Goal: Transaction & Acquisition: Purchase product/service

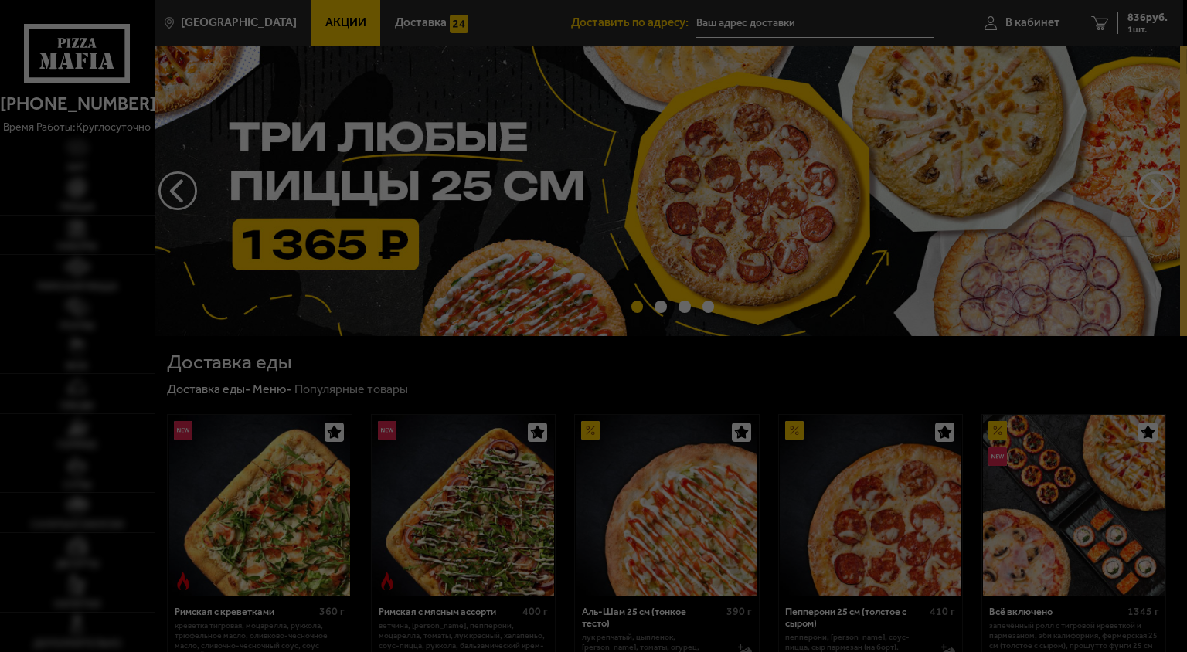
click at [744, 16] on div at bounding box center [593, 326] width 1187 height 652
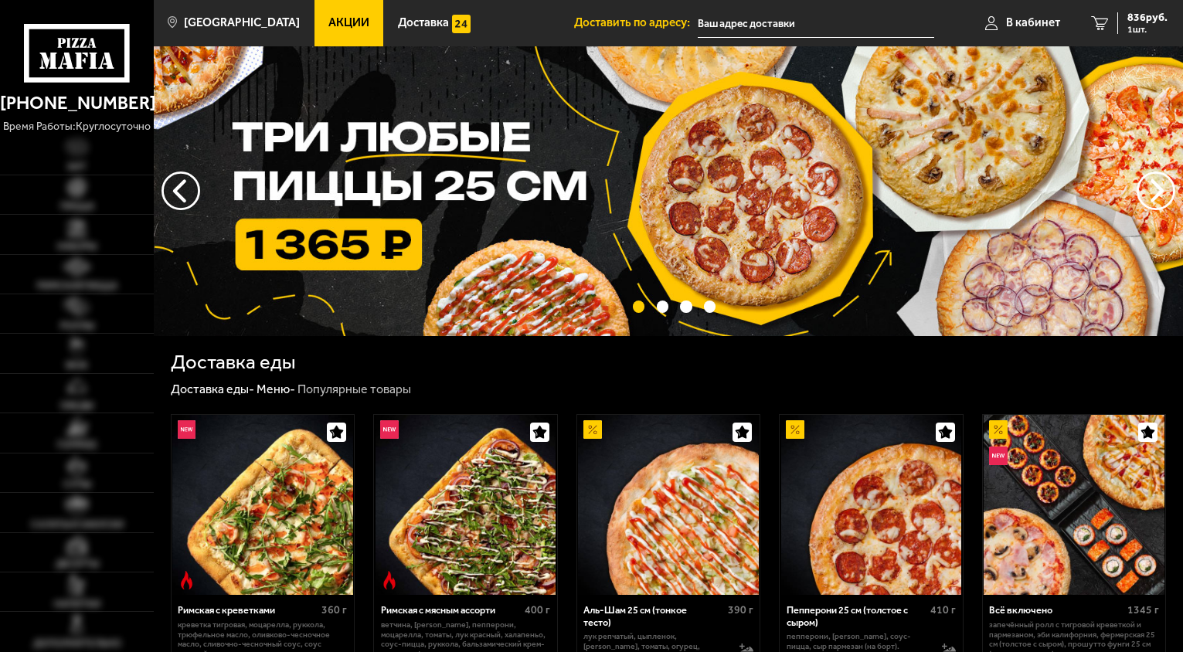
type input "[STREET_ADDRESS]"
click at [738, 24] on input "[STREET_ADDRESS]" at bounding box center [816, 23] width 237 height 29
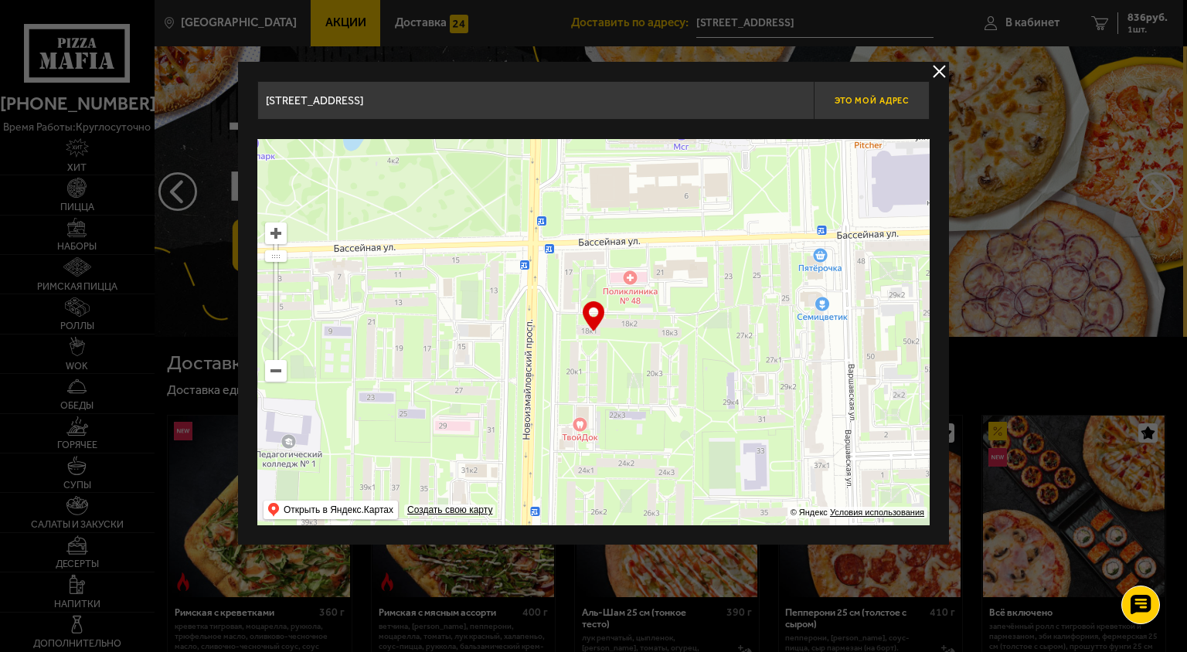
click at [906, 104] on span "Это мой адрес" at bounding box center [872, 101] width 74 height 10
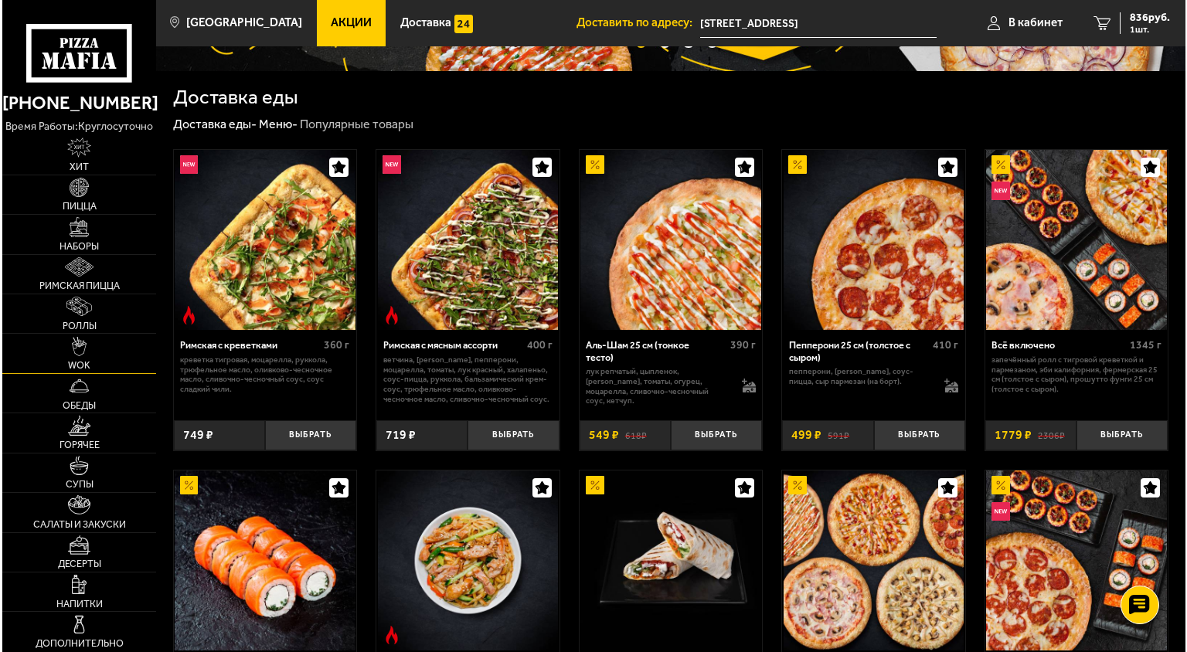
scroll to position [309, 0]
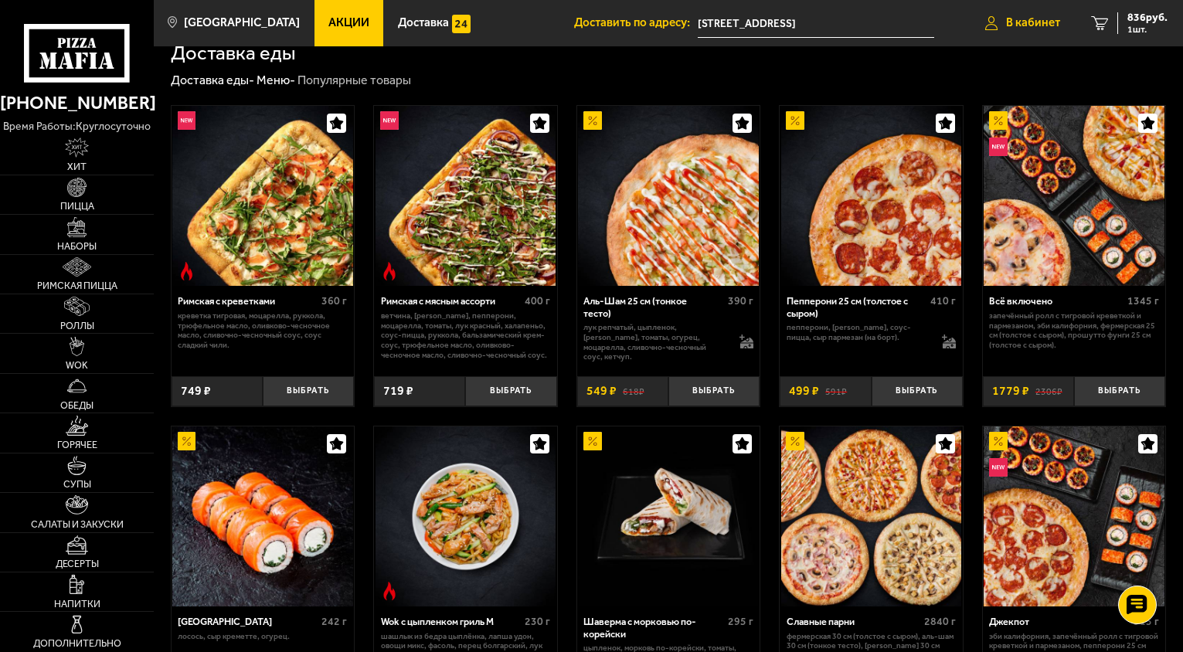
click at [1041, 18] on span "В кабинет" at bounding box center [1033, 23] width 54 height 12
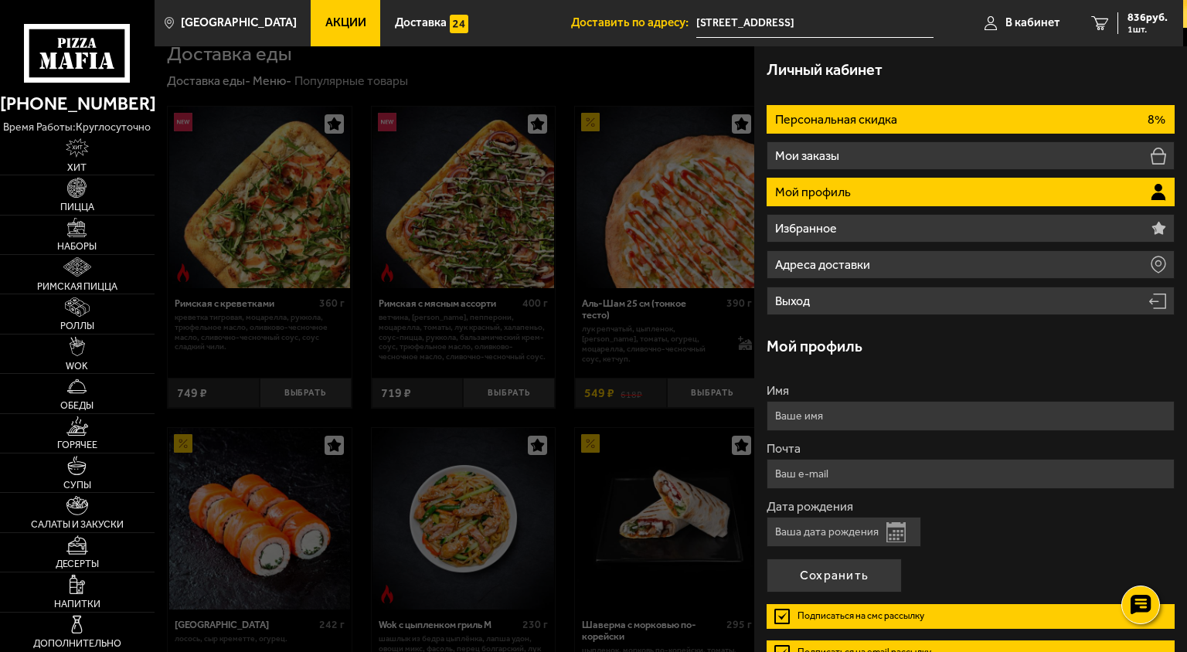
click at [926, 111] on li "Персональная скидка 8%" at bounding box center [971, 119] width 408 height 29
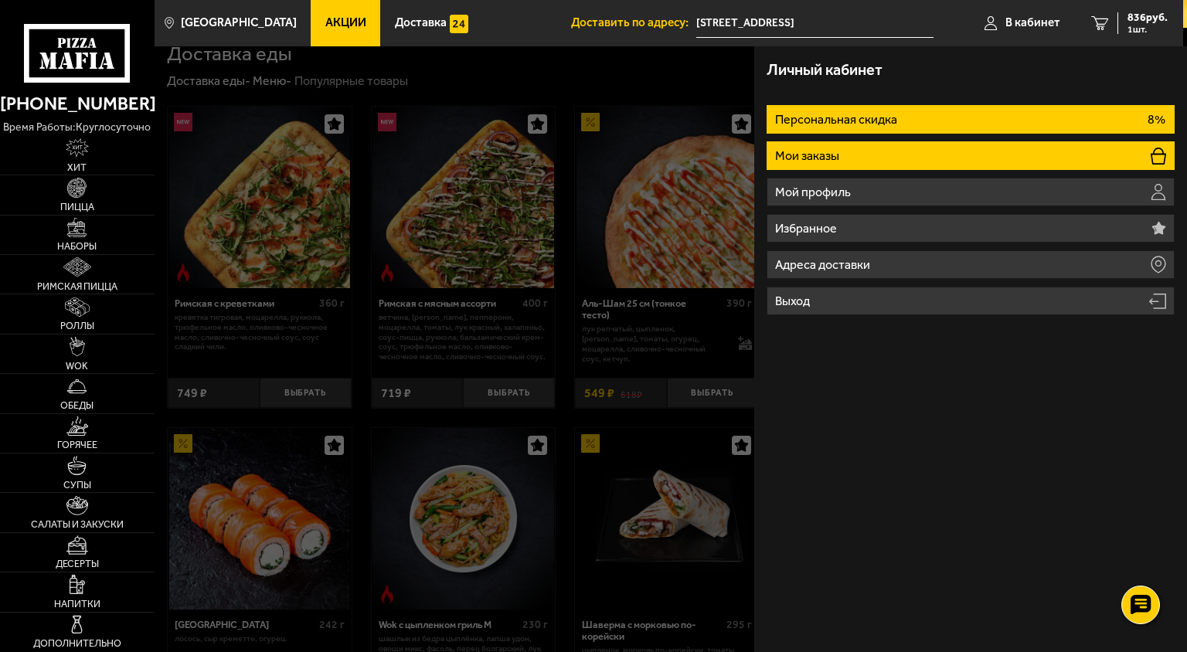
click at [901, 158] on li "Мои заказы" at bounding box center [971, 155] width 408 height 29
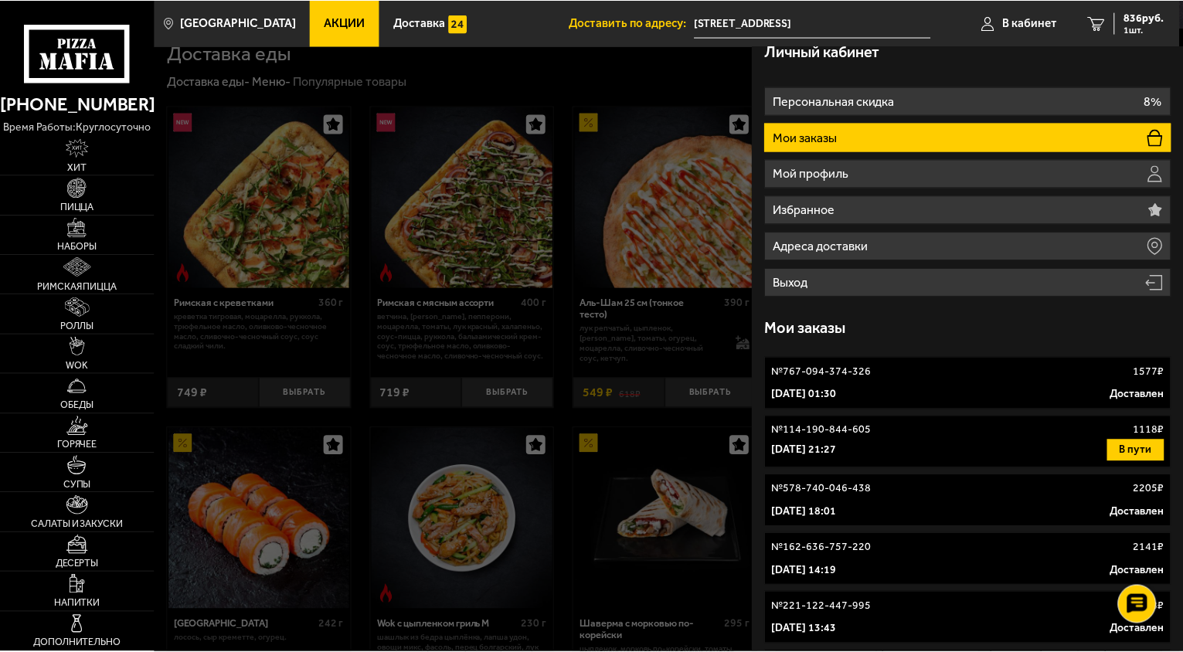
scroll to position [0, 0]
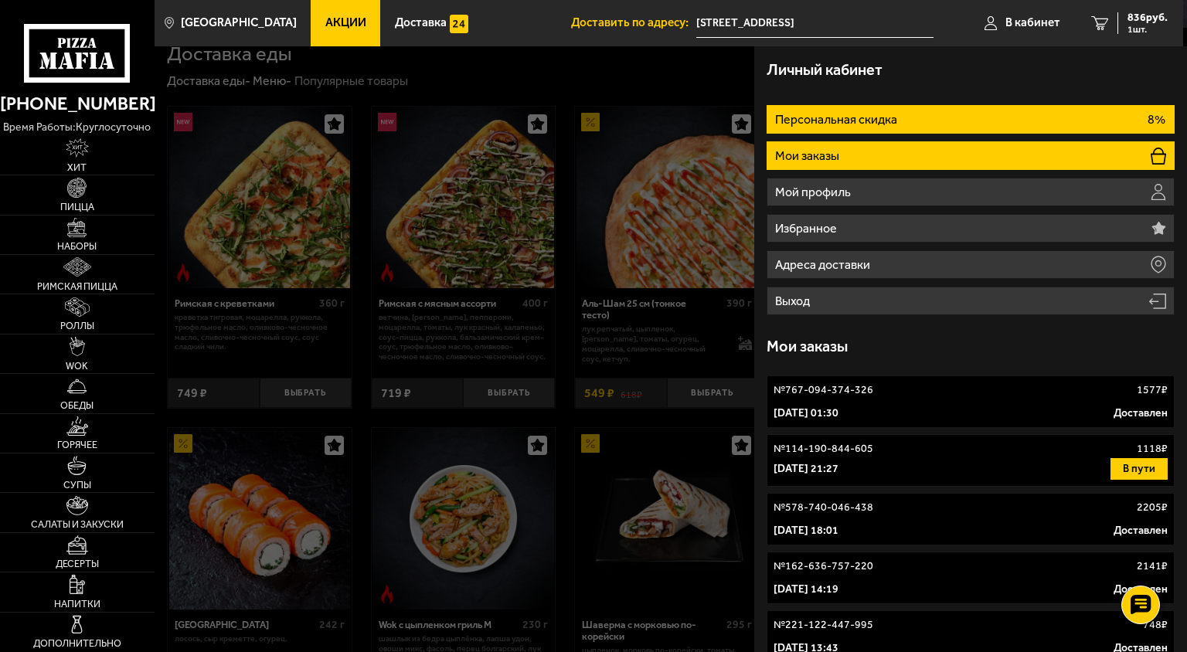
click at [867, 123] on p "Персональная скидка" at bounding box center [837, 120] width 125 height 12
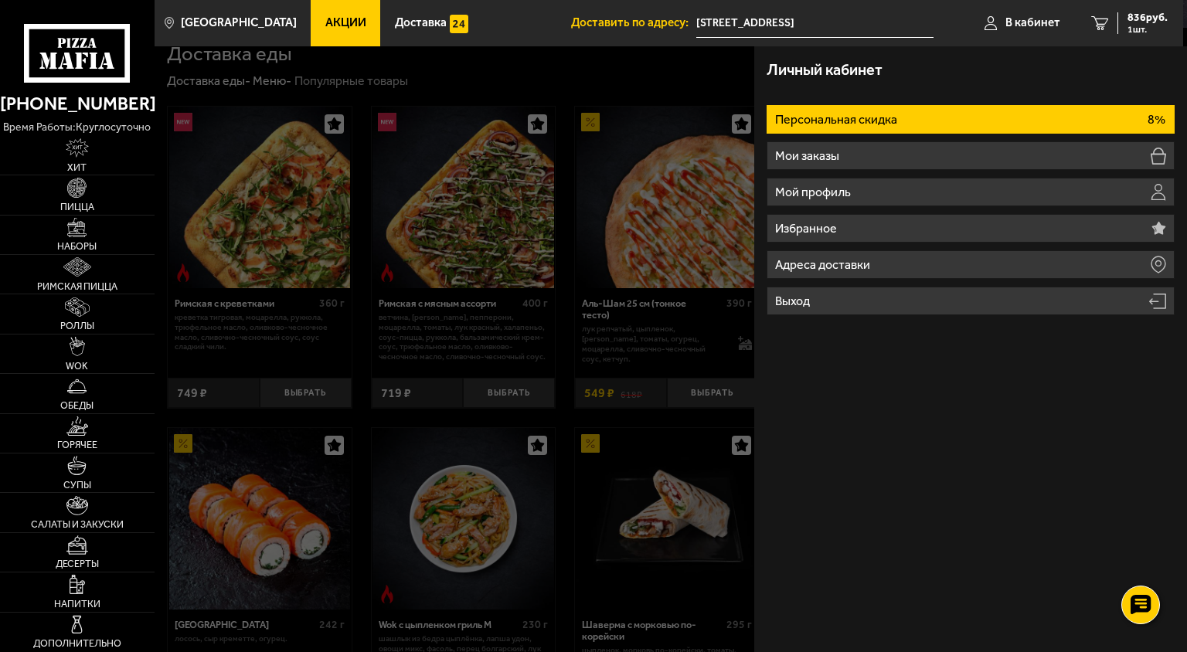
click at [567, 305] on div at bounding box center [748, 372] width 1187 height 652
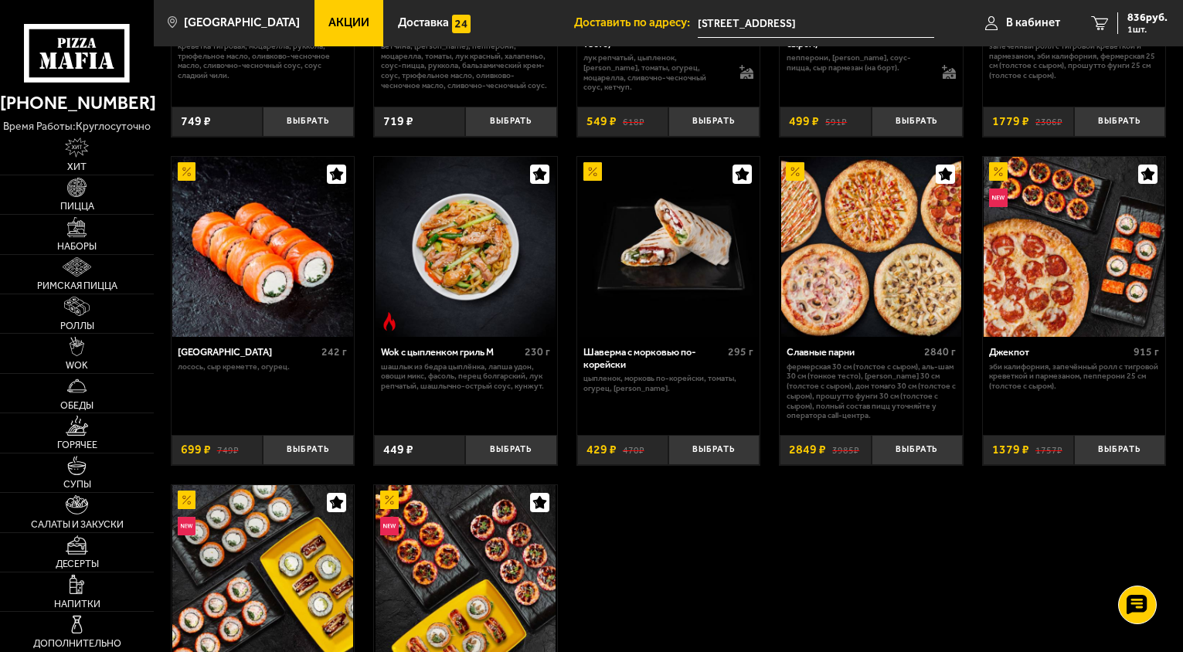
scroll to position [618, 0]
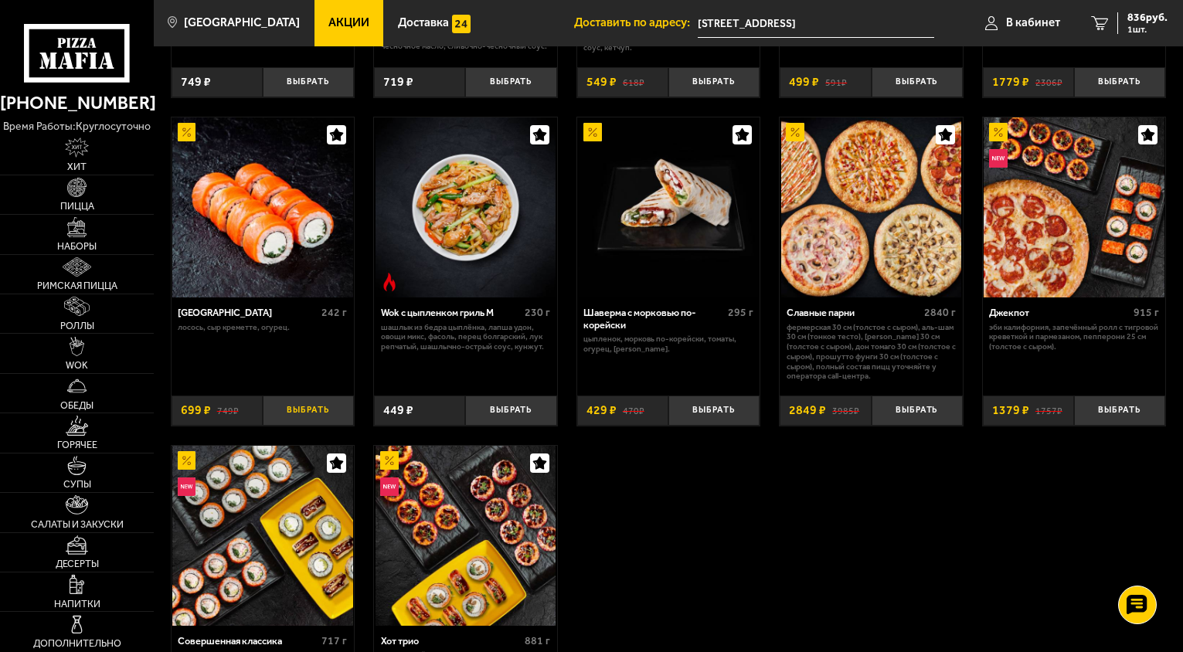
click at [305, 410] on button "Выбрать" at bounding box center [308, 411] width 91 height 30
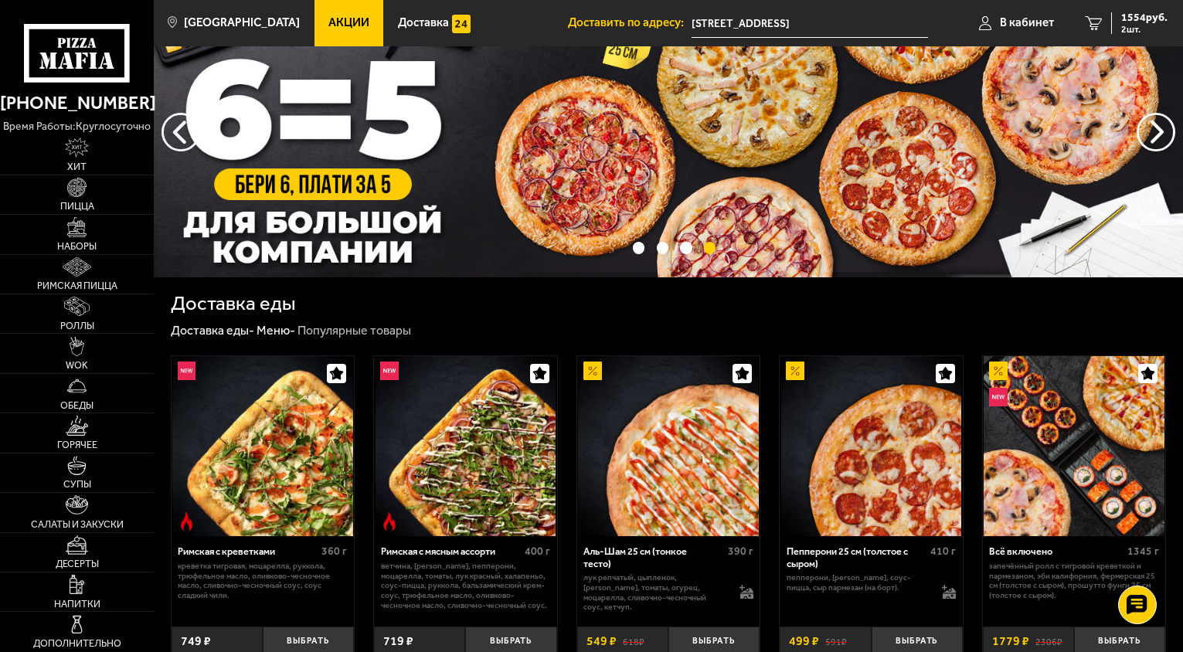
scroll to position [0, 0]
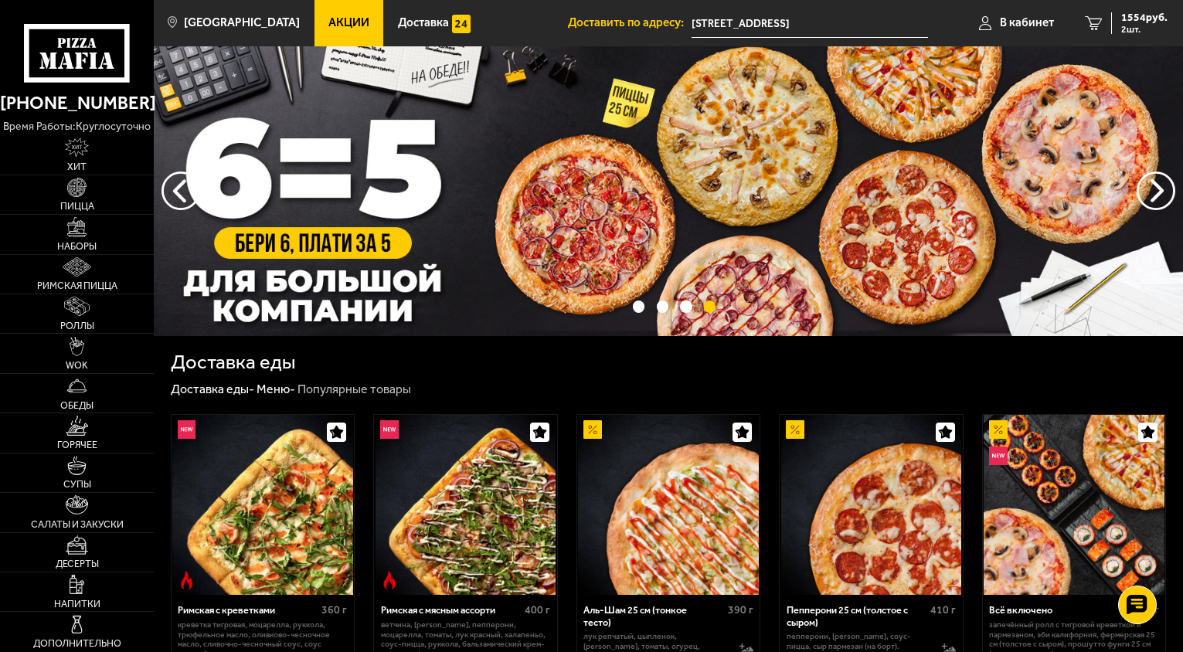
click at [718, 221] on img at bounding box center [669, 191] width 1030 height 290
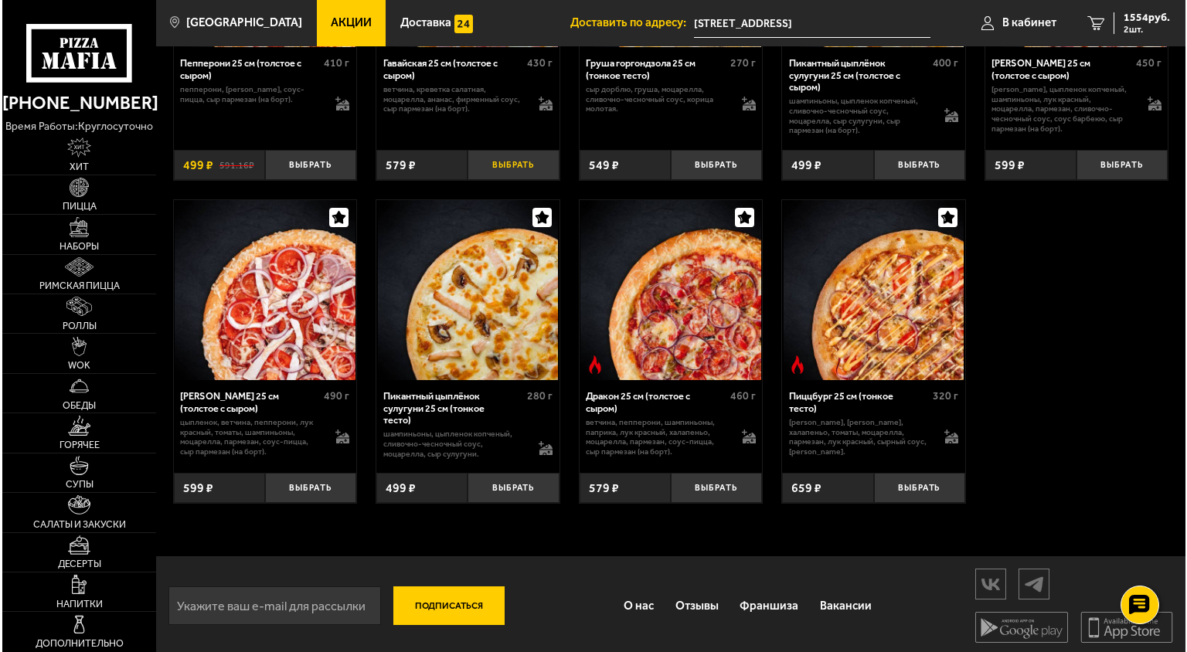
scroll to position [2799, 0]
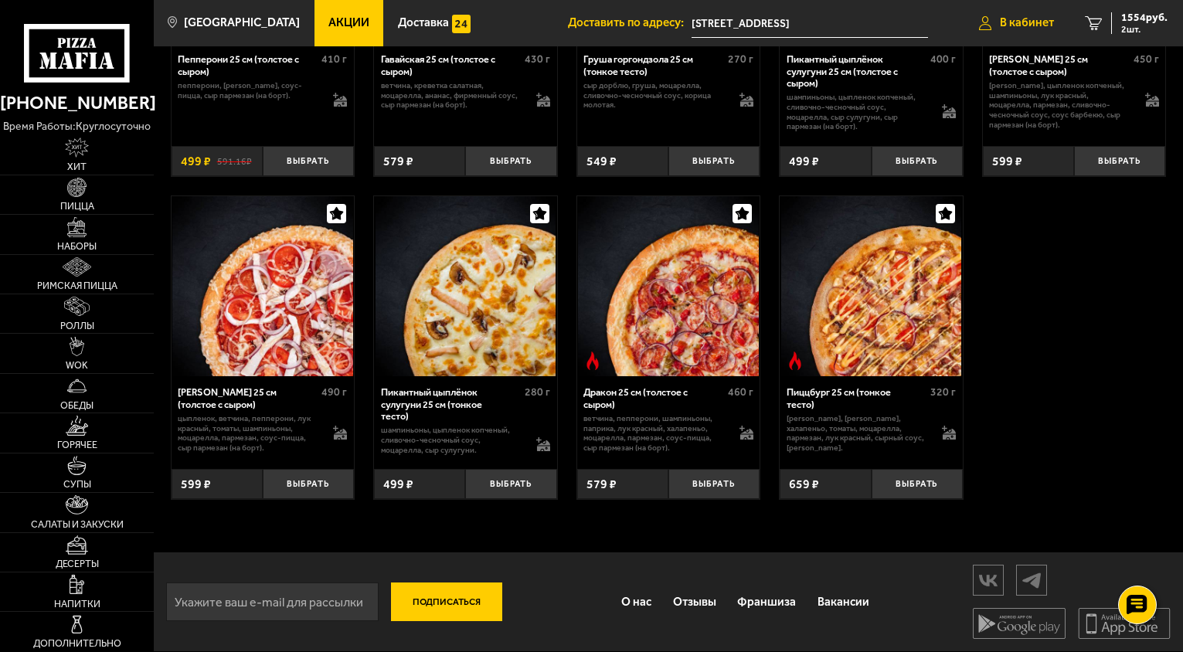
click at [1043, 22] on span "В кабинет" at bounding box center [1027, 23] width 54 height 12
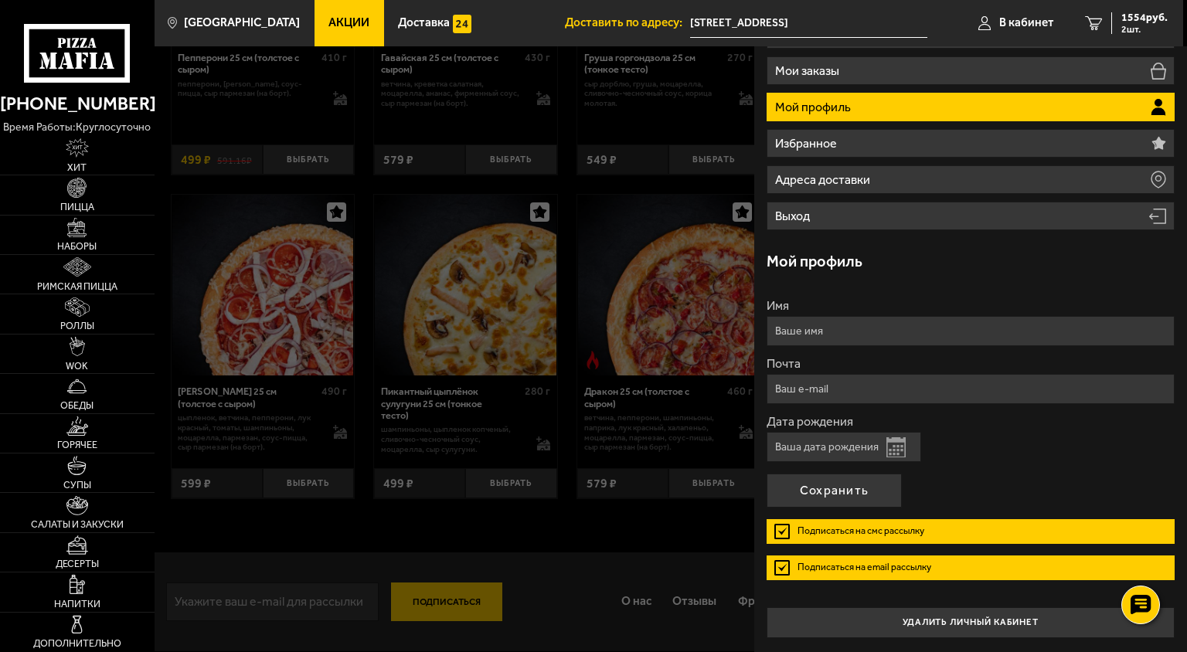
scroll to position [0, 0]
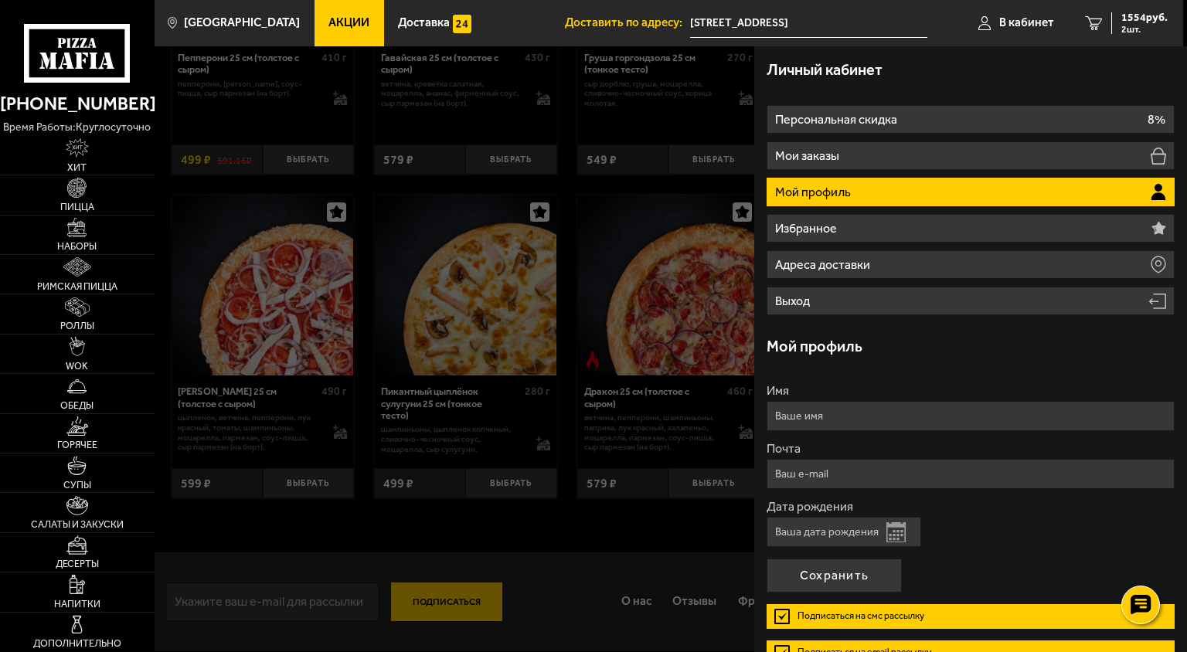
click at [155, 257] on div at bounding box center [748, 372] width 1187 height 652
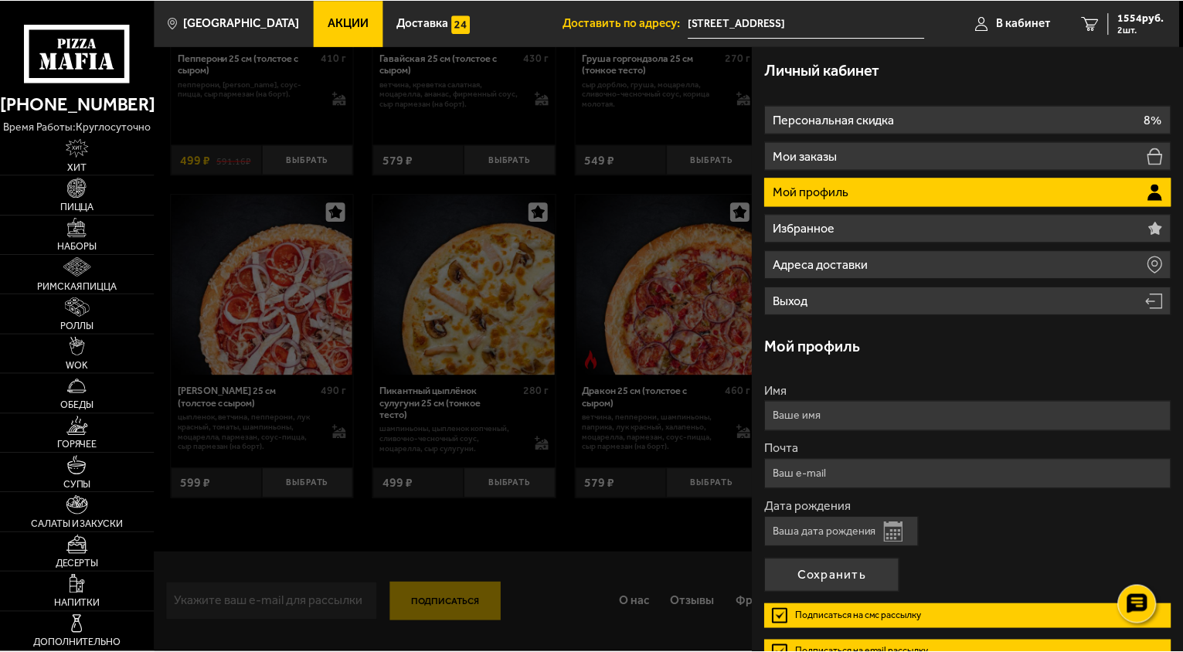
scroll to position [2797, 0]
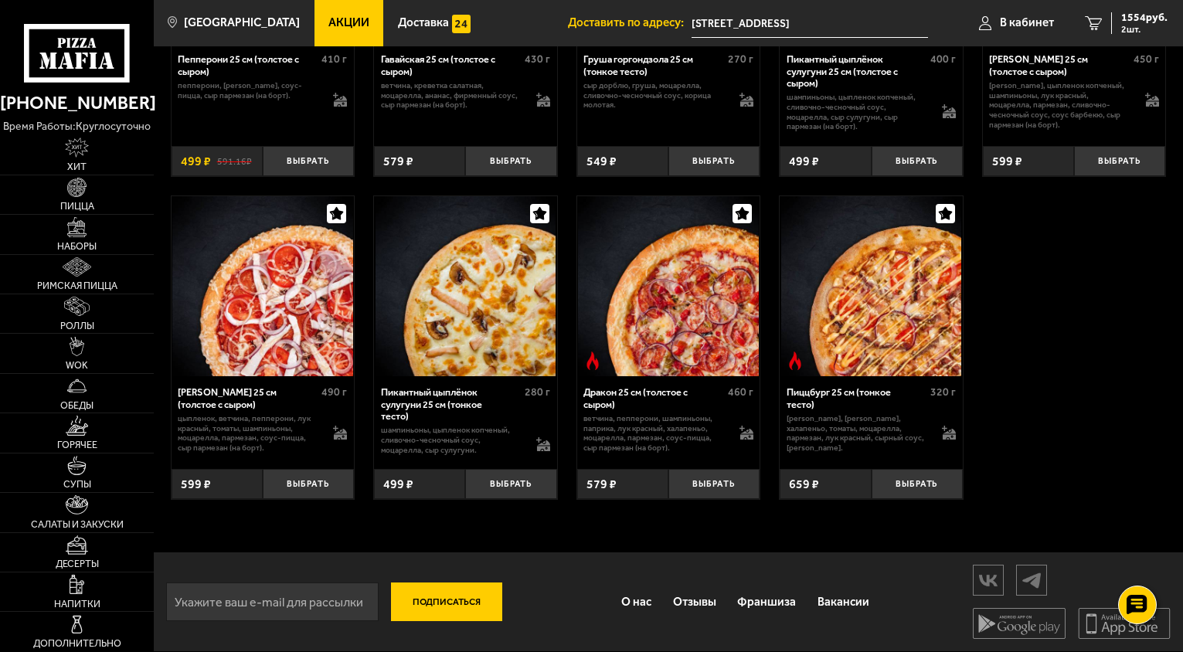
click at [104, 68] on icon at bounding box center [77, 53] width 107 height 59
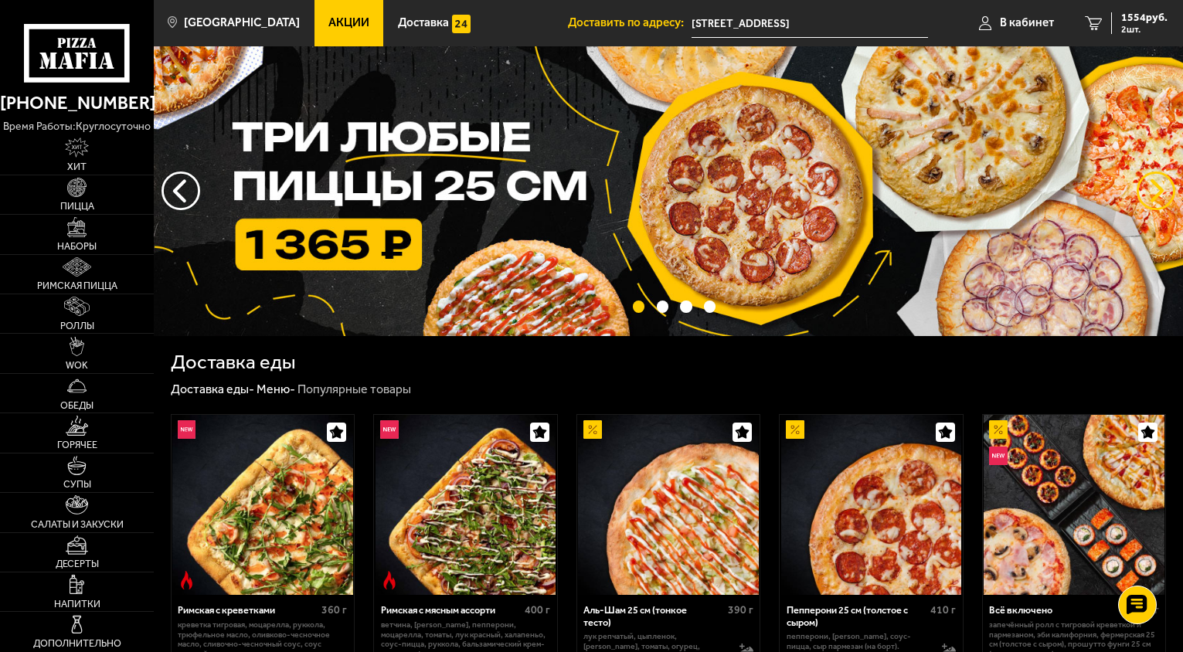
click at [1155, 186] on button "предыдущий" at bounding box center [1156, 191] width 39 height 39
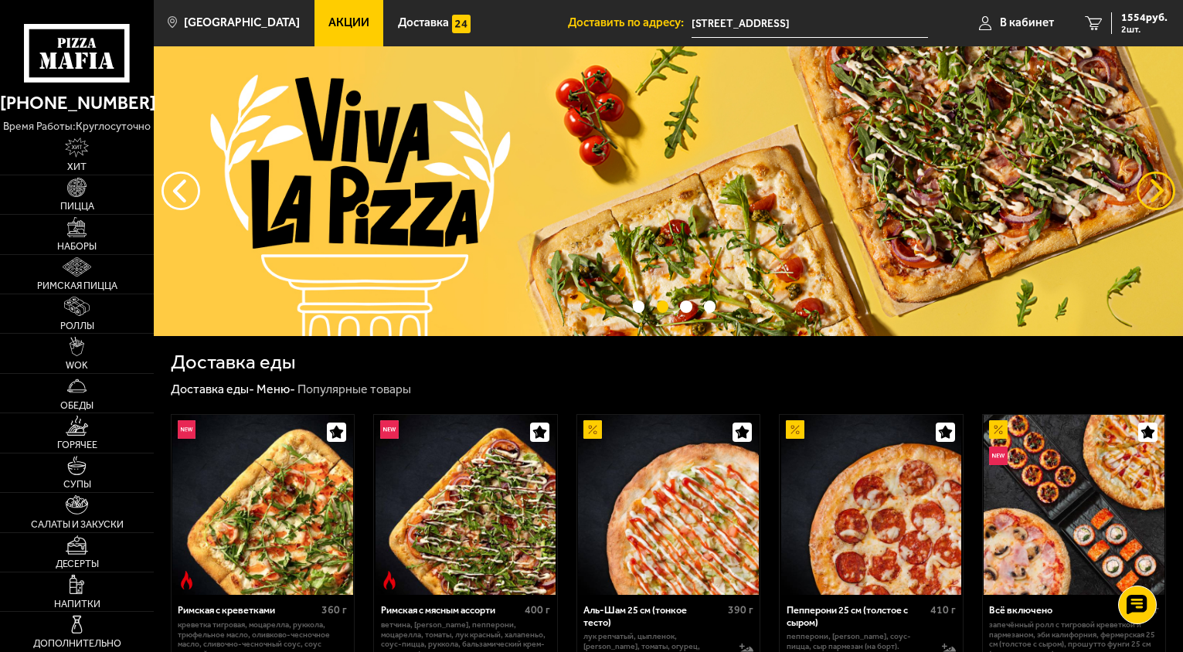
click at [1154, 185] on button "предыдущий" at bounding box center [1156, 191] width 39 height 39
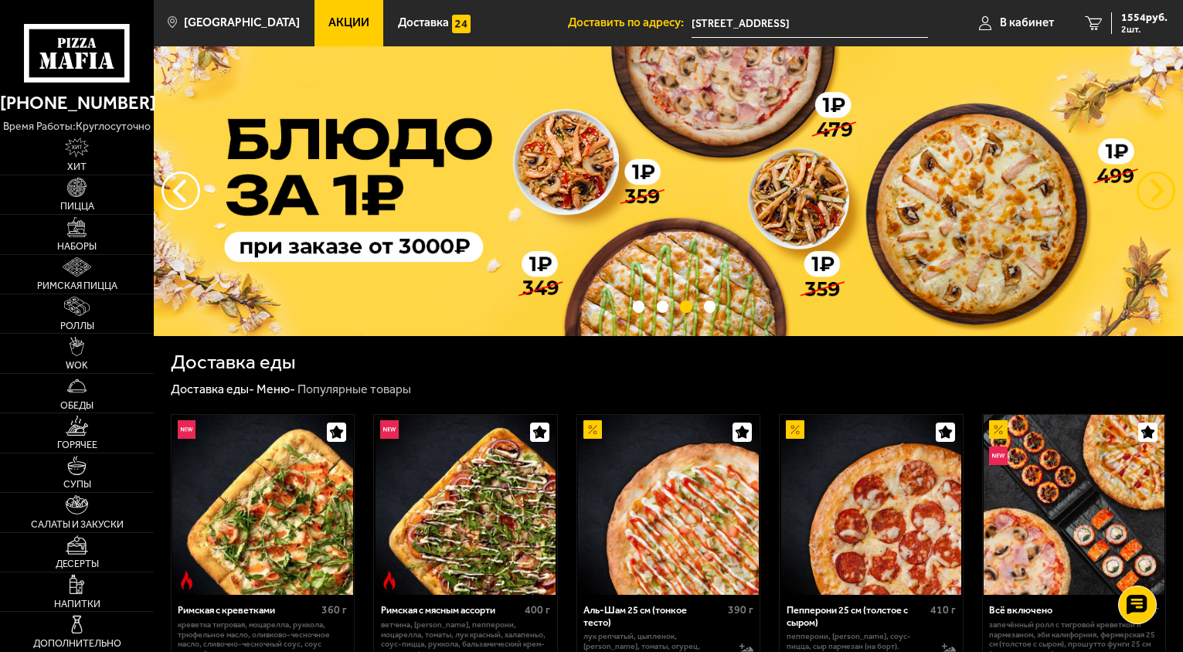
click at [1159, 189] on button "предыдущий" at bounding box center [1156, 191] width 39 height 39
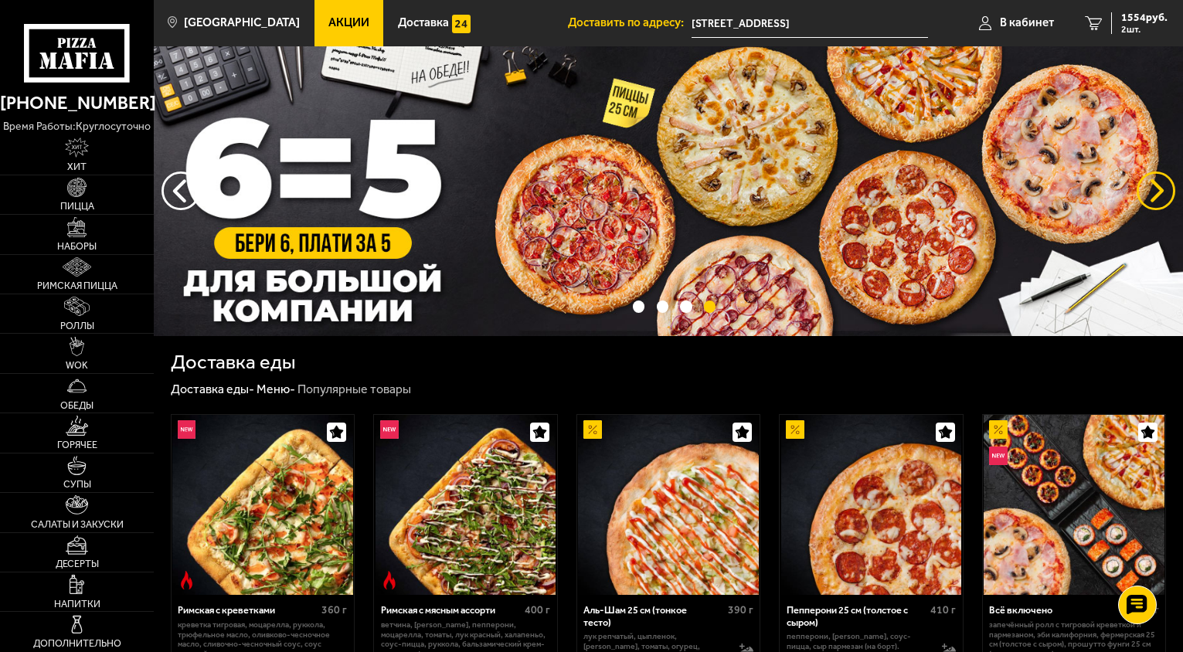
click at [1163, 195] on button "предыдущий" at bounding box center [1156, 191] width 39 height 39
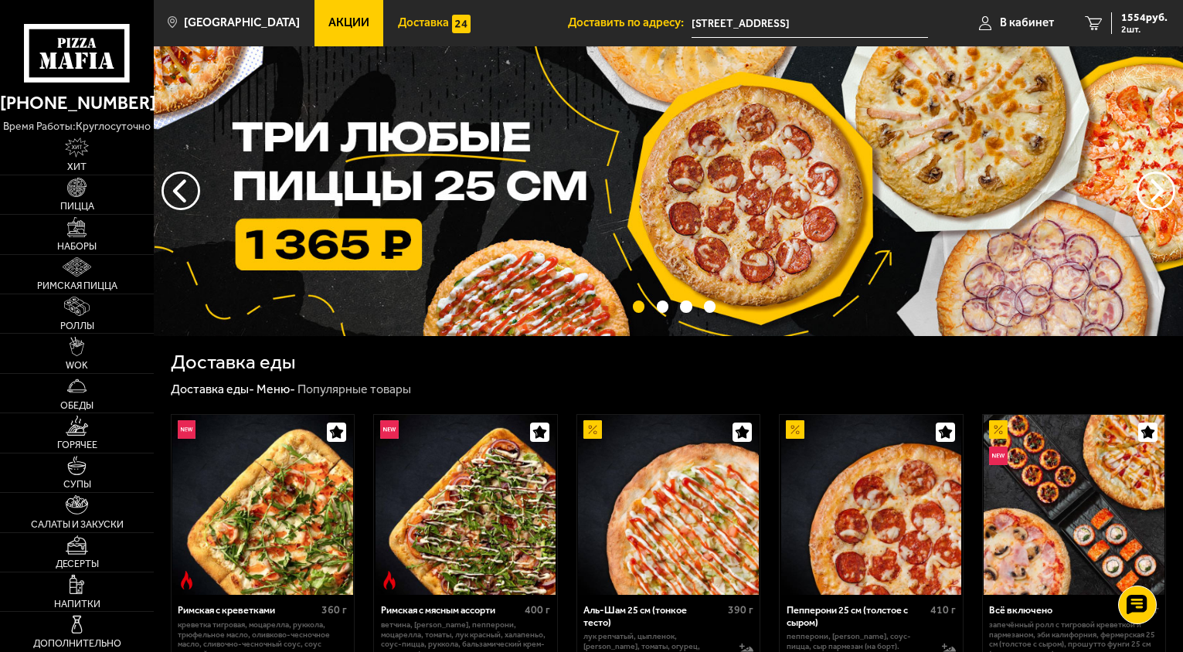
click at [417, 22] on span "Доставка" at bounding box center [423, 23] width 51 height 12
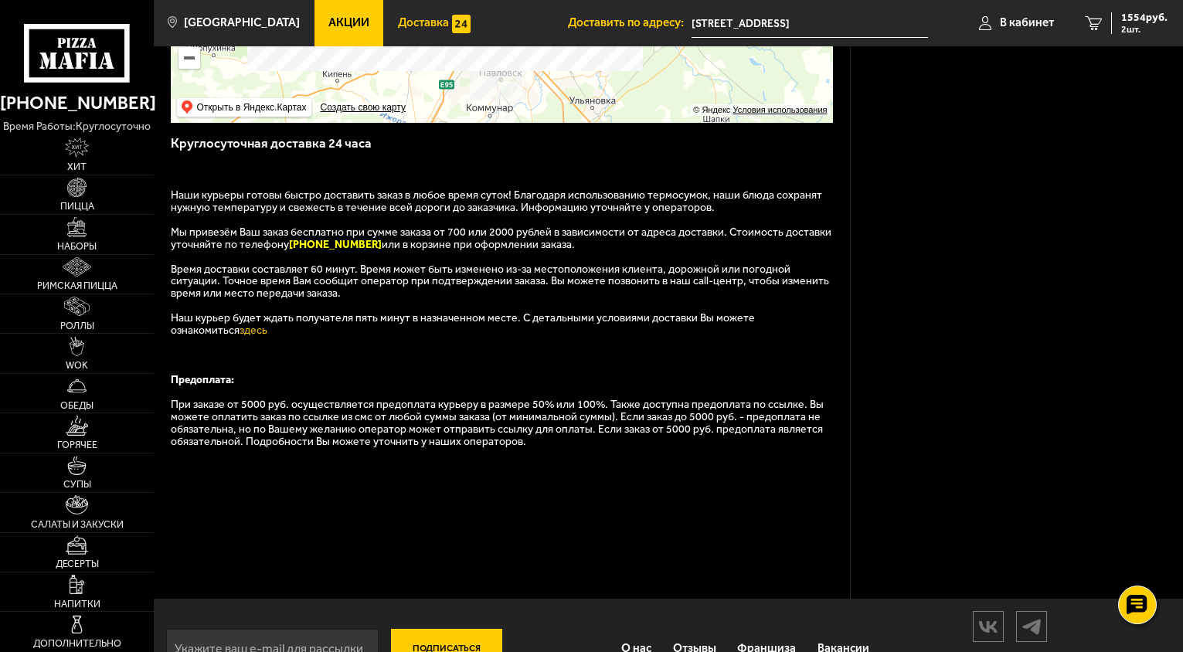
scroll to position [366, 0]
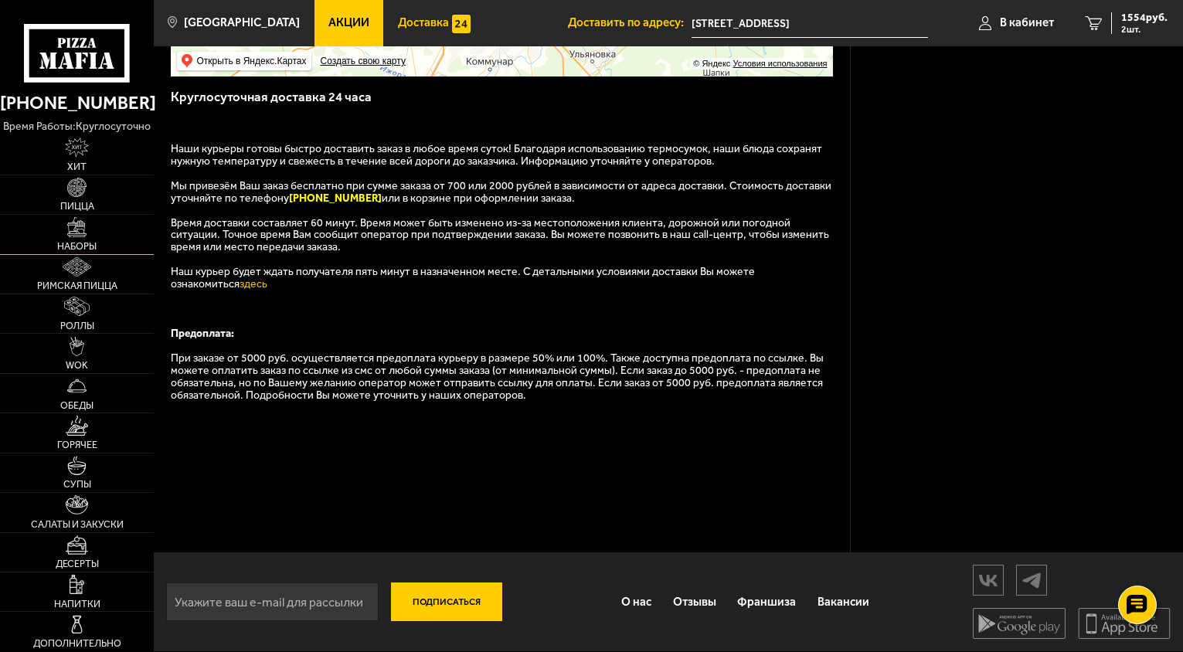
click at [87, 220] on img at bounding box center [76, 226] width 19 height 19
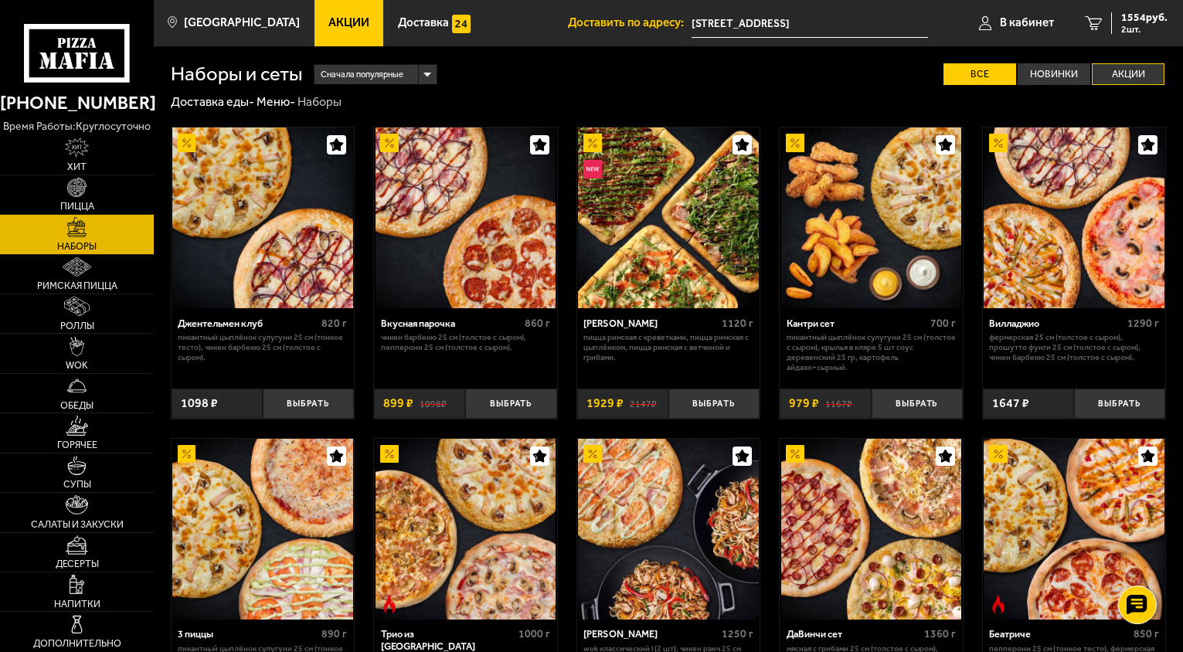
click at [1140, 63] on div "Наборы и сеты Сначала популярные Все Новинки Акции Пожелания Острое блюдо Пикан…" at bounding box center [669, 65] width 996 height 39
click at [1140, 70] on label "Акции" at bounding box center [1128, 74] width 73 height 22
click at [0, 0] on input "Акции" at bounding box center [0, 0] width 0 height 0
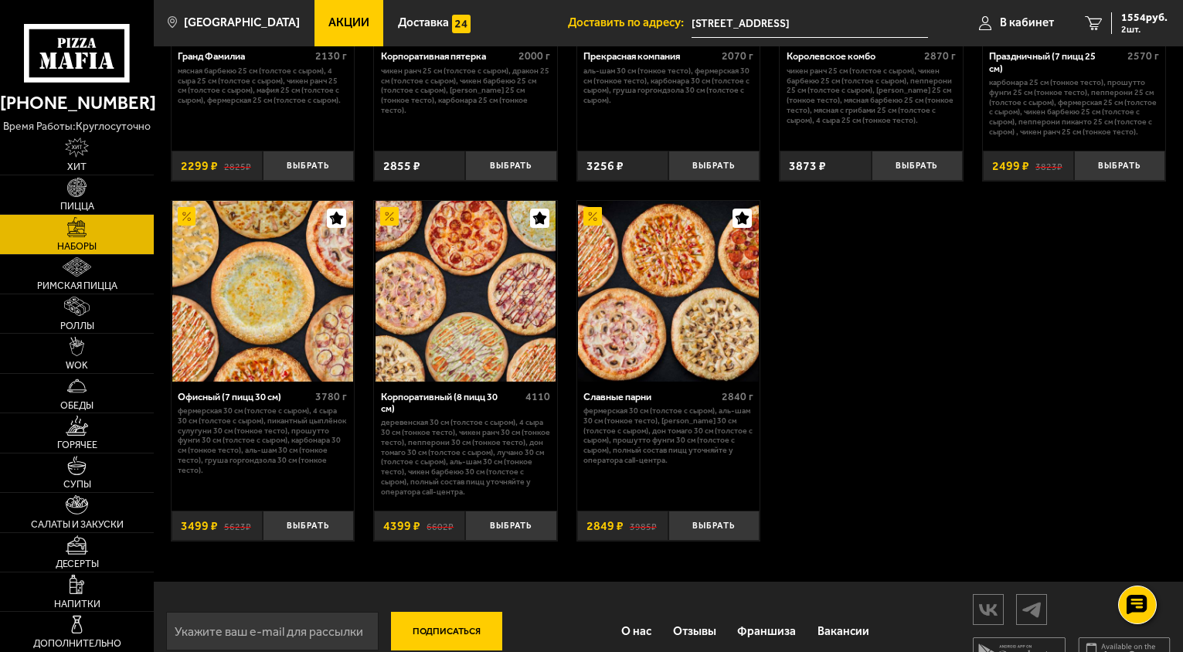
scroll to position [1880, 0]
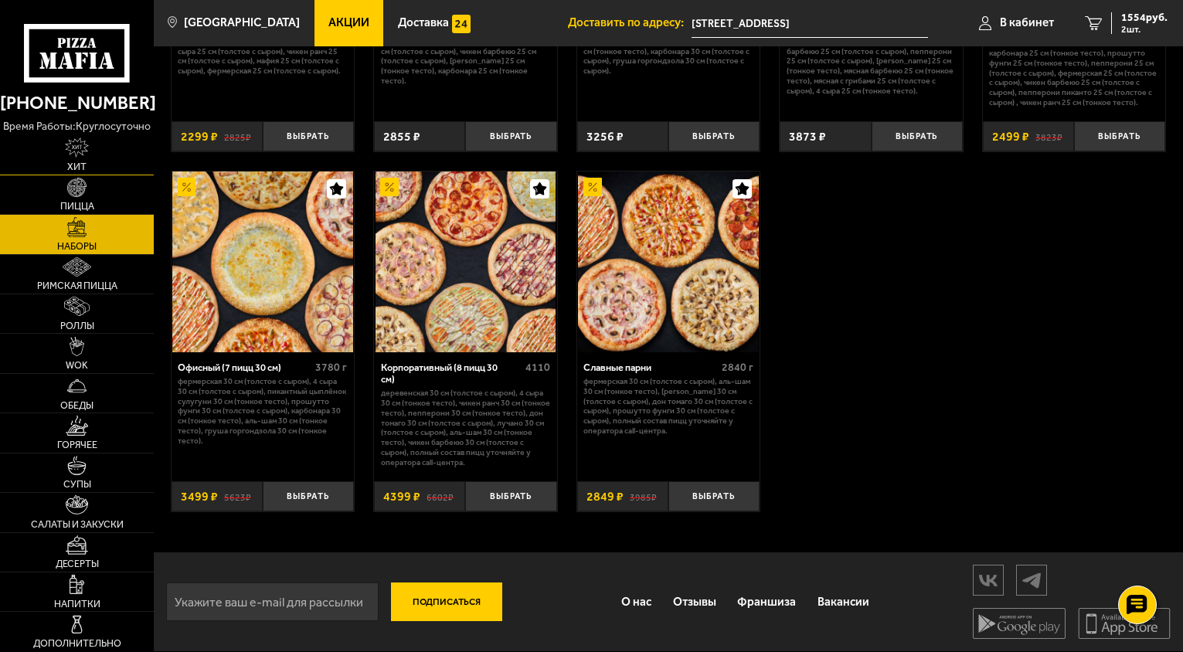
click at [97, 137] on link "Хит" at bounding box center [77, 154] width 154 height 39
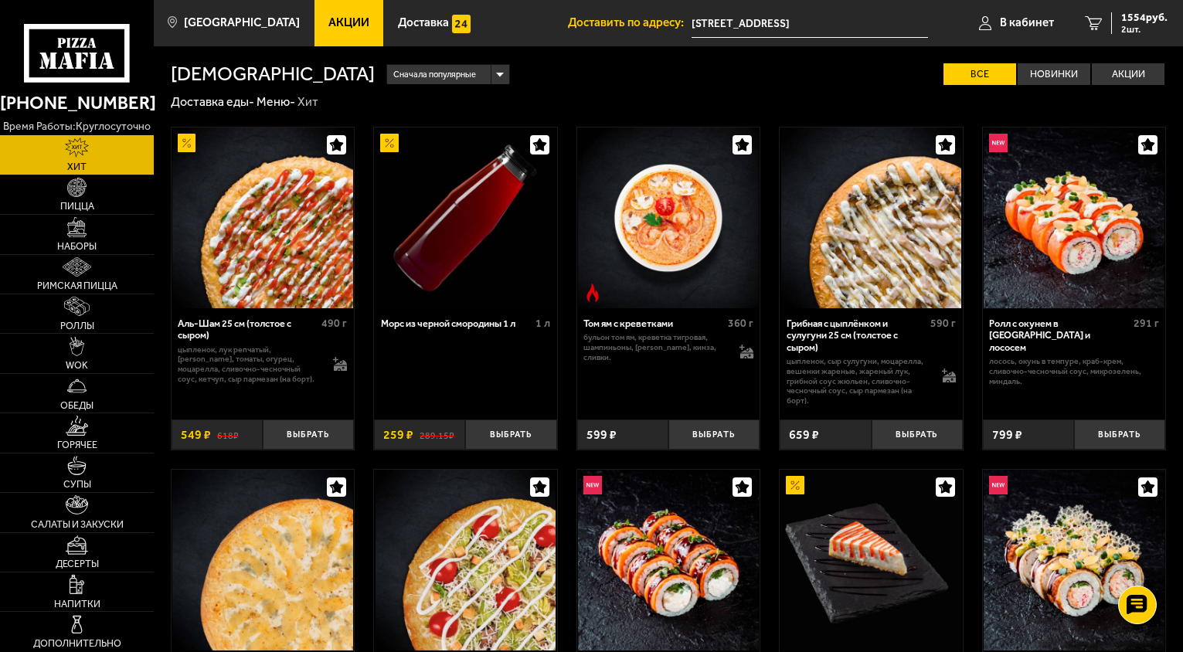
click at [101, 48] on icon at bounding box center [77, 53] width 107 height 59
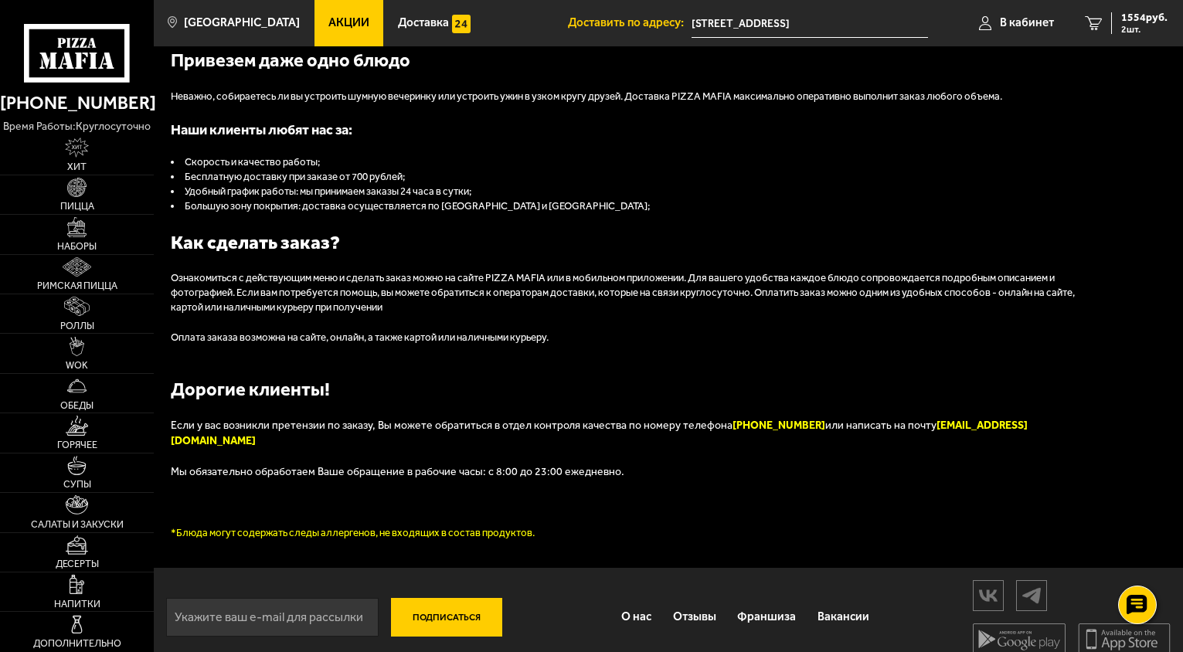
scroll to position [1465, 0]
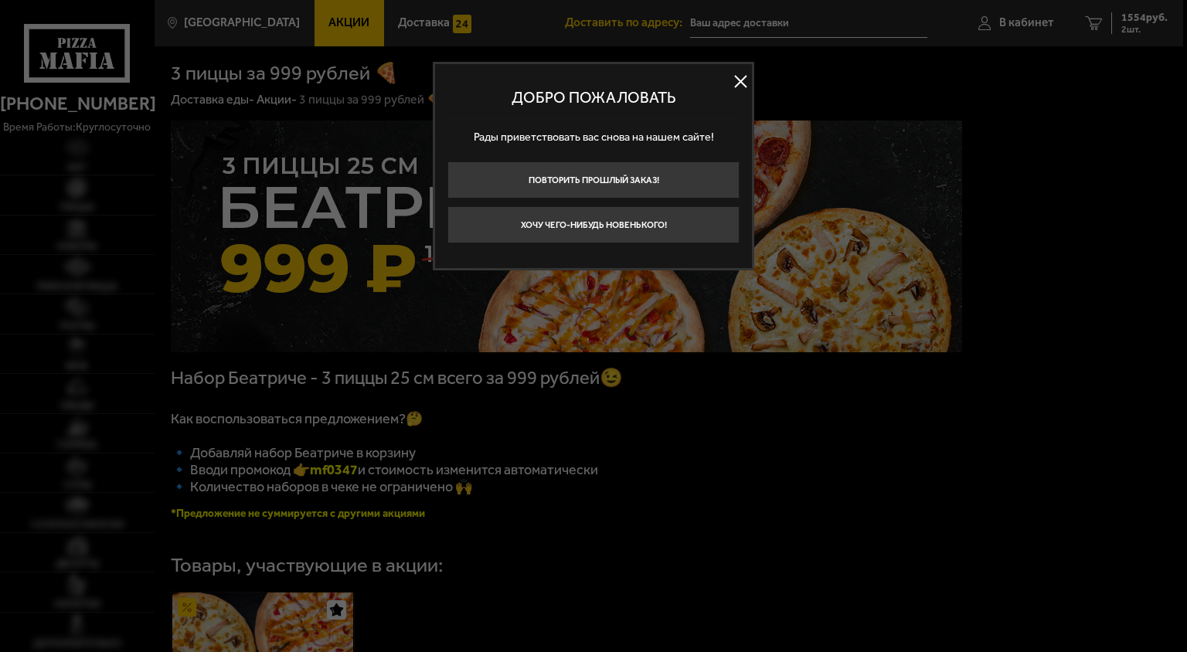
type input "[STREET_ADDRESS]"
click at [741, 89] on button at bounding box center [740, 81] width 23 height 23
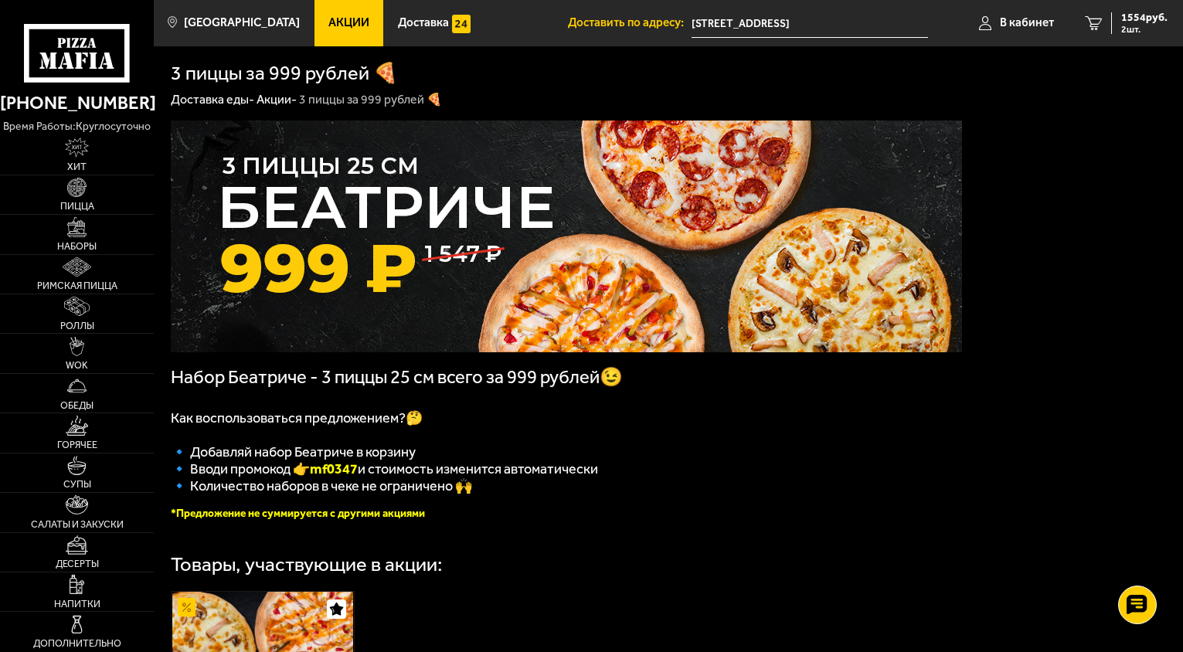
click at [337, 14] on link "Акции" at bounding box center [350, 23] width 70 height 46
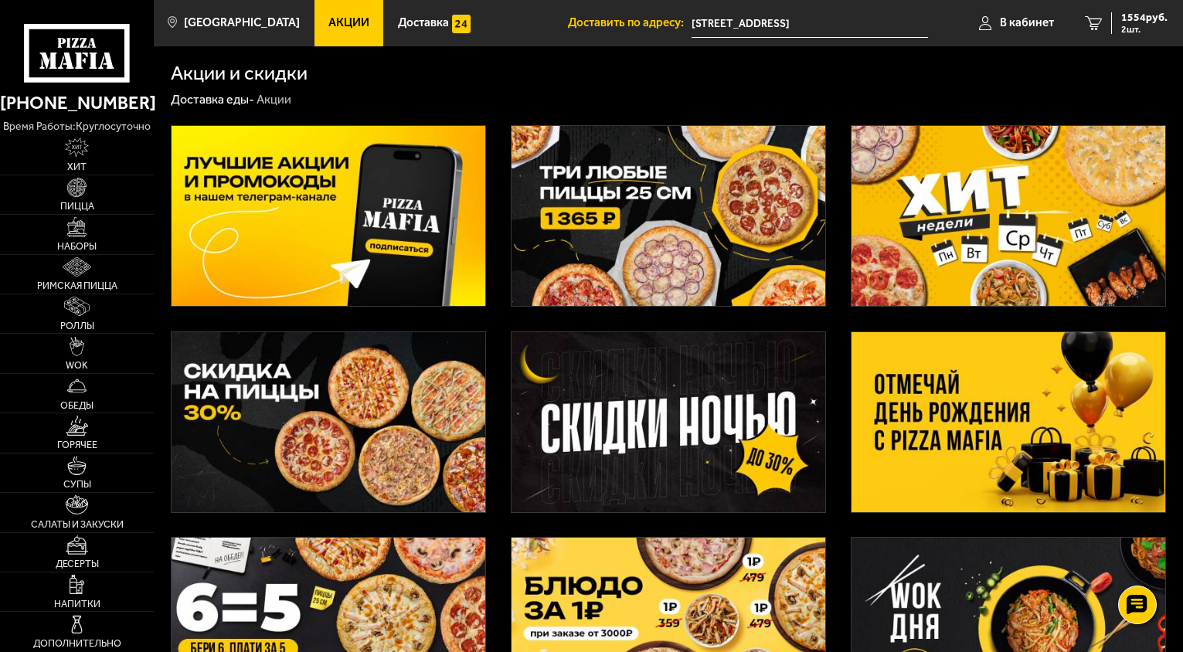
click at [951, 230] on img at bounding box center [1009, 216] width 314 height 180
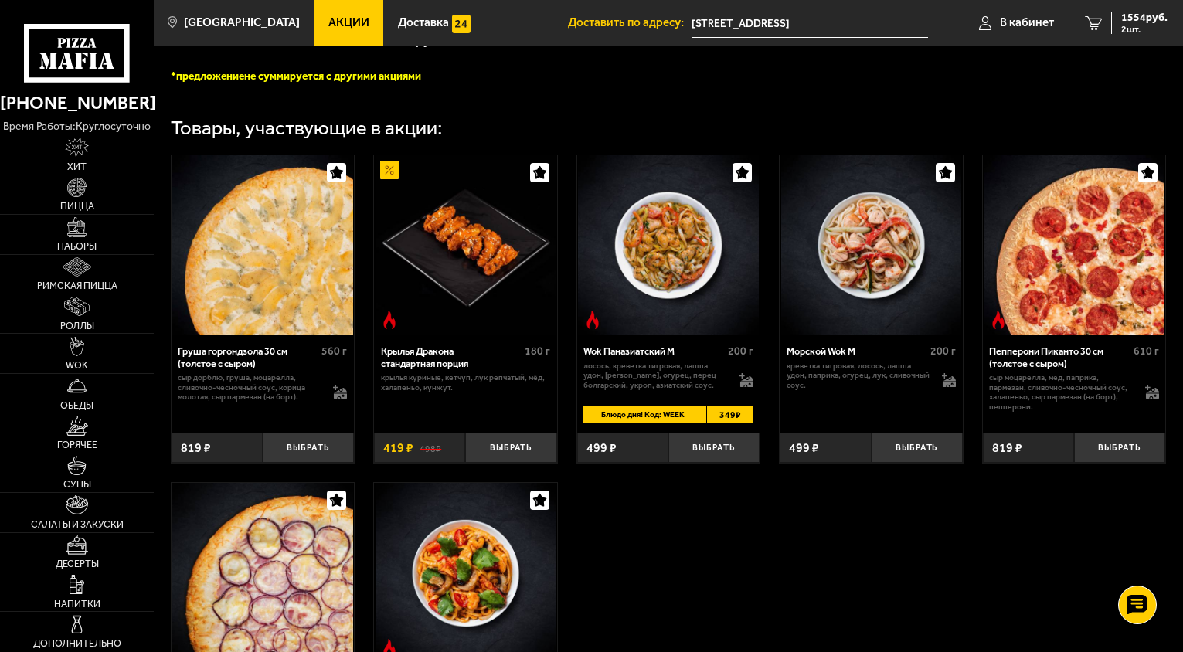
scroll to position [489, 0]
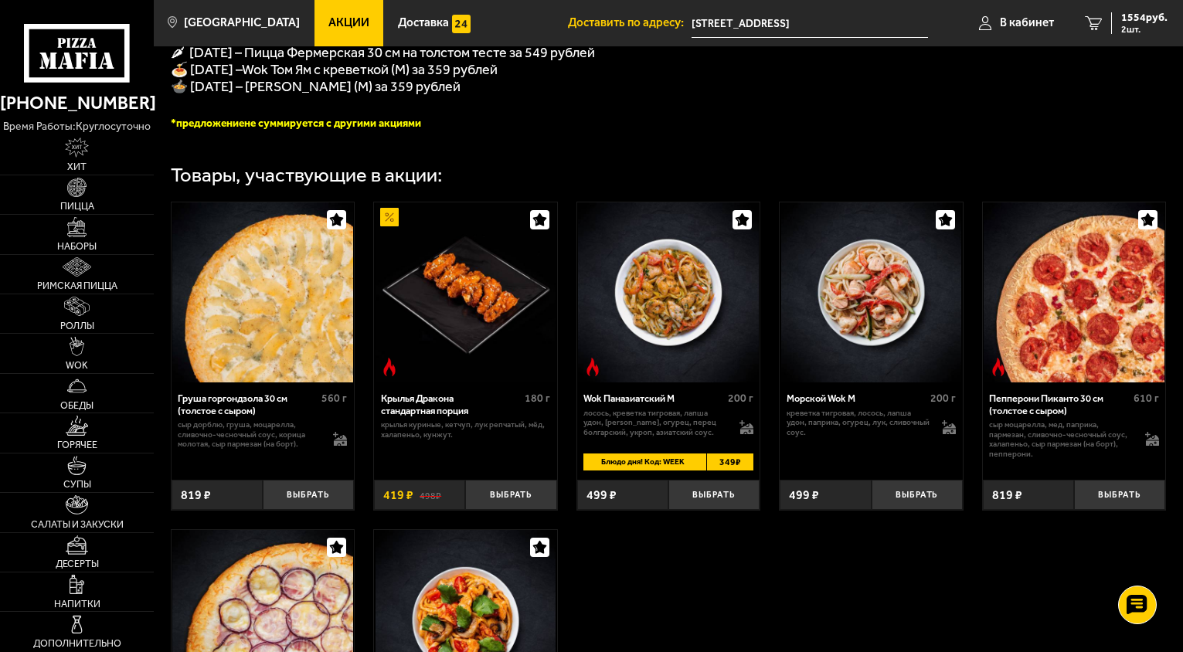
click at [685, 342] on img at bounding box center [668, 293] width 181 height 181
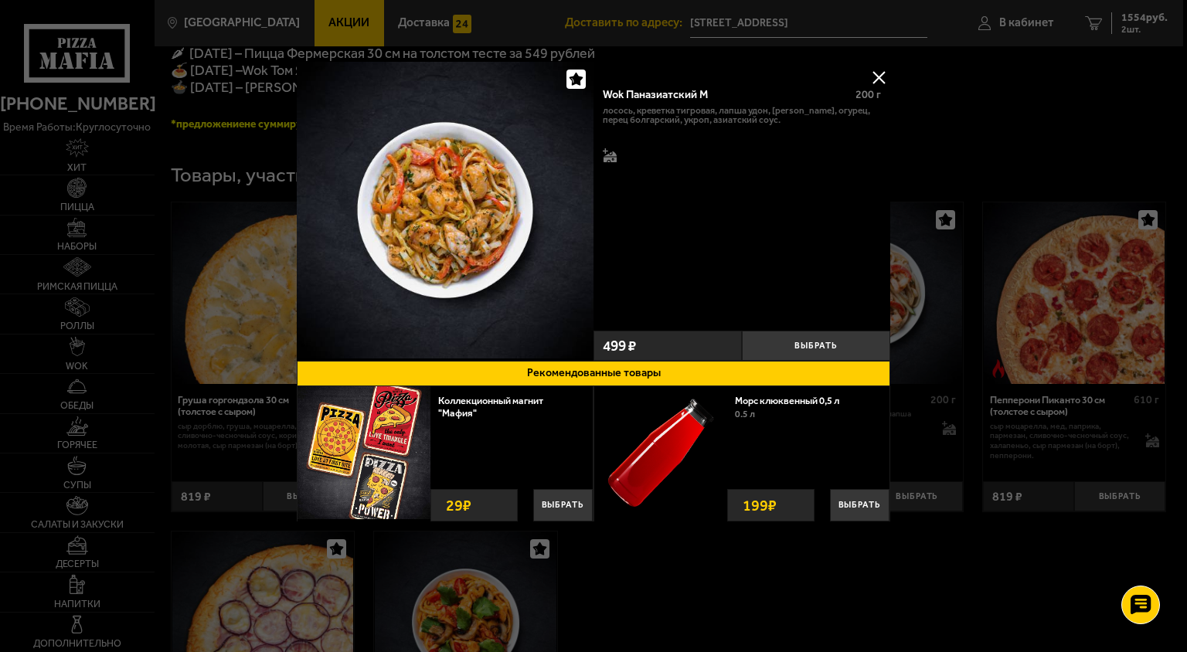
click at [665, 614] on div at bounding box center [593, 326] width 1187 height 652
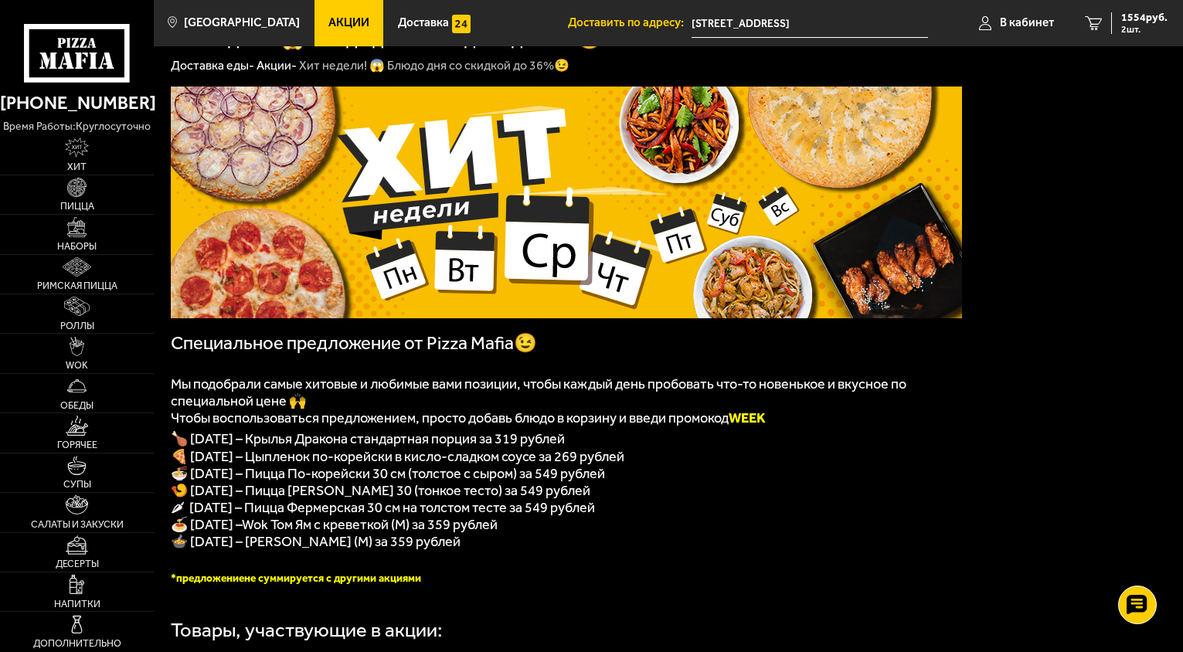
scroll to position [26, 0]
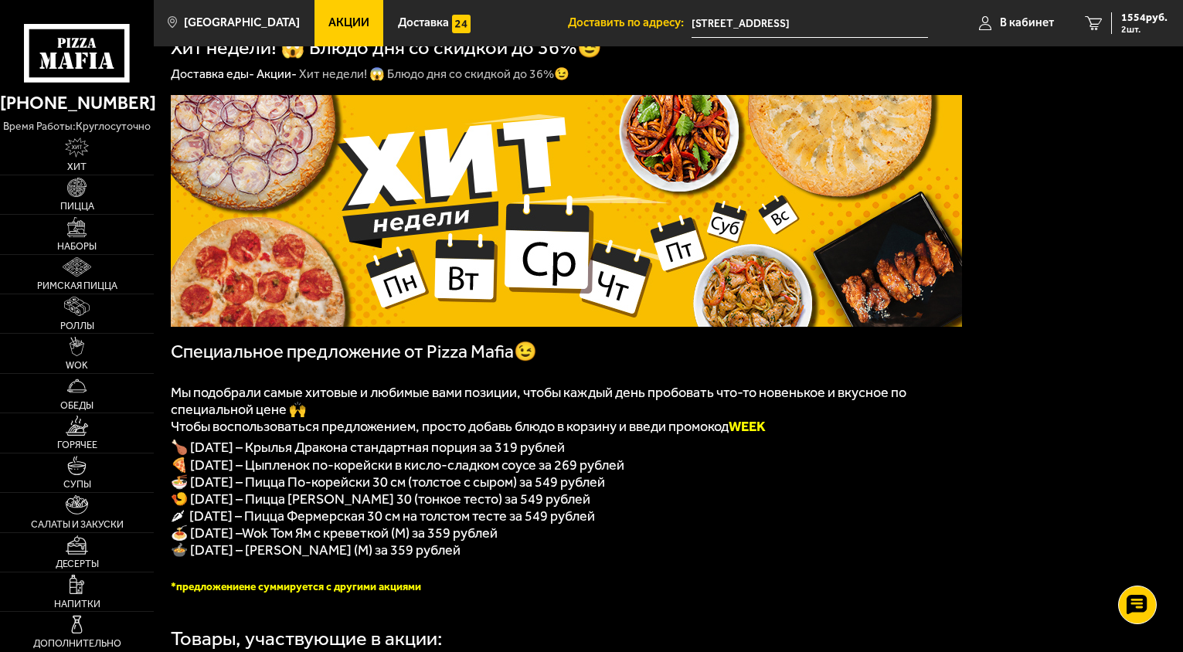
click at [328, 26] on span "Акции" at bounding box center [348, 23] width 41 height 12
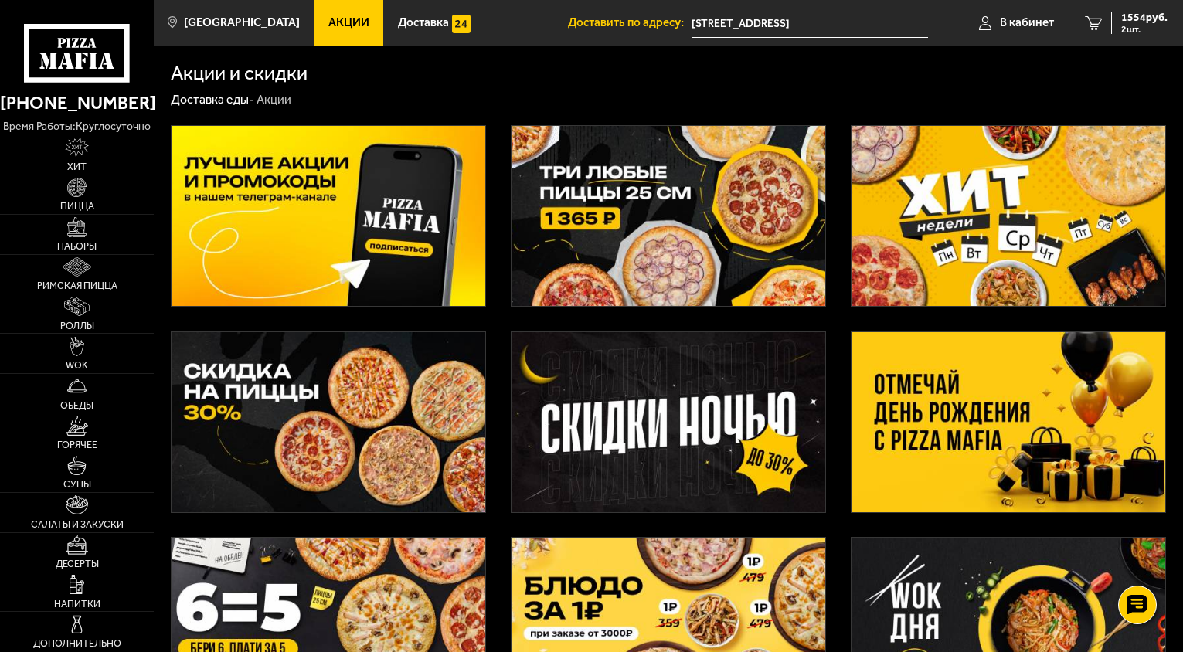
click at [699, 427] on img at bounding box center [669, 422] width 314 height 180
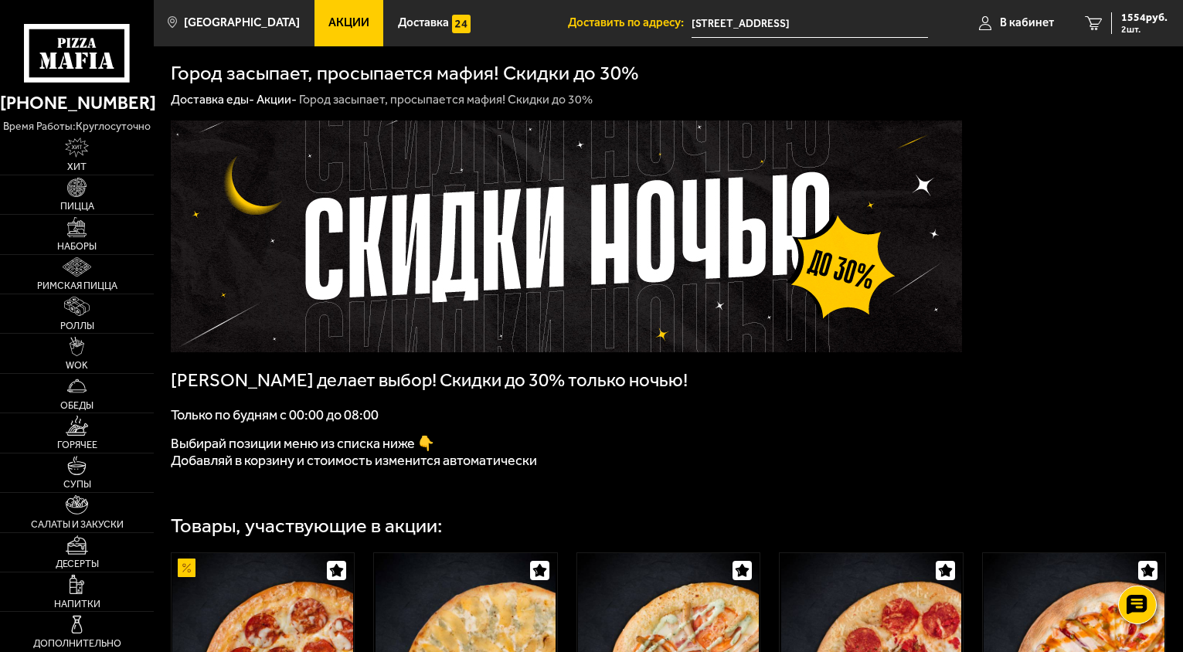
click at [335, 25] on span "Акции" at bounding box center [348, 23] width 41 height 12
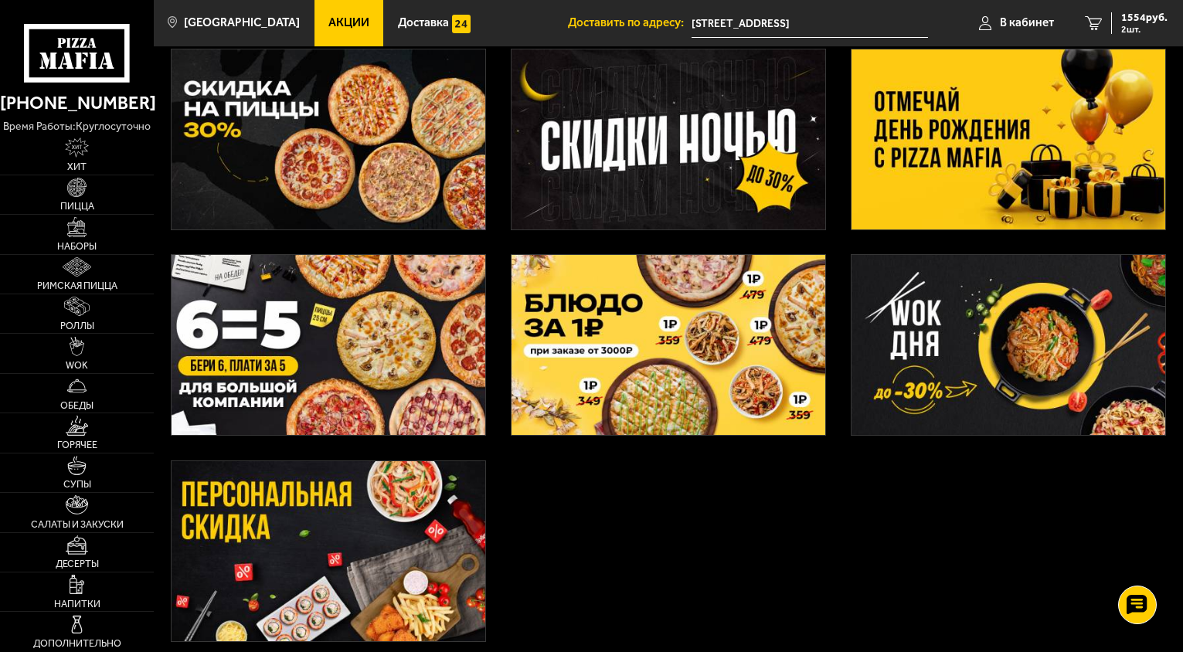
scroll to position [309, 0]
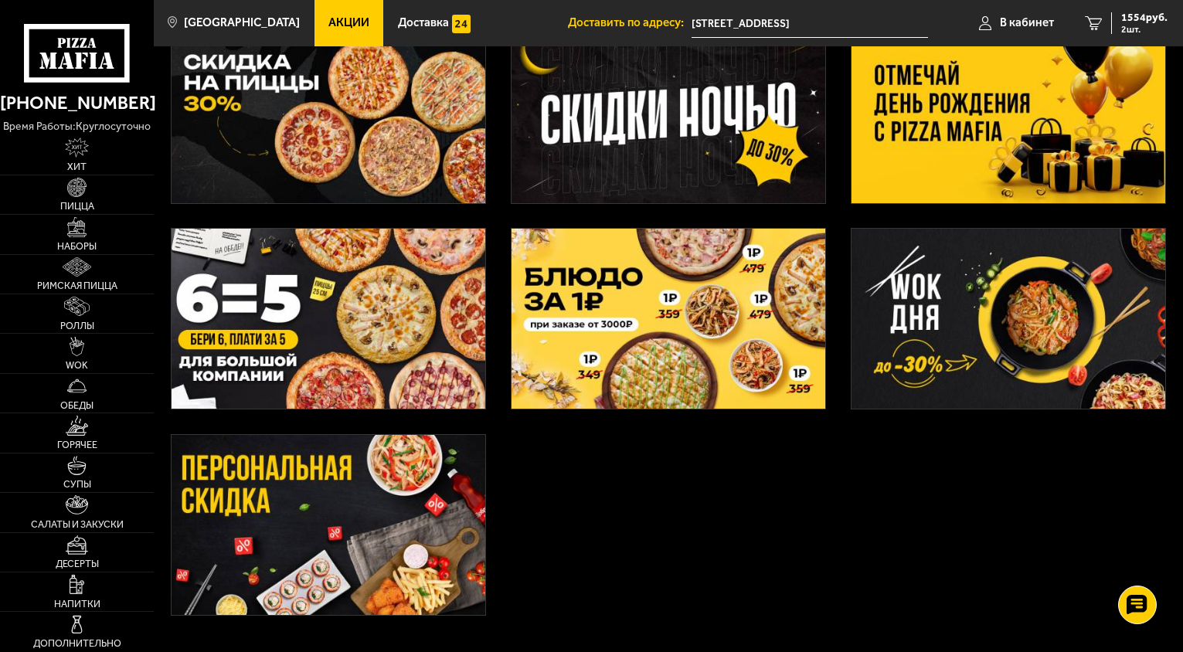
click at [340, 555] on img at bounding box center [329, 525] width 314 height 180
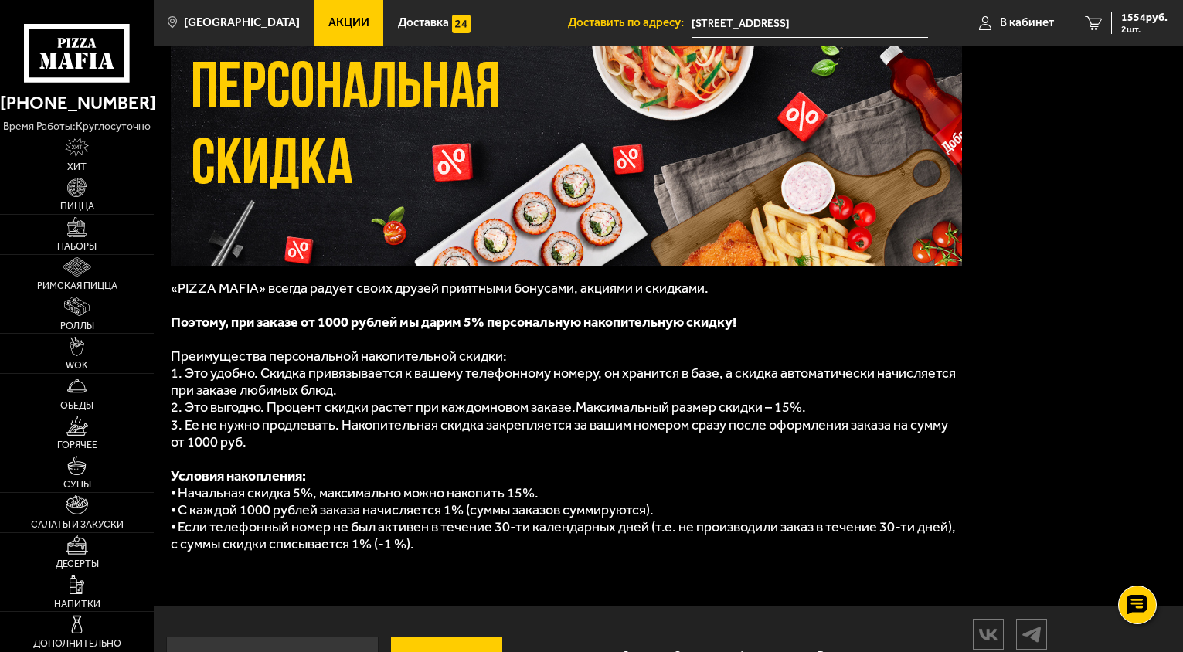
scroll to position [138, 0]
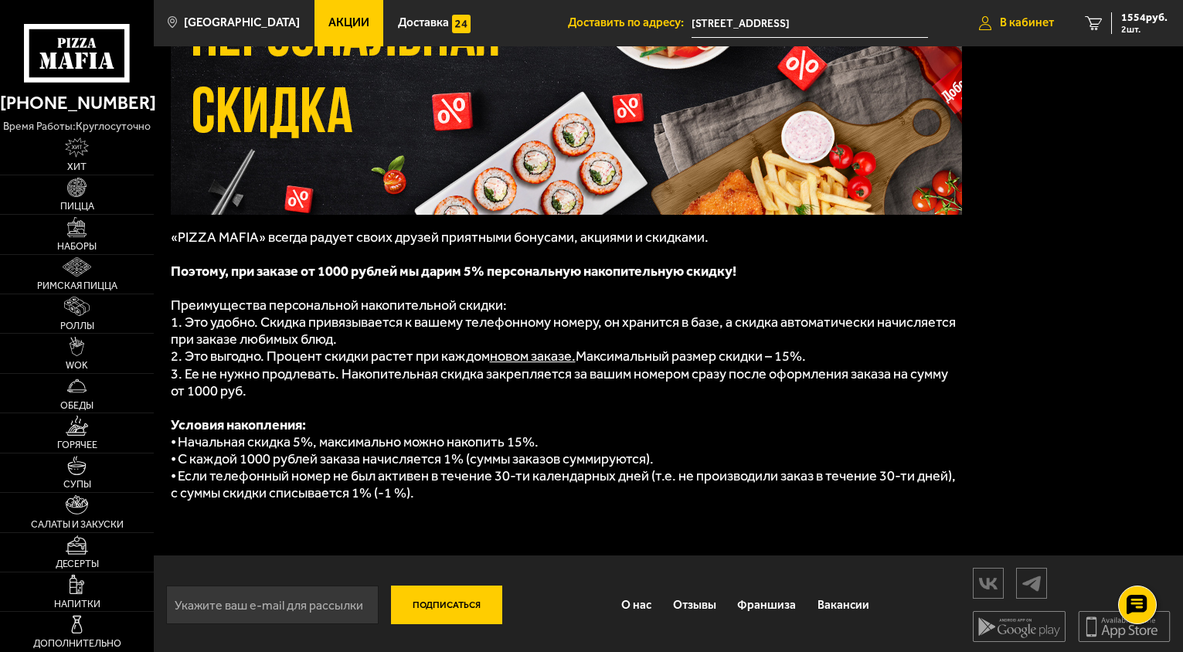
click at [1025, 21] on span "В кабинет" at bounding box center [1027, 23] width 54 height 12
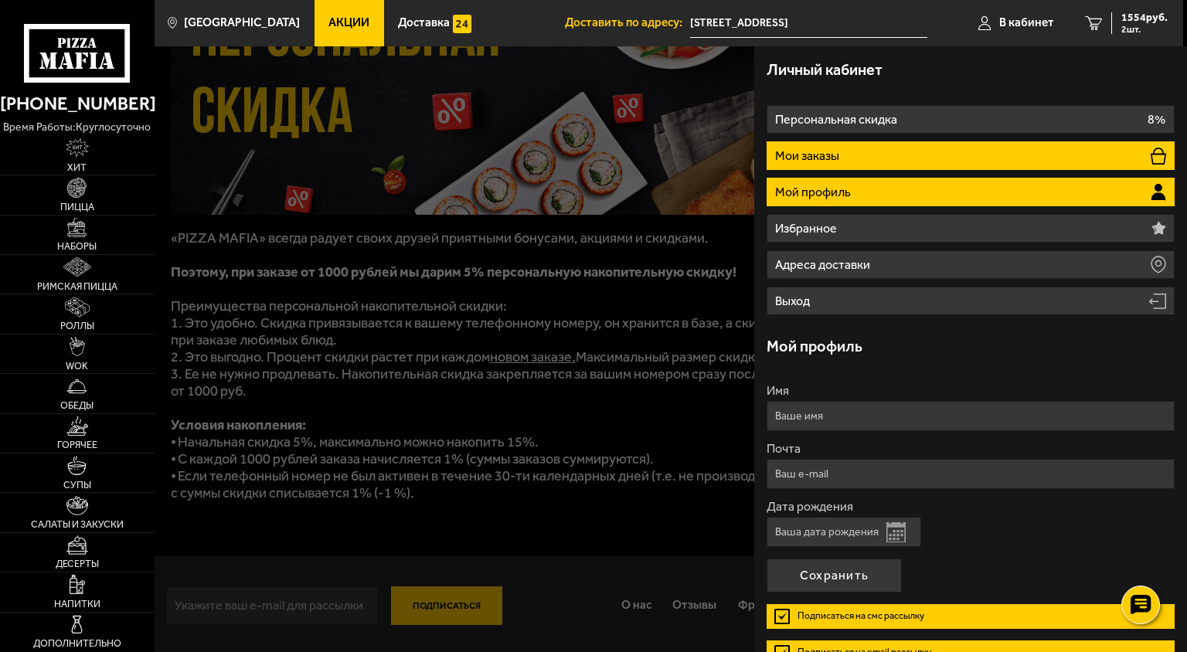
click at [863, 157] on li "Мои заказы" at bounding box center [971, 155] width 408 height 29
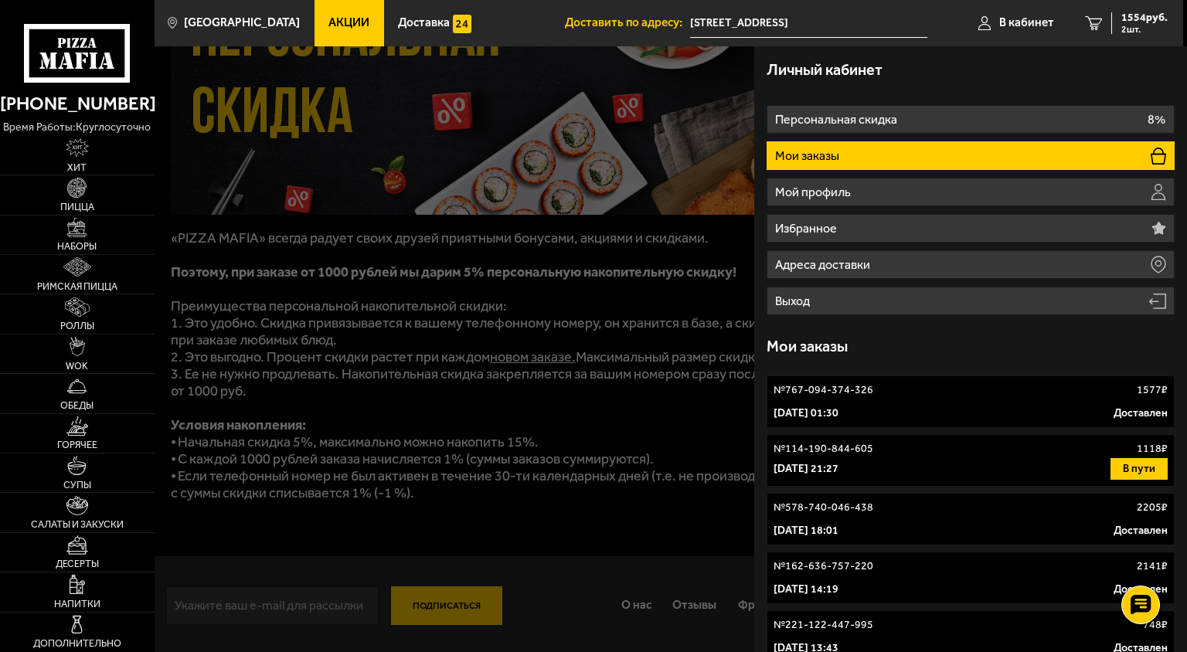
click at [656, 519] on div at bounding box center [748, 372] width 1187 height 652
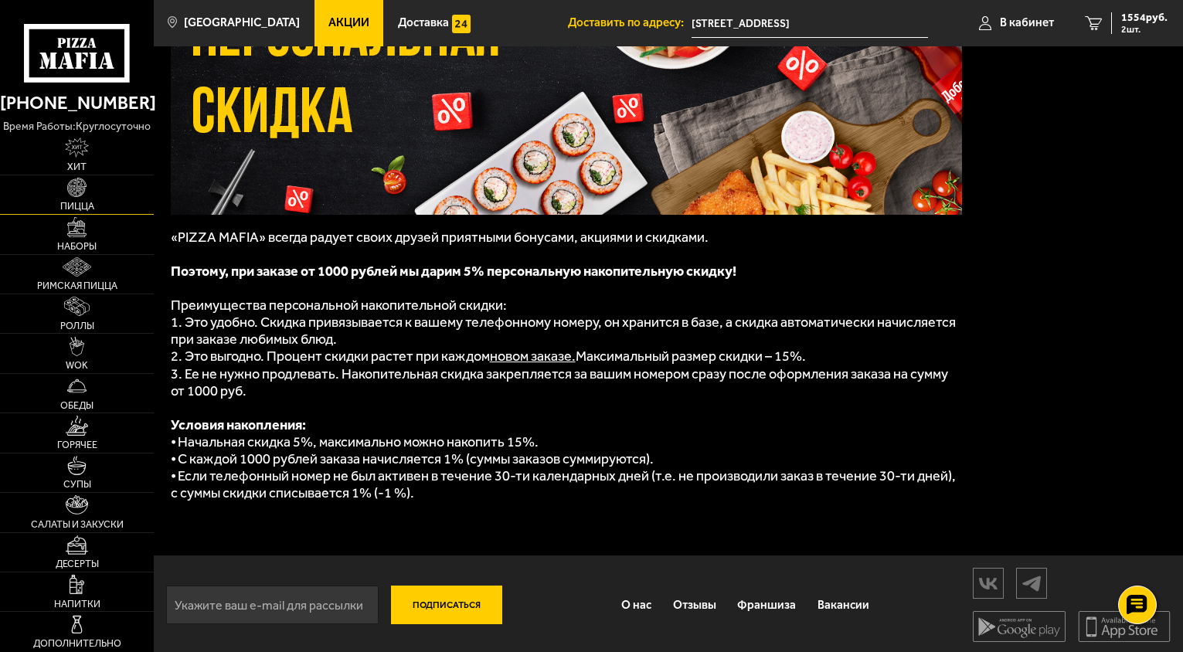
click at [89, 192] on link "Пицца" at bounding box center [77, 194] width 154 height 39
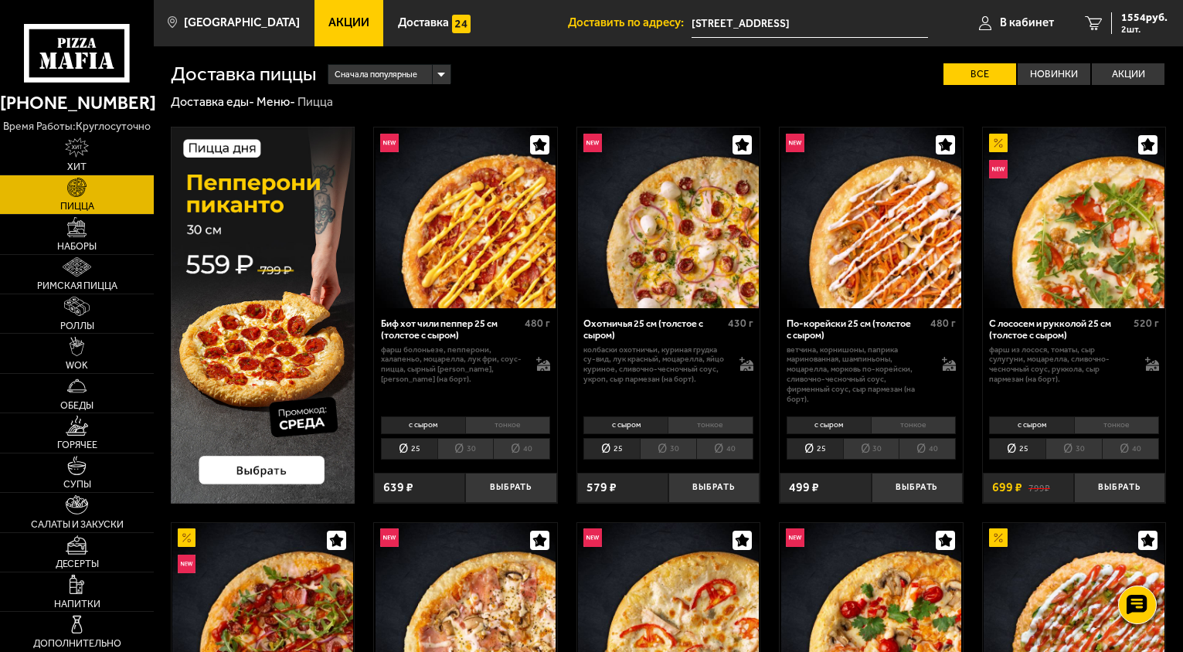
click at [475, 445] on li "30" at bounding box center [465, 449] width 56 height 22
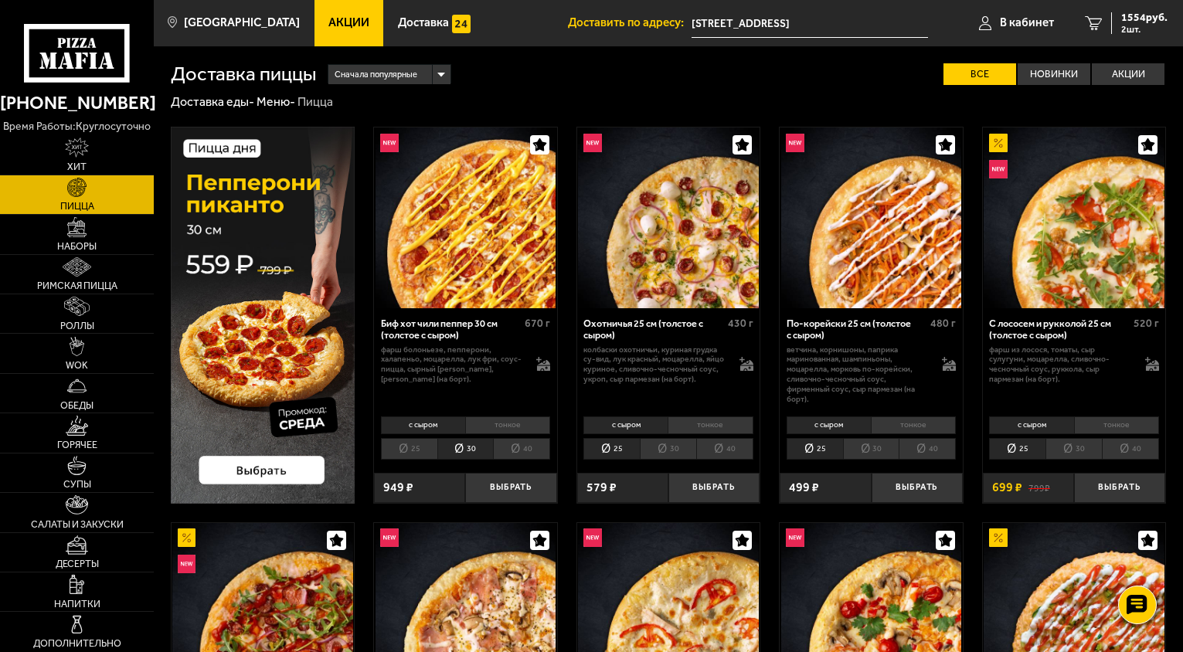
click at [503, 233] on img at bounding box center [466, 218] width 181 height 181
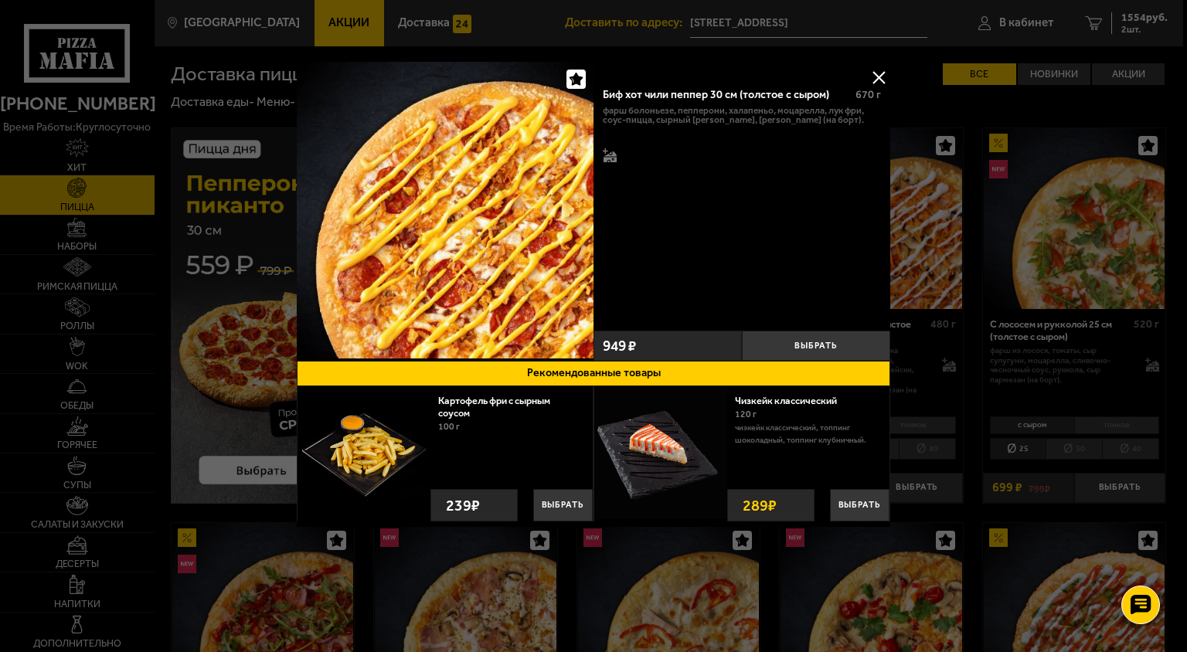
click at [975, 180] on div at bounding box center [593, 326] width 1187 height 652
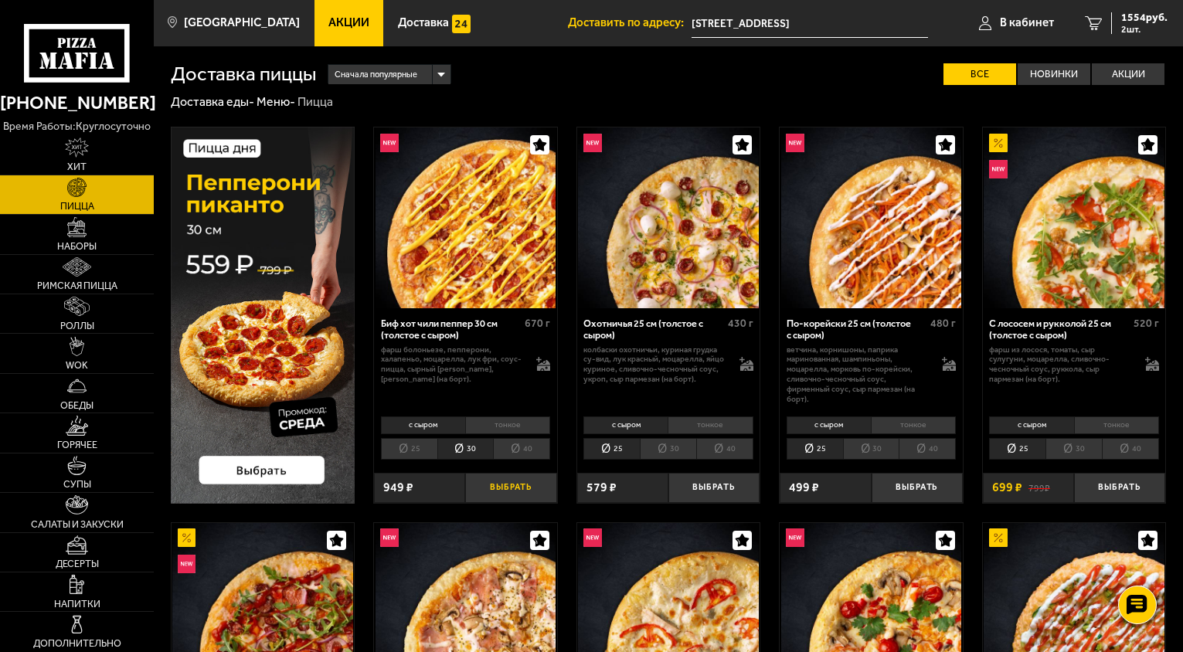
click at [522, 488] on button "Выбрать" at bounding box center [510, 488] width 91 height 30
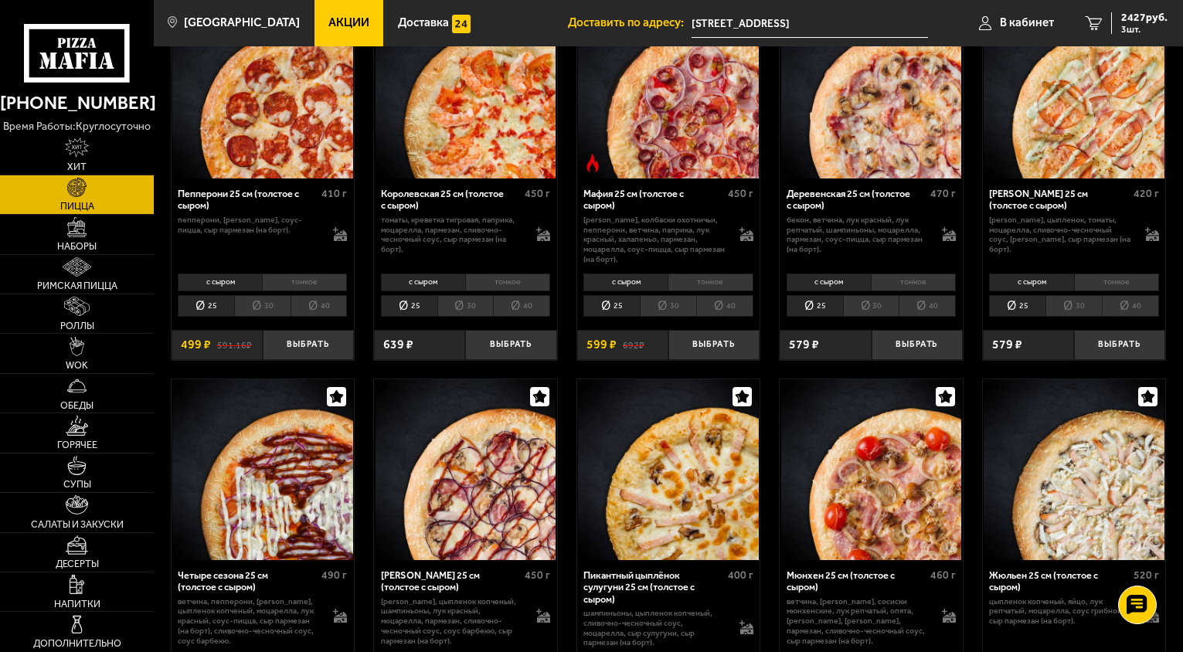
scroll to position [1623, 0]
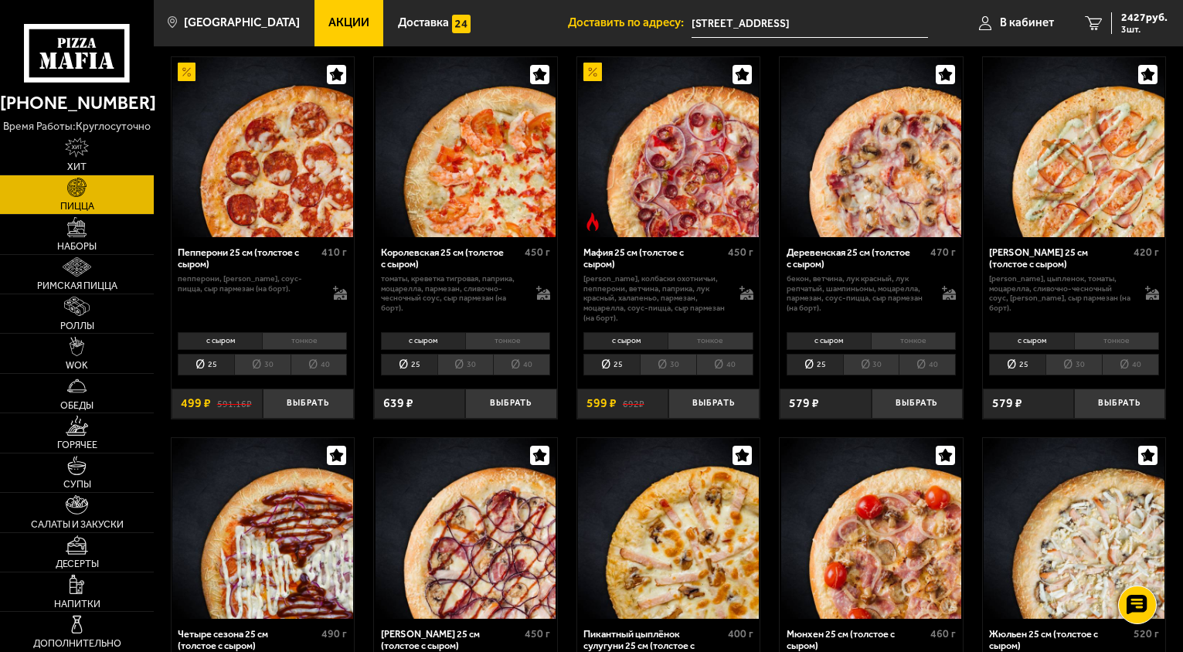
click at [885, 197] on img at bounding box center [871, 147] width 181 height 181
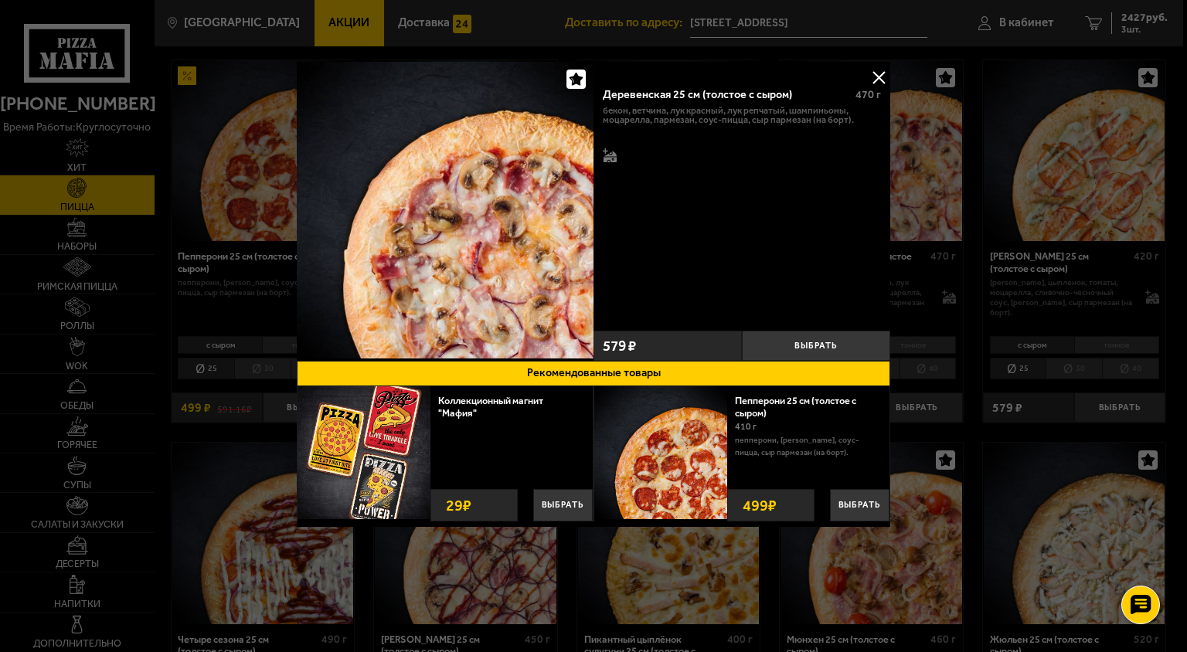
click at [972, 163] on div at bounding box center [593, 326] width 1187 height 652
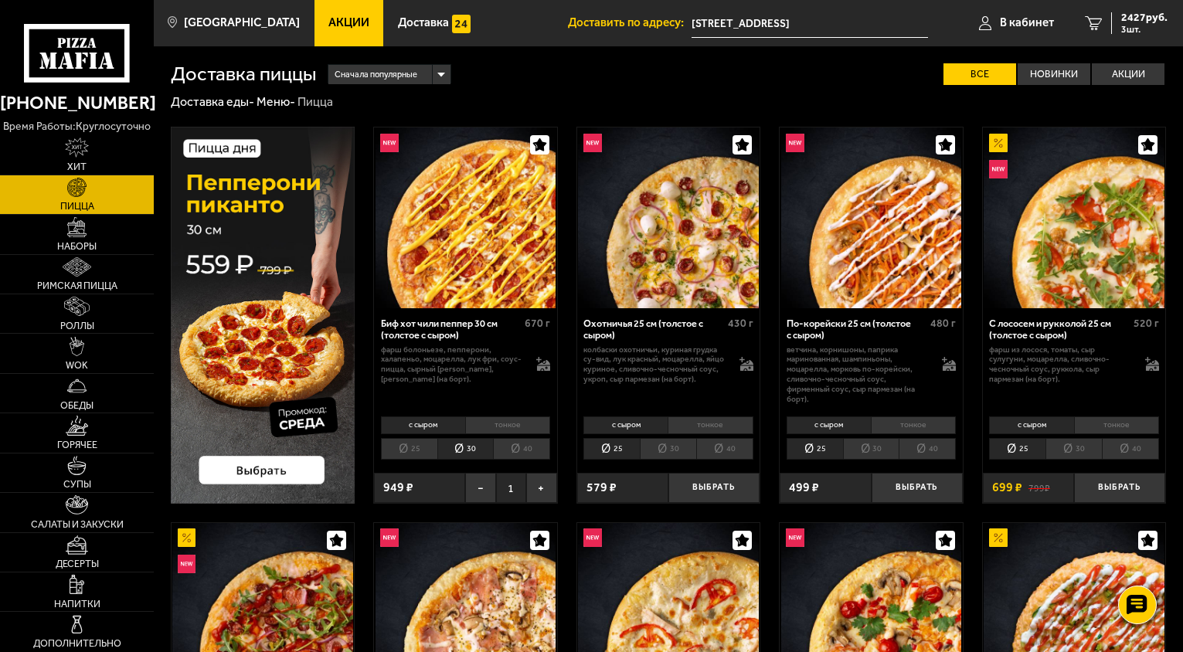
click at [492, 259] on img at bounding box center [466, 218] width 181 height 181
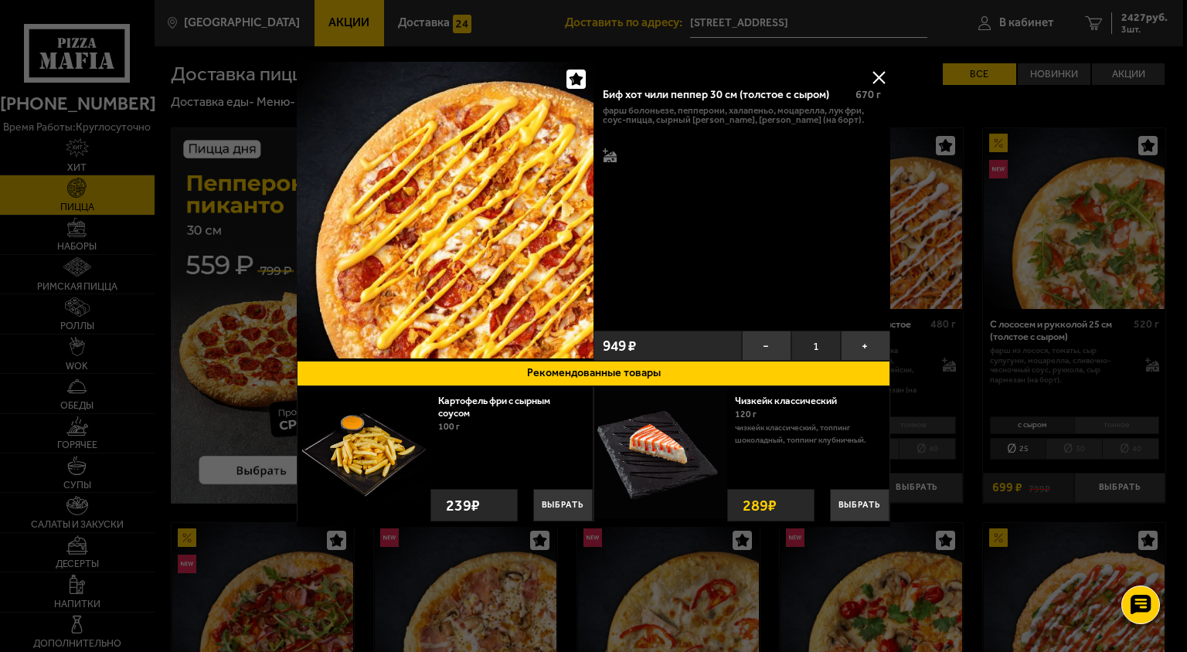
click at [994, 269] on div at bounding box center [593, 326] width 1187 height 652
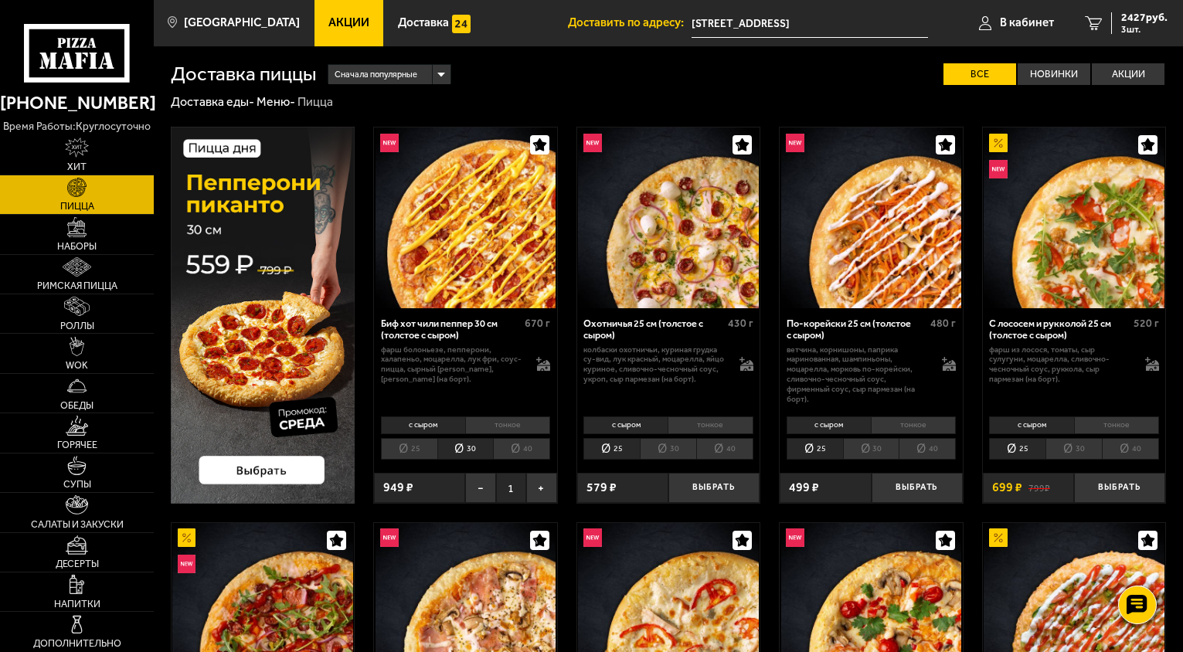
click at [905, 219] on img at bounding box center [871, 218] width 181 height 181
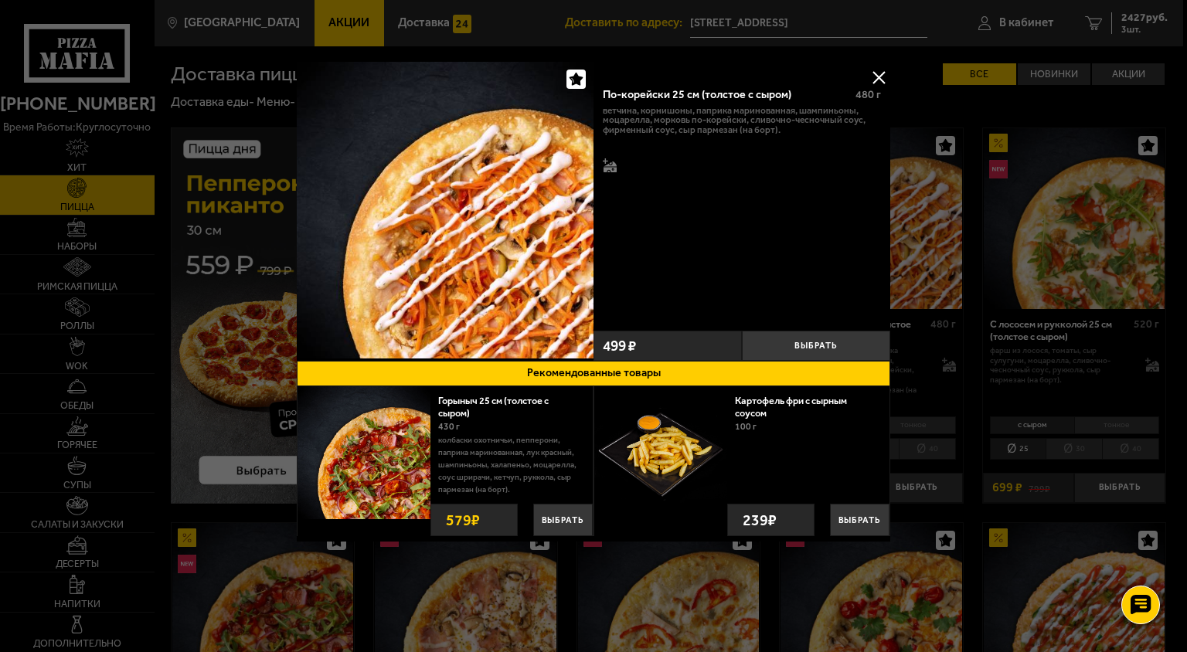
click at [1012, 253] on div at bounding box center [593, 326] width 1187 height 652
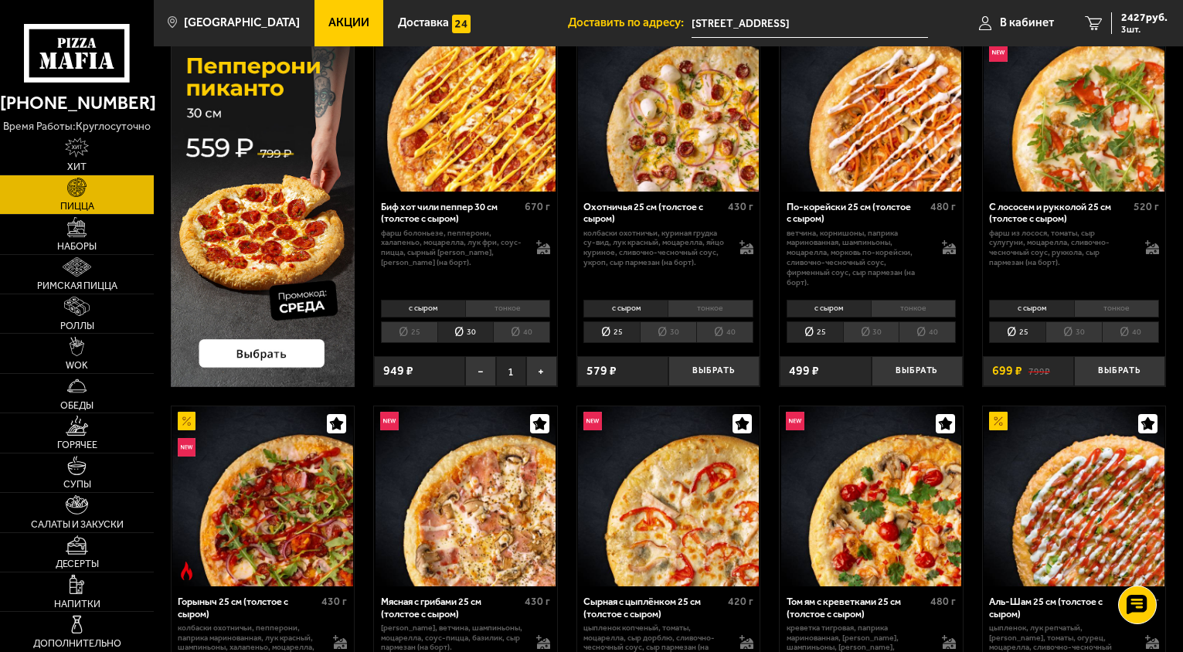
scroll to position [128, 0]
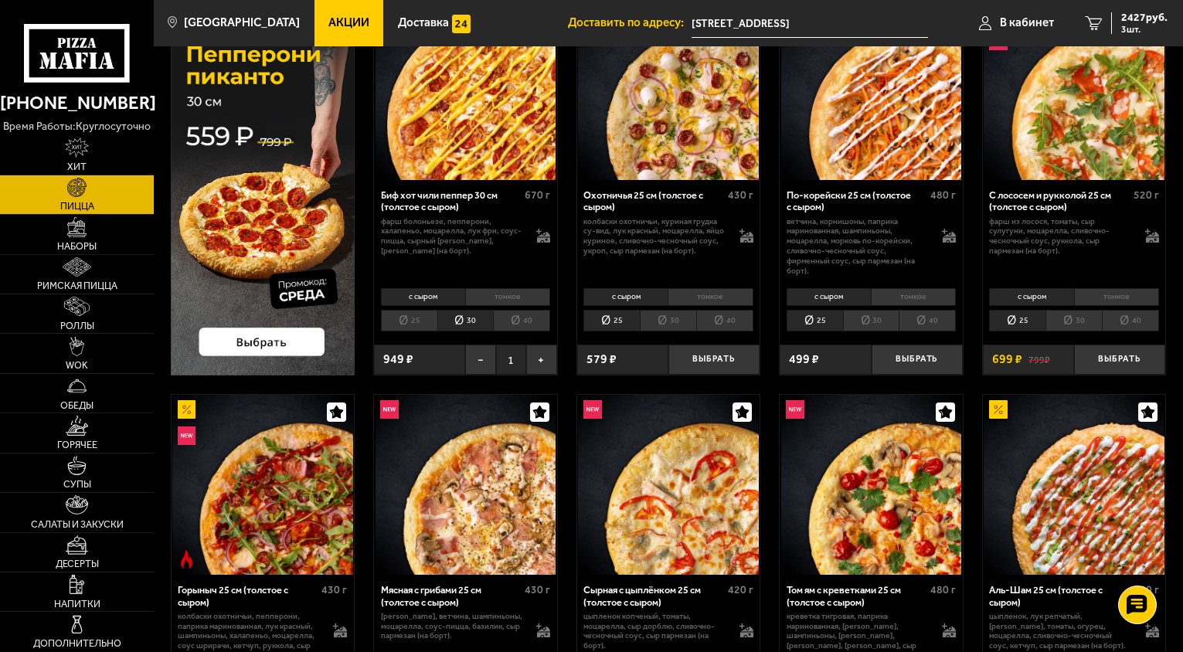
click at [676, 160] on img at bounding box center [668, 89] width 181 height 181
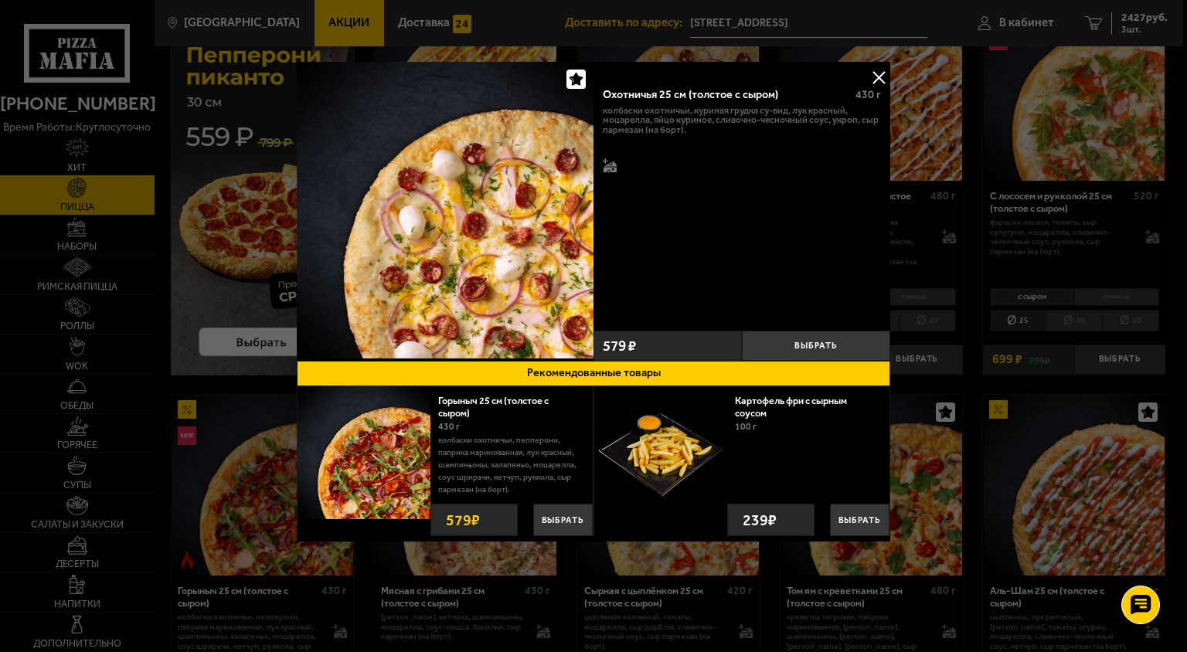
click at [930, 243] on div at bounding box center [593, 326] width 1187 height 652
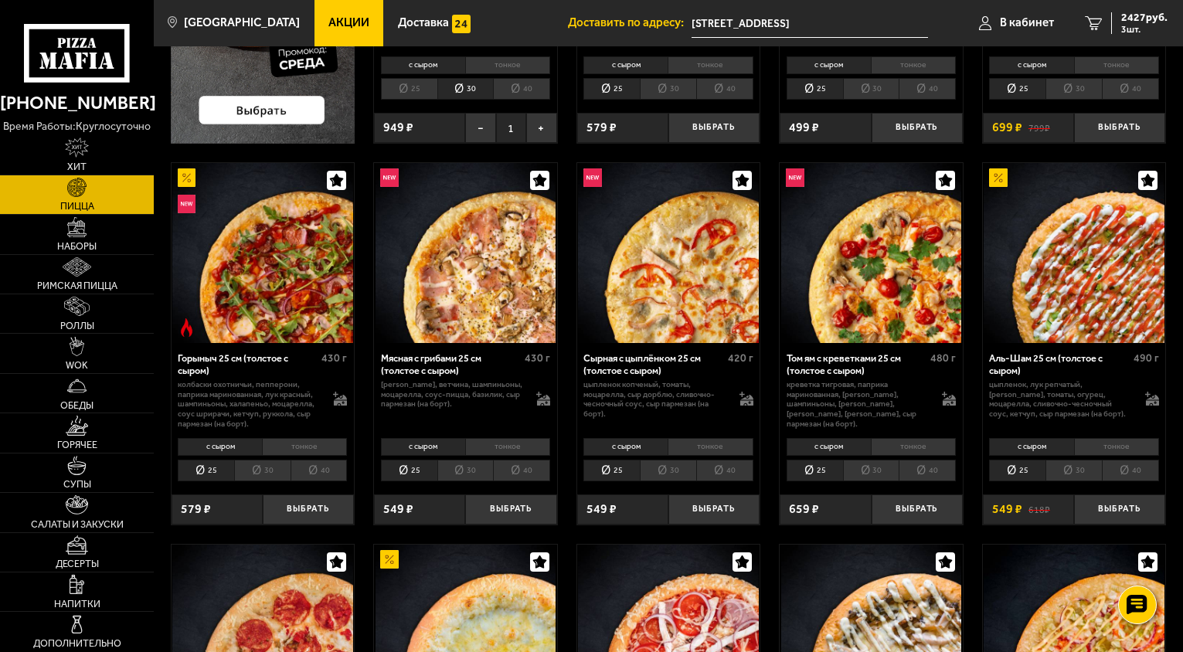
scroll to position [386, 0]
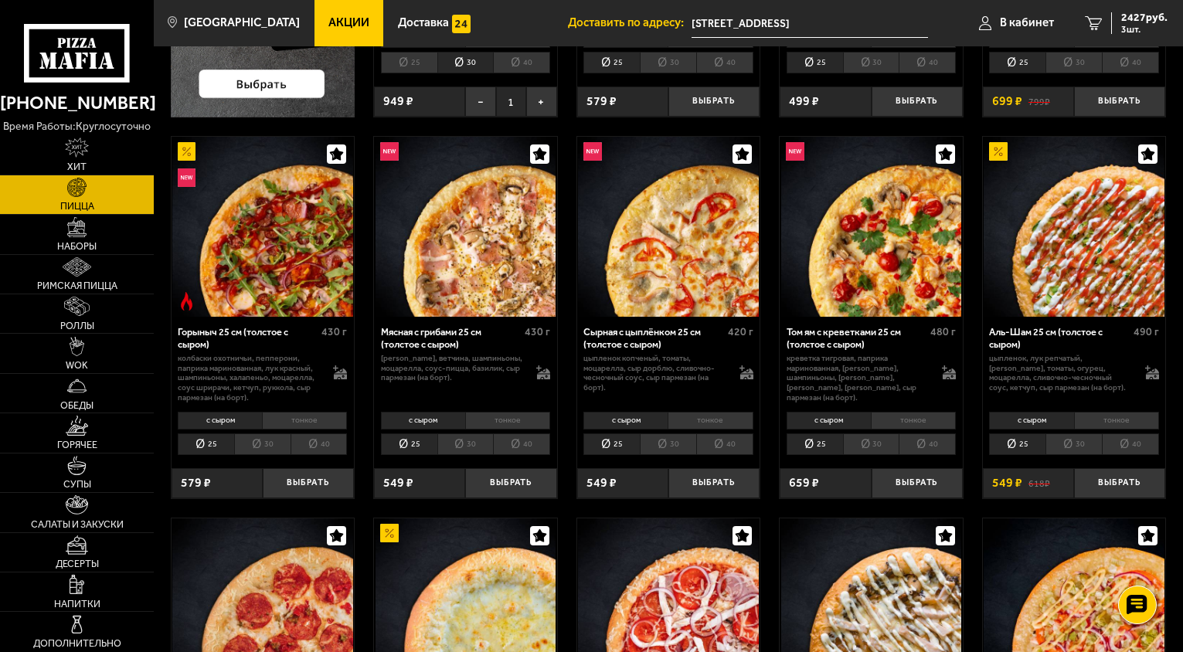
click at [475, 237] on img at bounding box center [466, 227] width 181 height 181
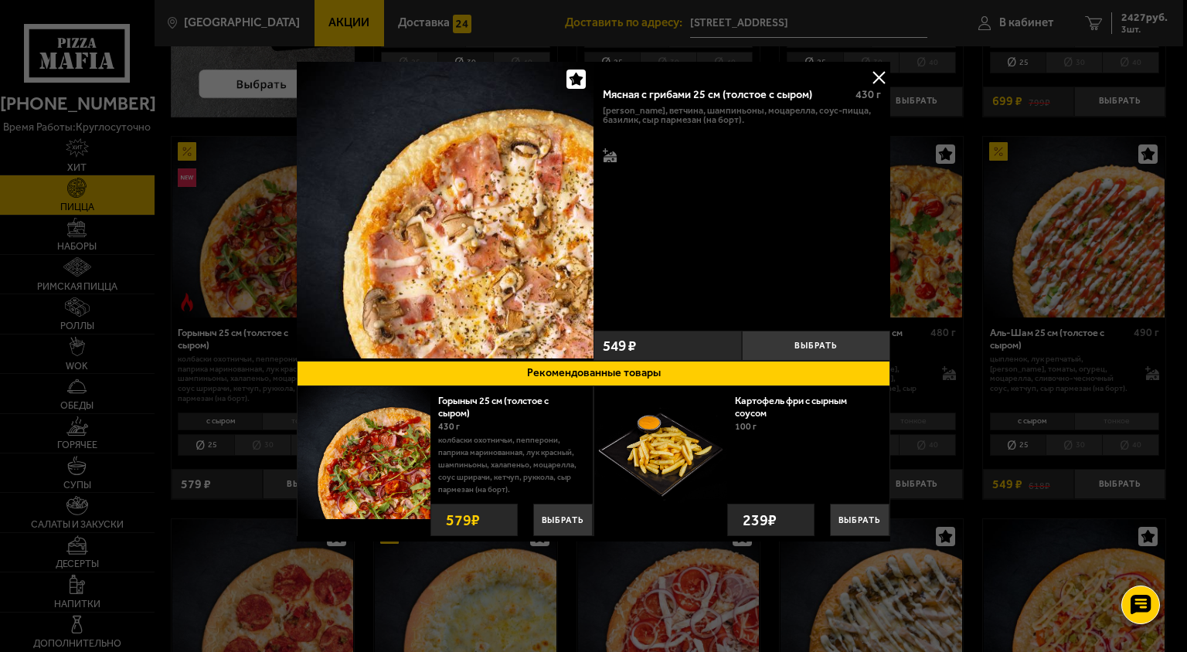
click at [952, 199] on div at bounding box center [593, 326] width 1187 height 652
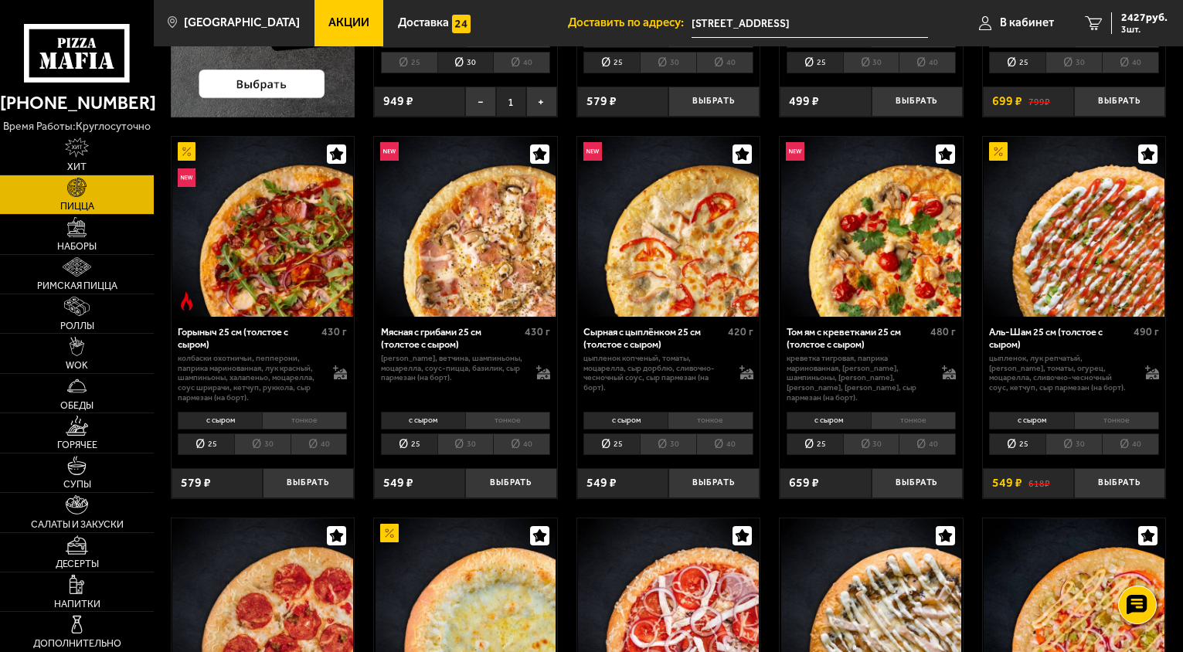
click at [485, 450] on li "30" at bounding box center [465, 445] width 56 height 22
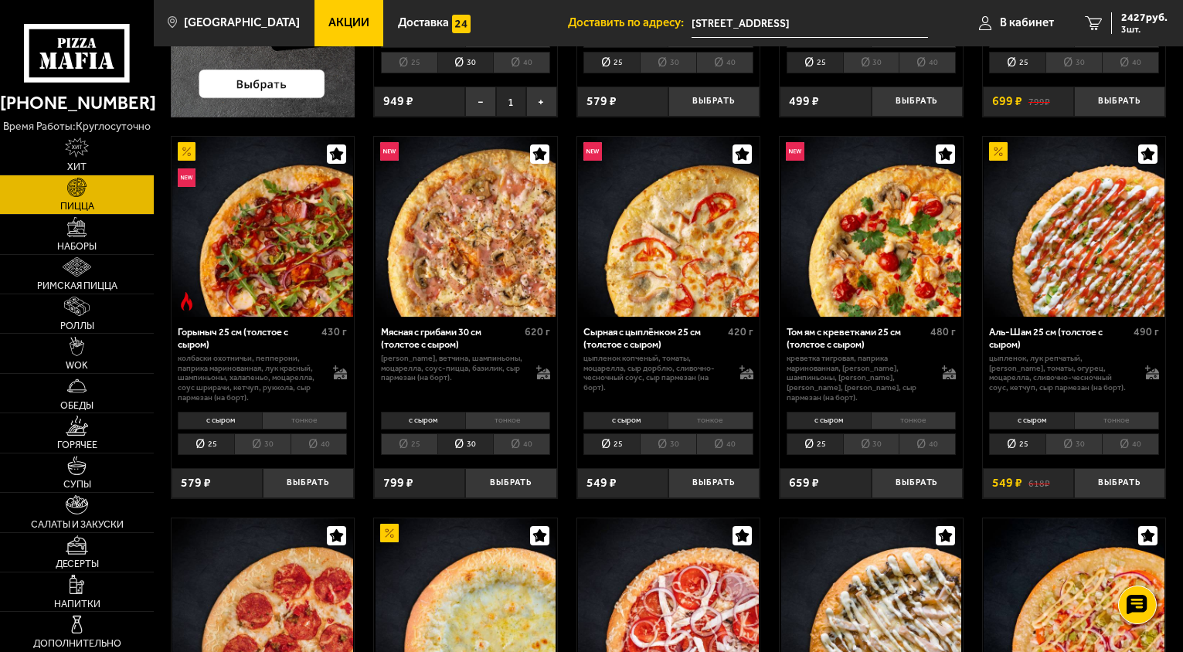
click at [492, 199] on img at bounding box center [466, 227] width 181 height 181
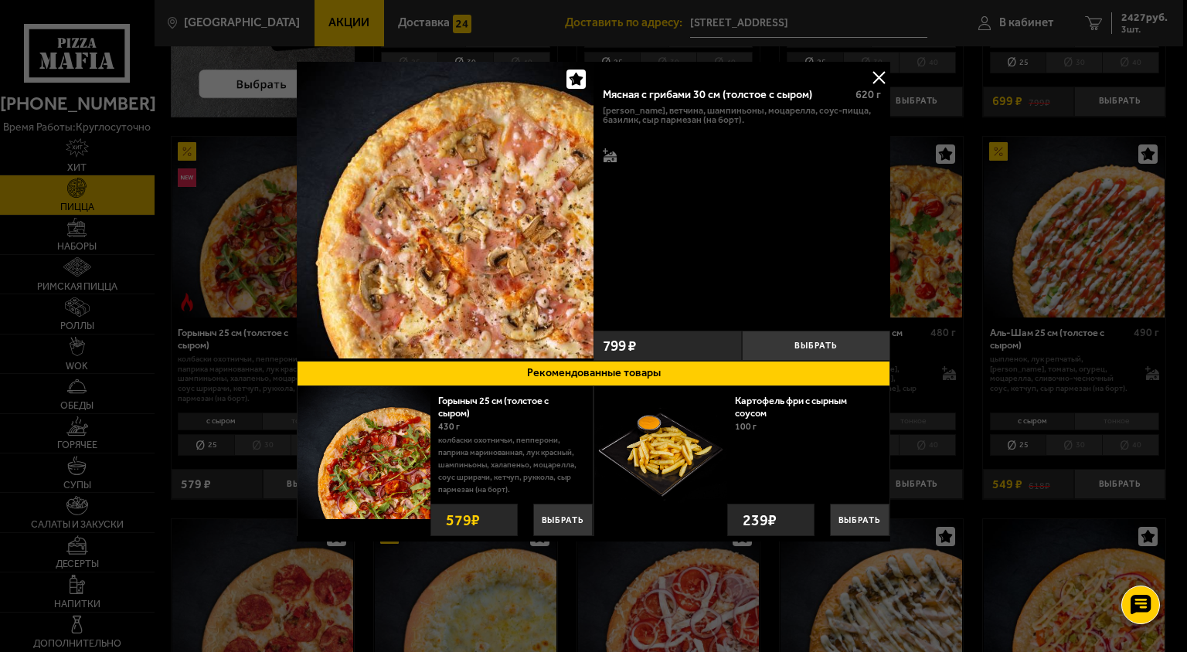
click at [953, 187] on div at bounding box center [593, 326] width 1187 height 652
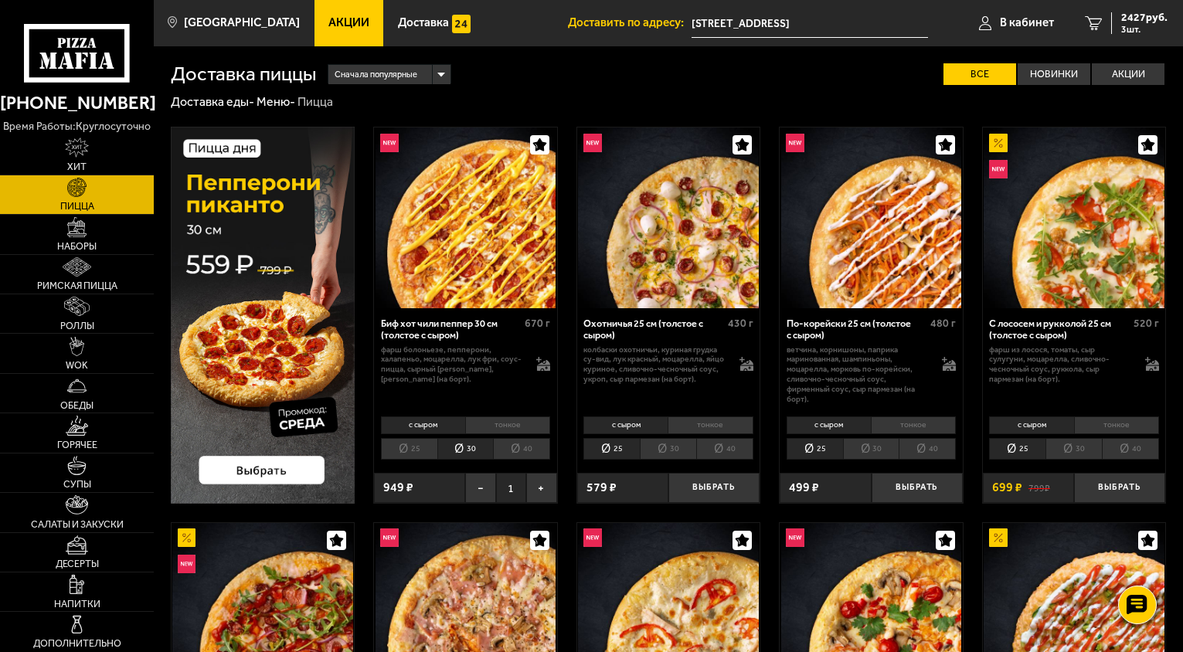
click at [221, 373] on img at bounding box center [263, 315] width 185 height 376
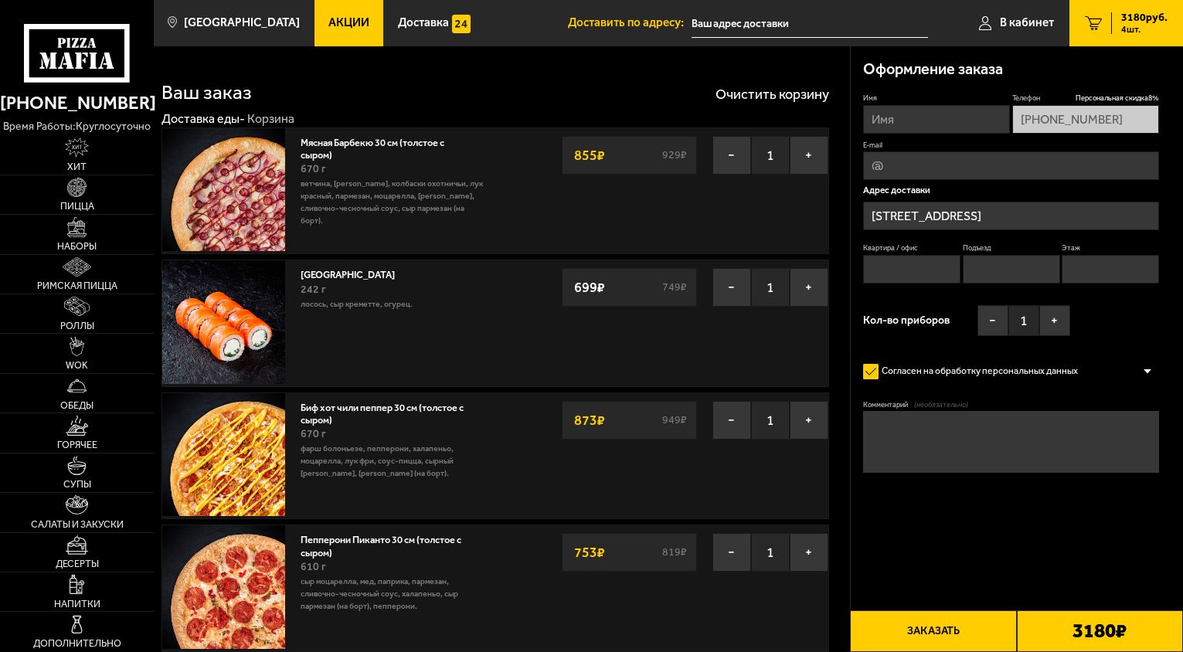
type input "[STREET_ADDRESS]"
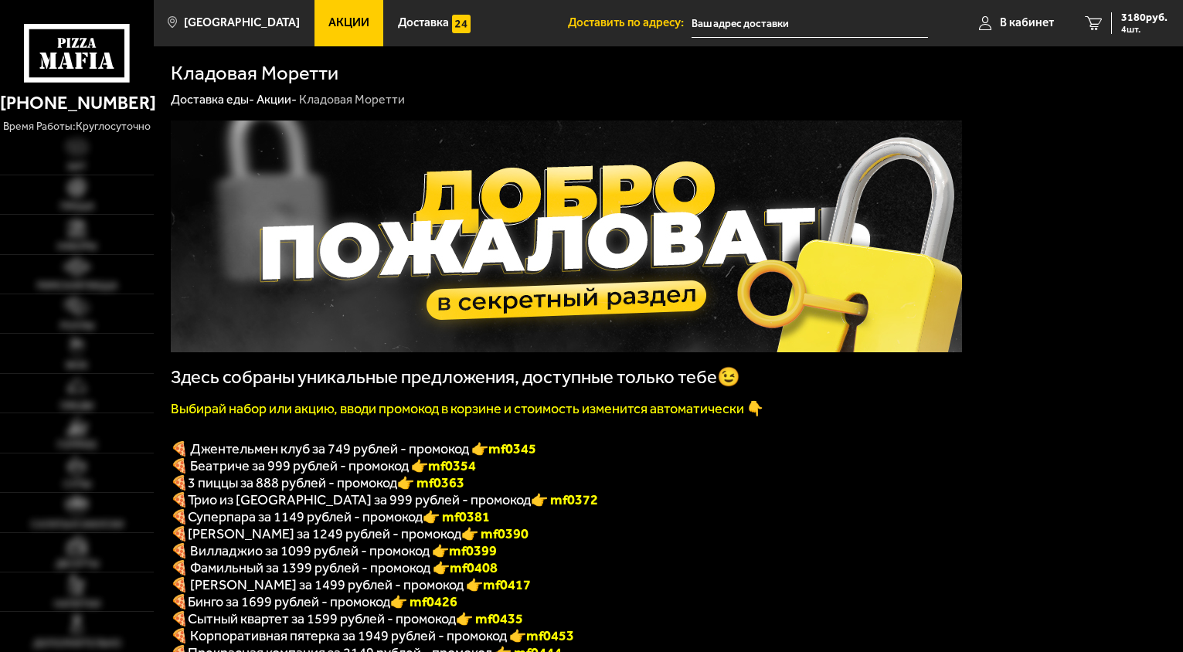
type input "[STREET_ADDRESS]"
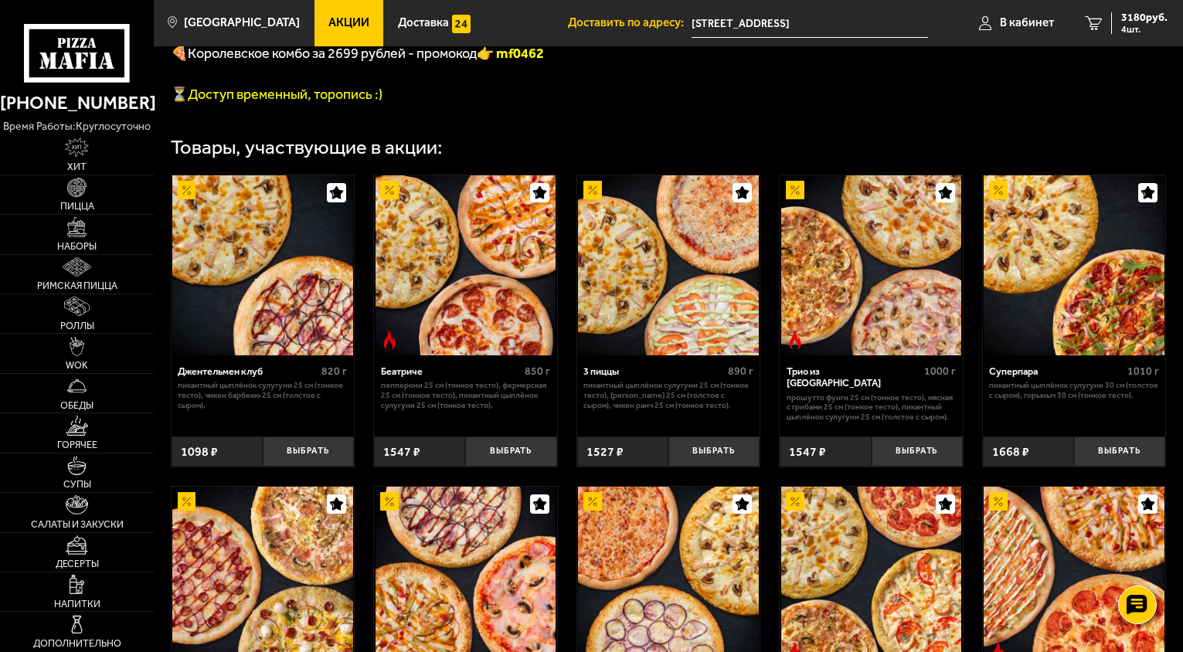
scroll to position [567, 0]
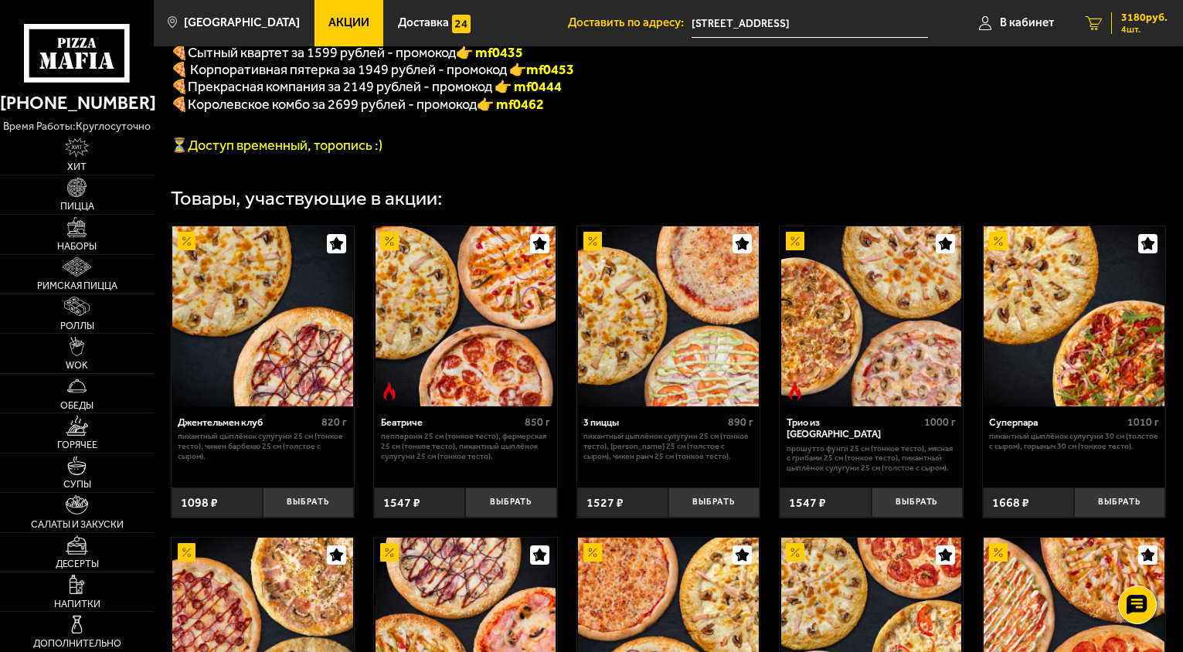
click at [1119, 28] on div "3180 руб. 4 шт." at bounding box center [1139, 23] width 56 height 22
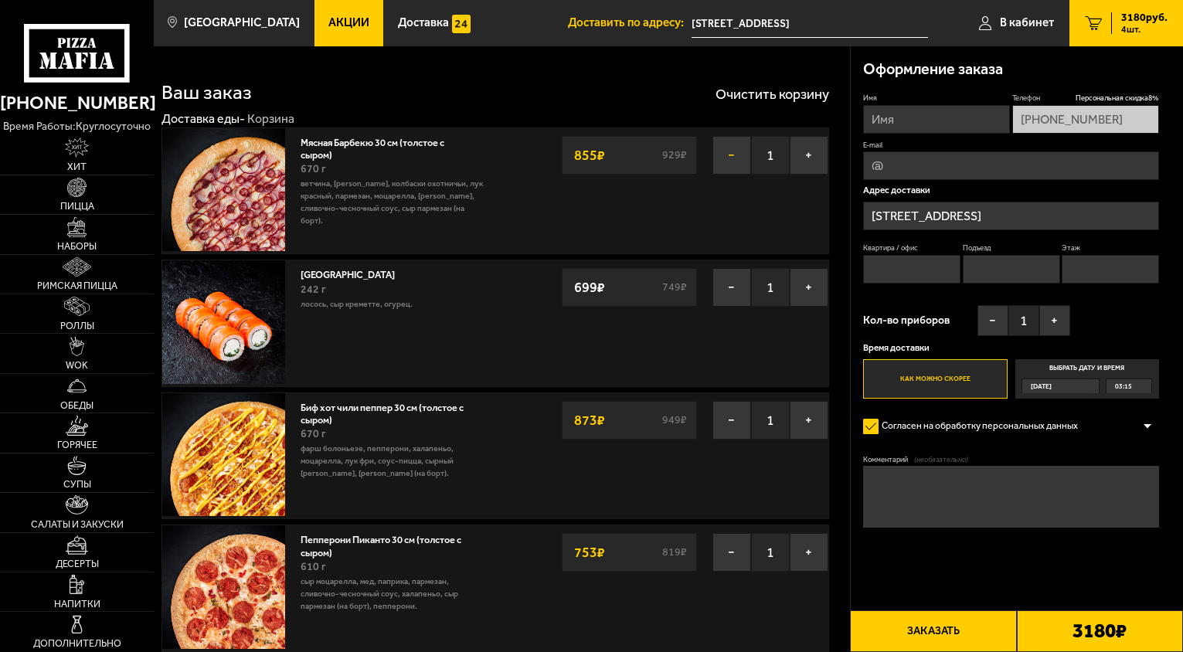
click at [738, 143] on button "−" at bounding box center [732, 155] width 39 height 39
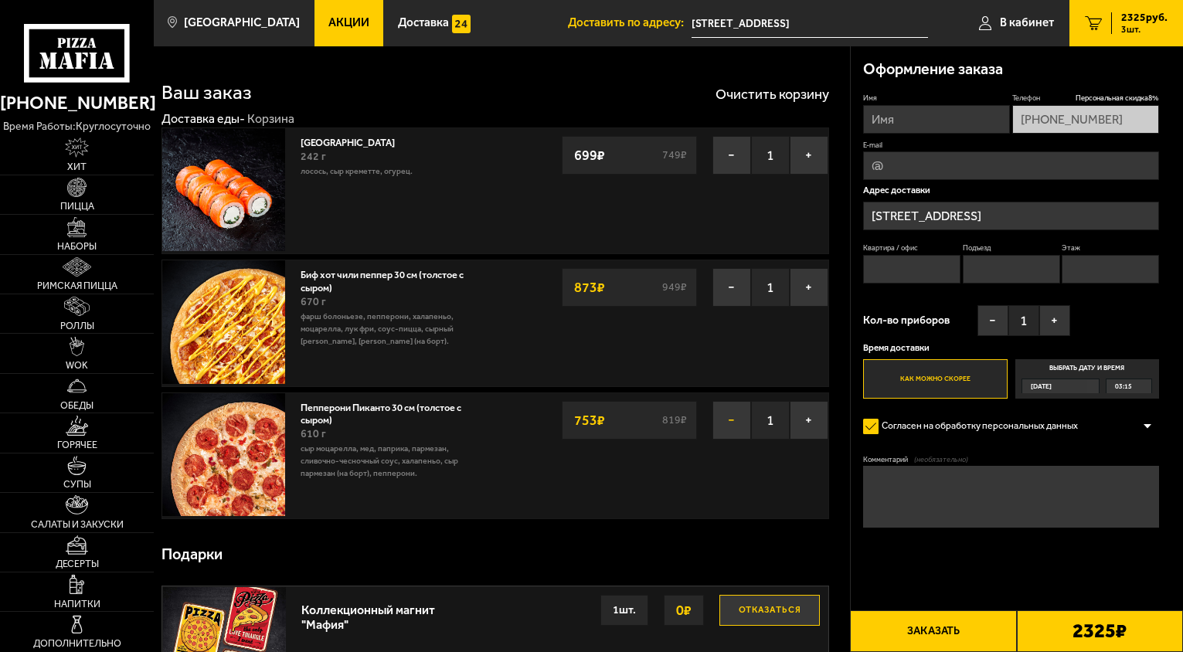
click at [723, 415] on button "−" at bounding box center [732, 420] width 39 height 39
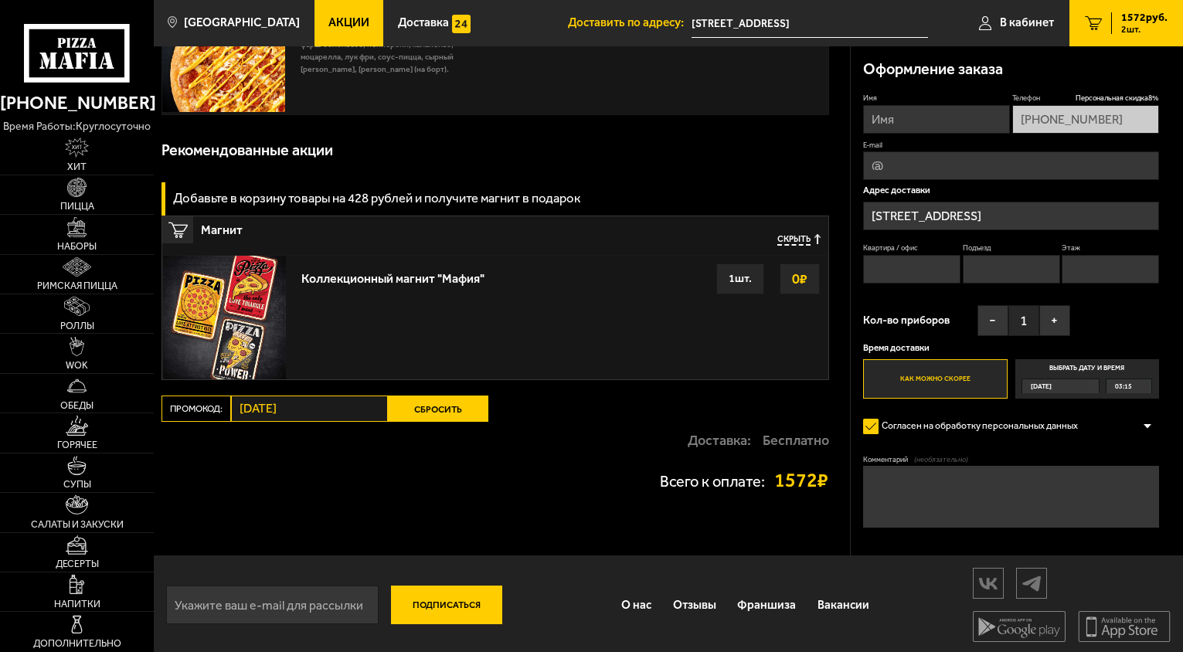
scroll to position [276, 0]
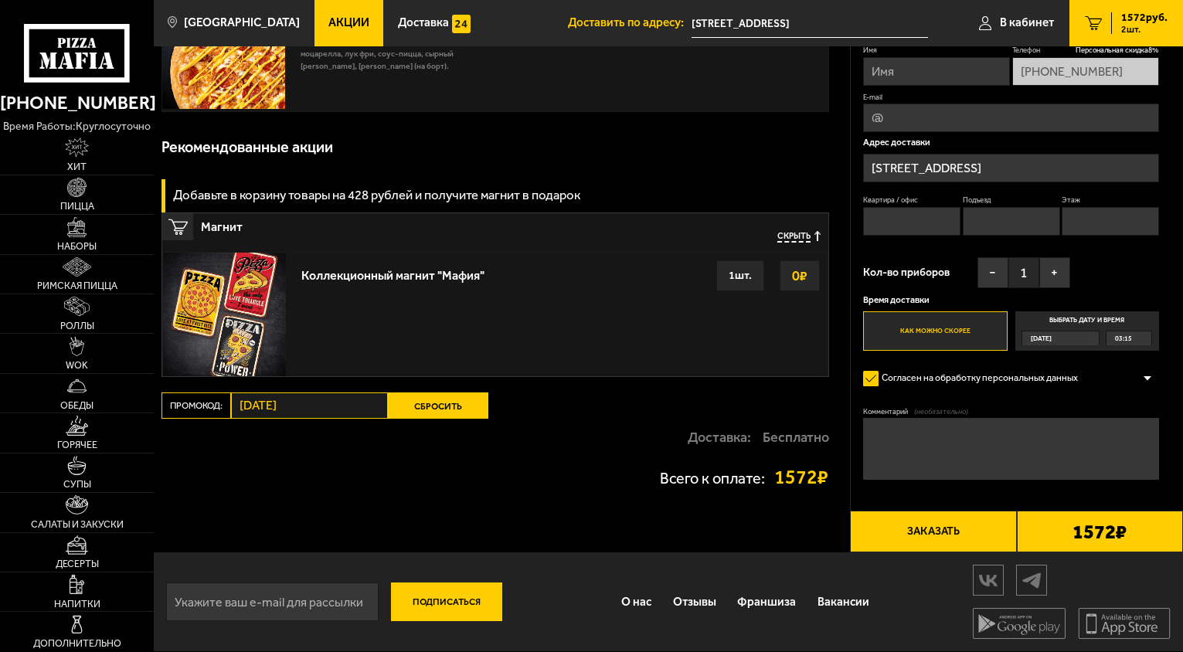
click at [441, 409] on button "Сбросить" at bounding box center [438, 406] width 100 height 26
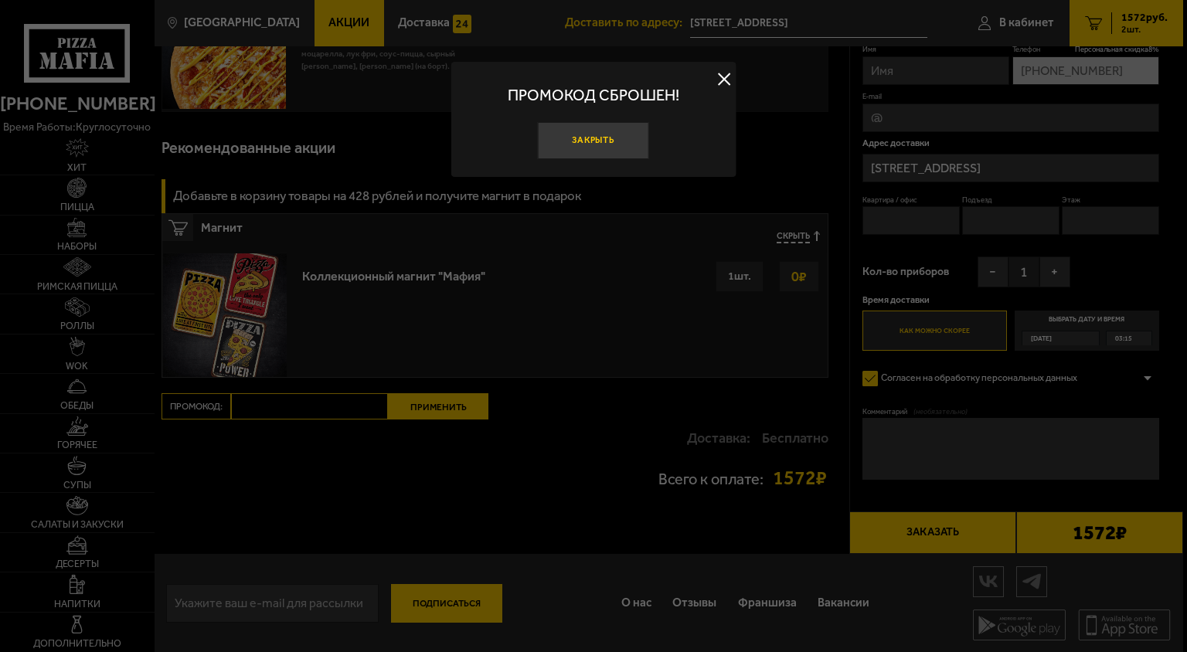
click at [580, 138] on button "Закрыть" at bounding box center [593, 140] width 111 height 37
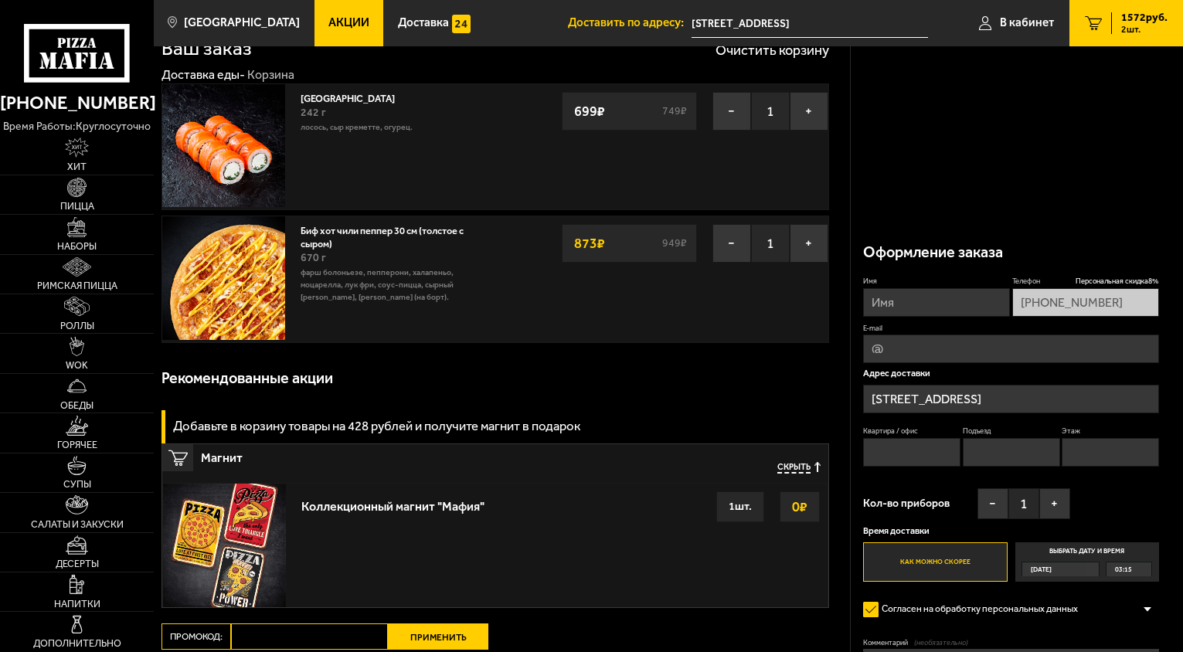
scroll to position [0, 0]
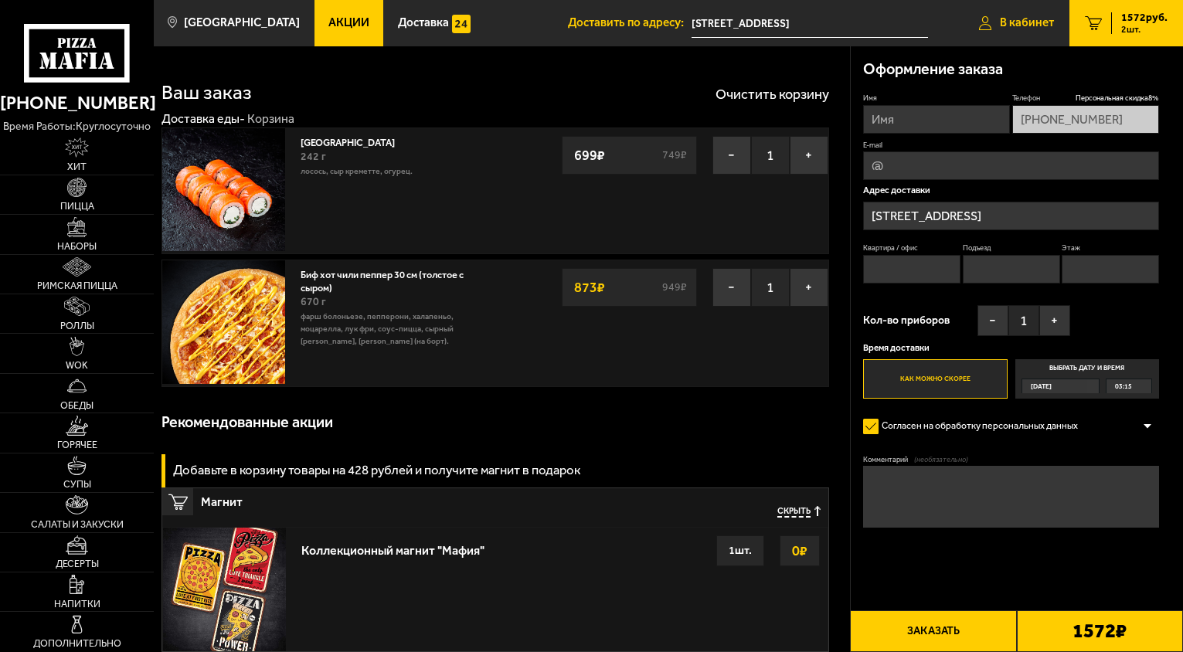
click at [1013, 32] on link "В кабинет" at bounding box center [1017, 23] width 106 height 46
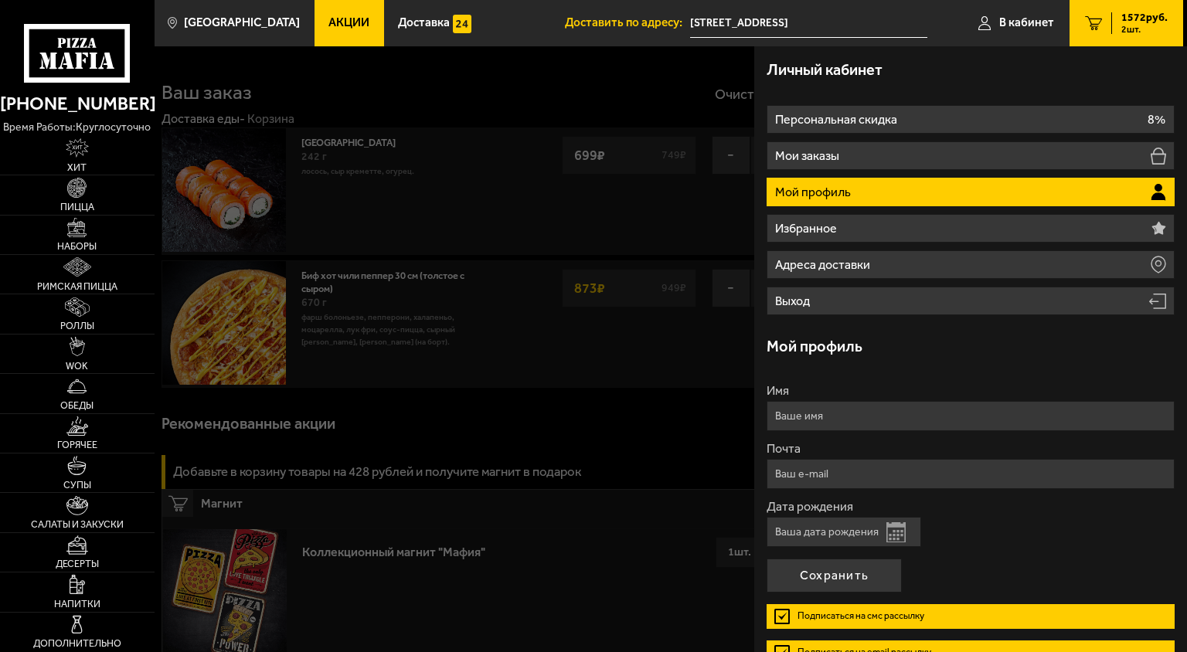
click at [825, 189] on p "Мой профиль" at bounding box center [814, 192] width 79 height 12
click at [578, 304] on div at bounding box center [748, 372] width 1187 height 652
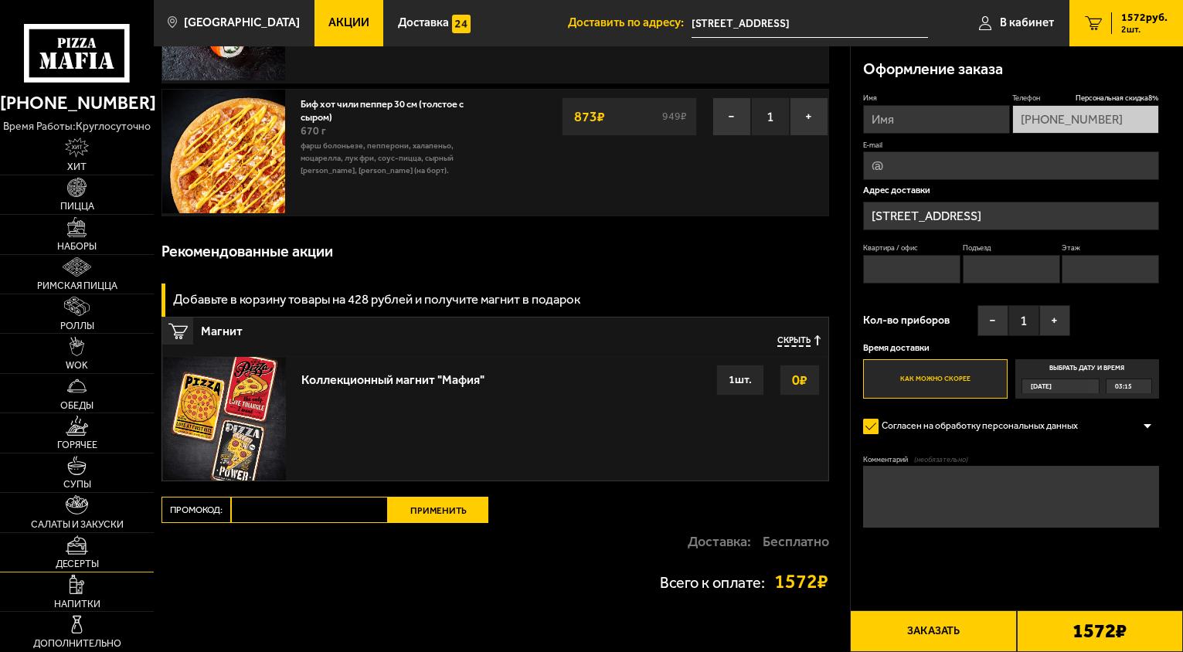
scroll to position [180, 0]
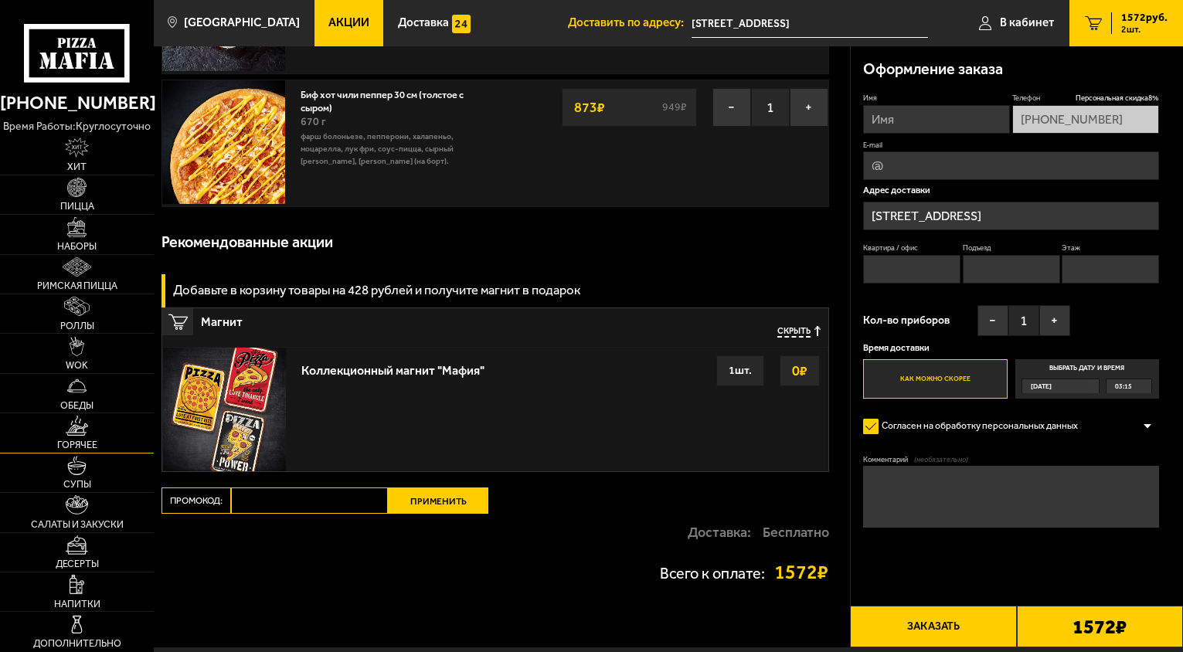
click at [106, 450] on link "Горячее" at bounding box center [77, 433] width 154 height 39
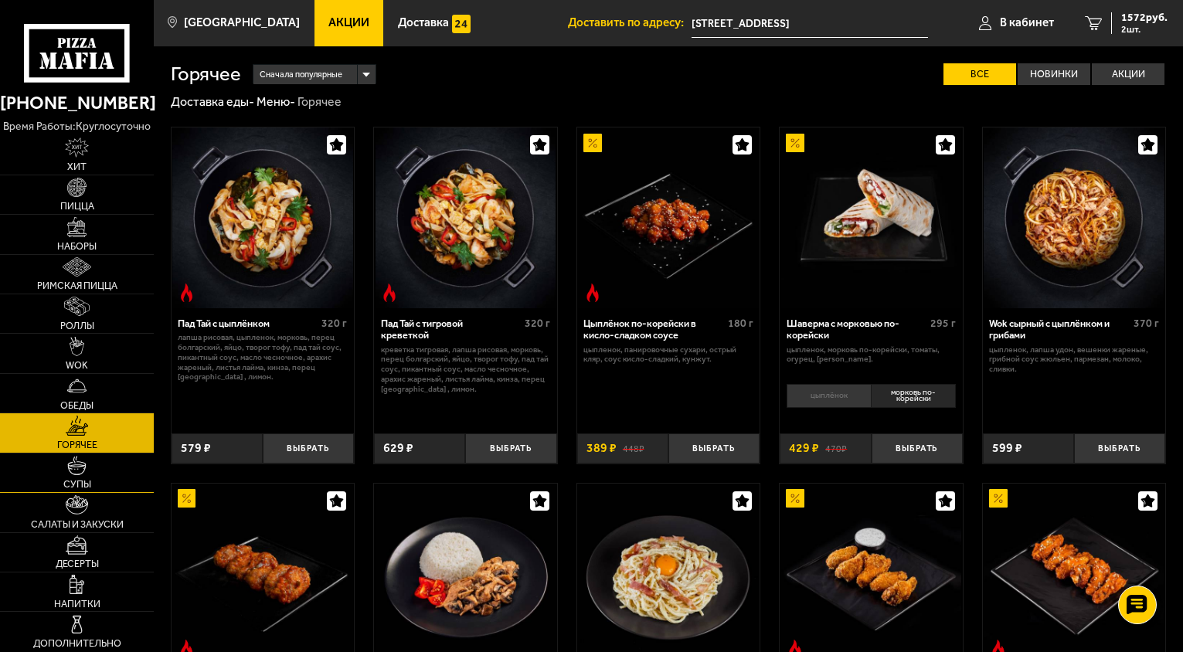
click at [99, 481] on link "Супы" at bounding box center [77, 473] width 154 height 39
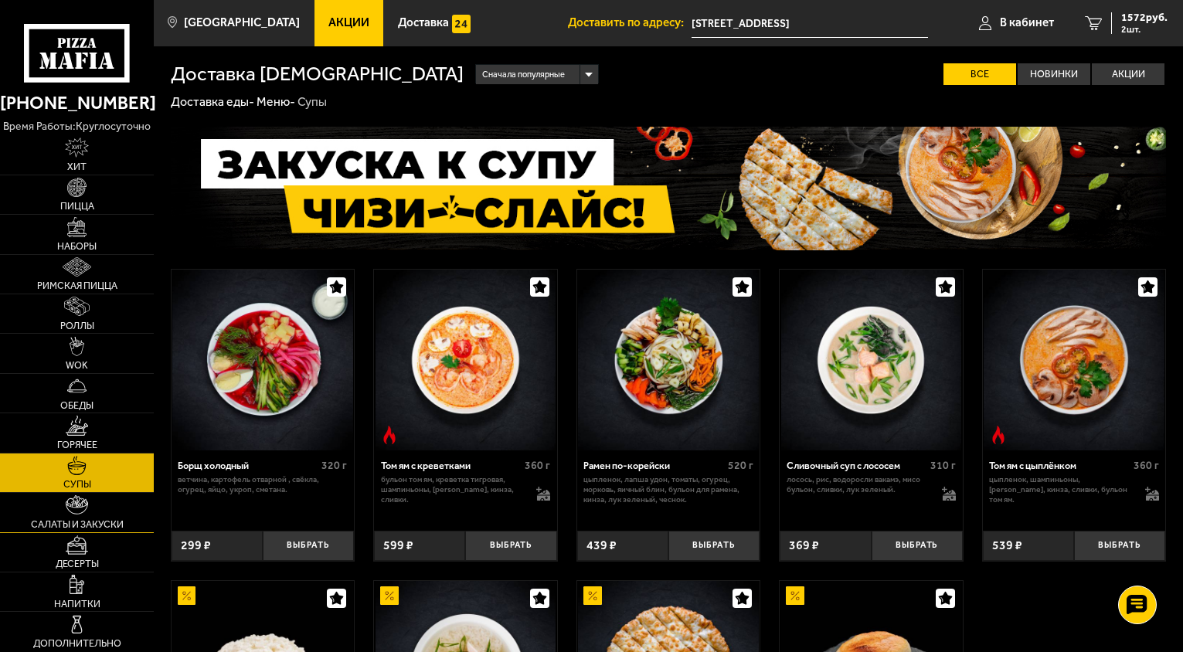
click at [97, 510] on link "Салаты и закуски" at bounding box center [77, 512] width 154 height 39
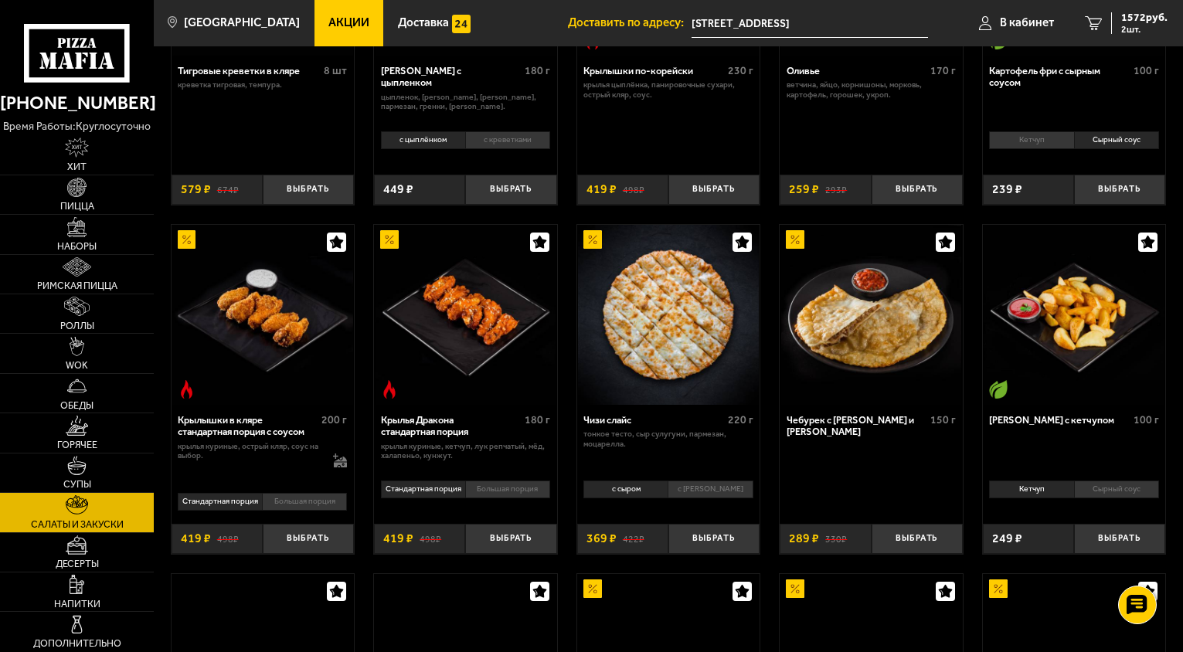
scroll to position [257, 0]
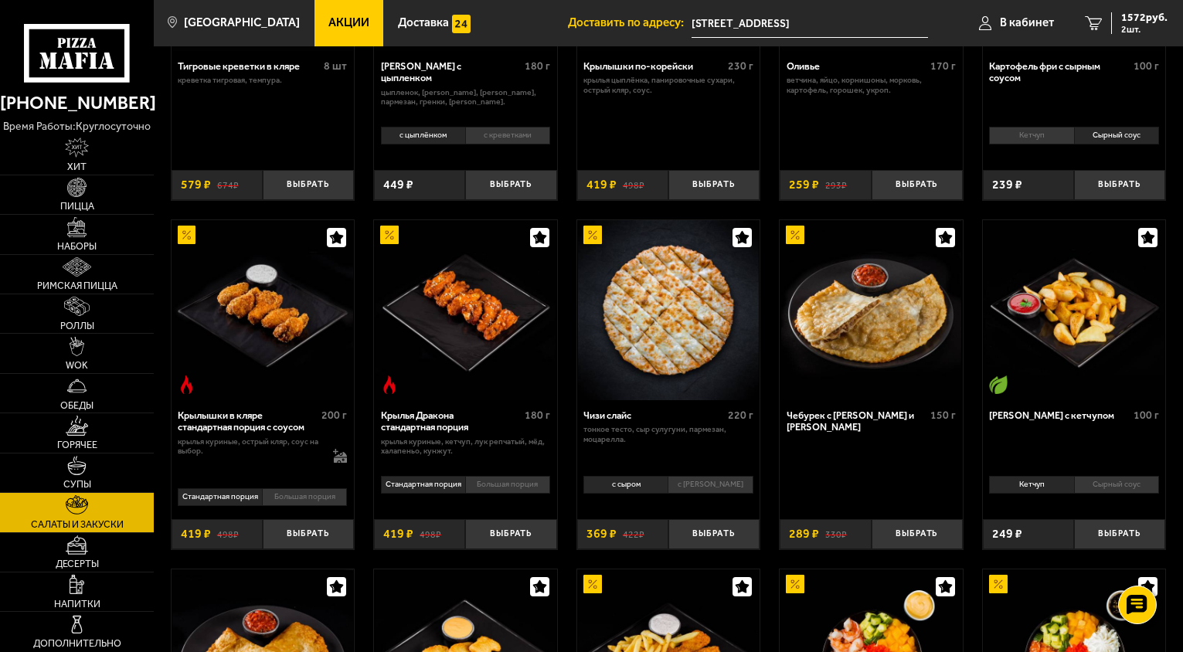
click at [1112, 489] on li "Сырный соус" at bounding box center [1116, 485] width 85 height 18
click at [1046, 485] on li "Кетчуп" at bounding box center [1031, 485] width 84 height 18
click at [1101, 537] on button "Выбрать" at bounding box center [1119, 534] width 91 height 30
click at [324, 501] on li "Большая порция" at bounding box center [304, 497] width 85 height 18
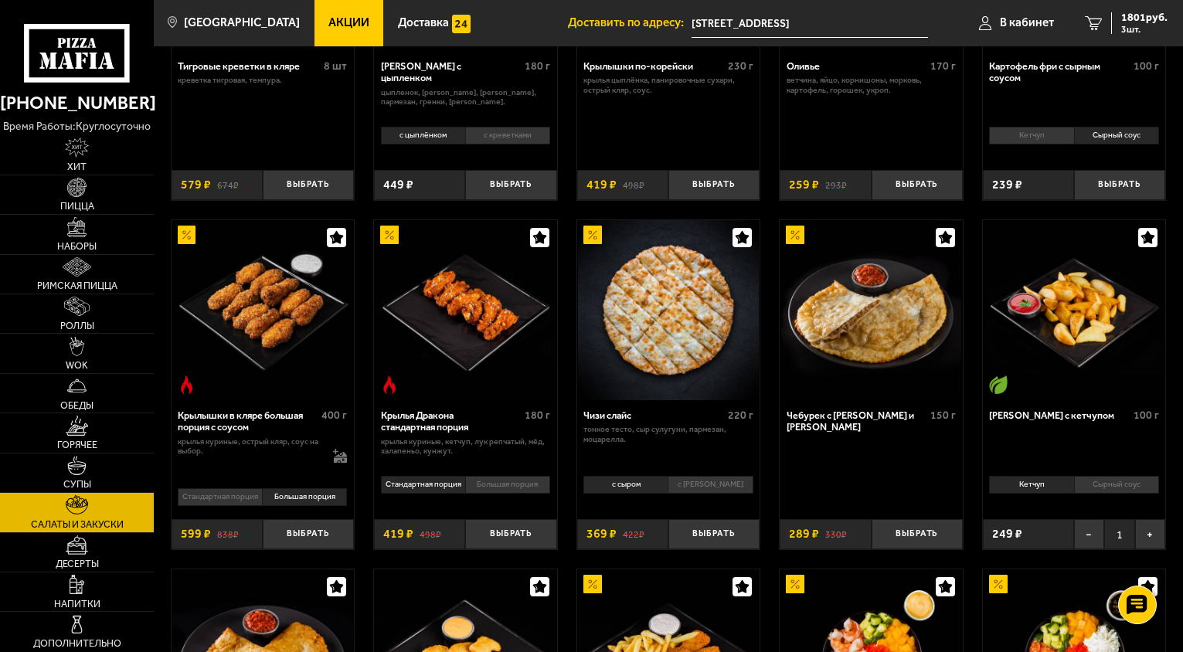
click at [230, 509] on div "Стандартная порция Большая порция Топпинги" at bounding box center [263, 497] width 183 height 26
click at [230, 506] on li "Стандартная порция" at bounding box center [220, 497] width 84 height 18
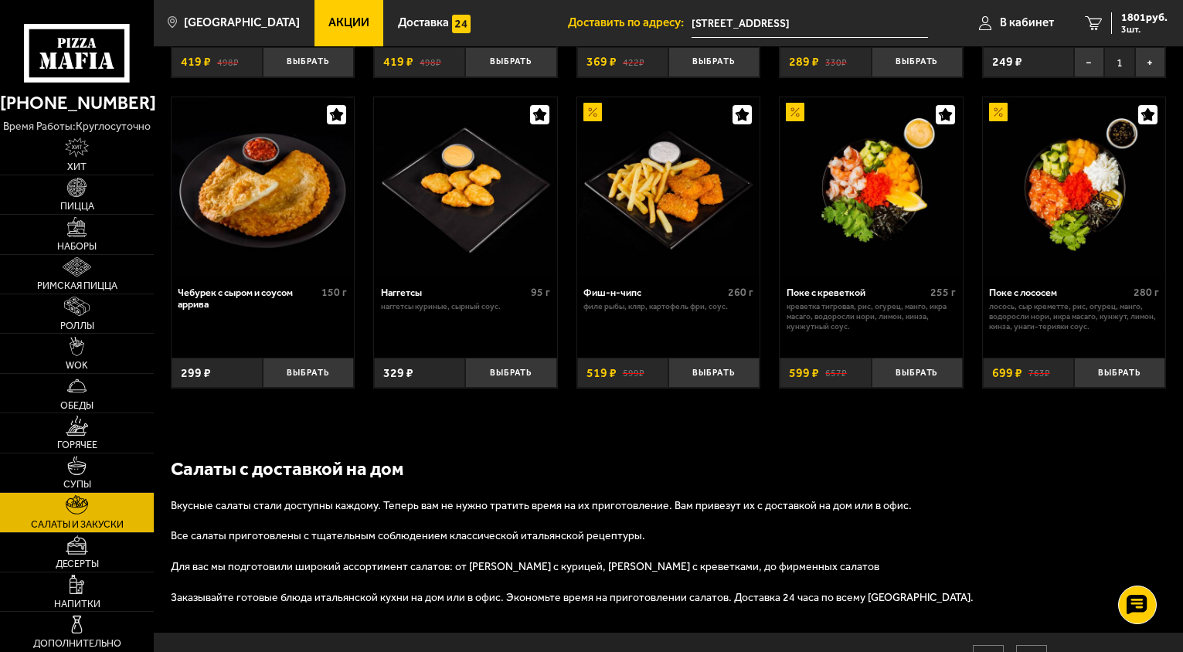
scroll to position [747, 0]
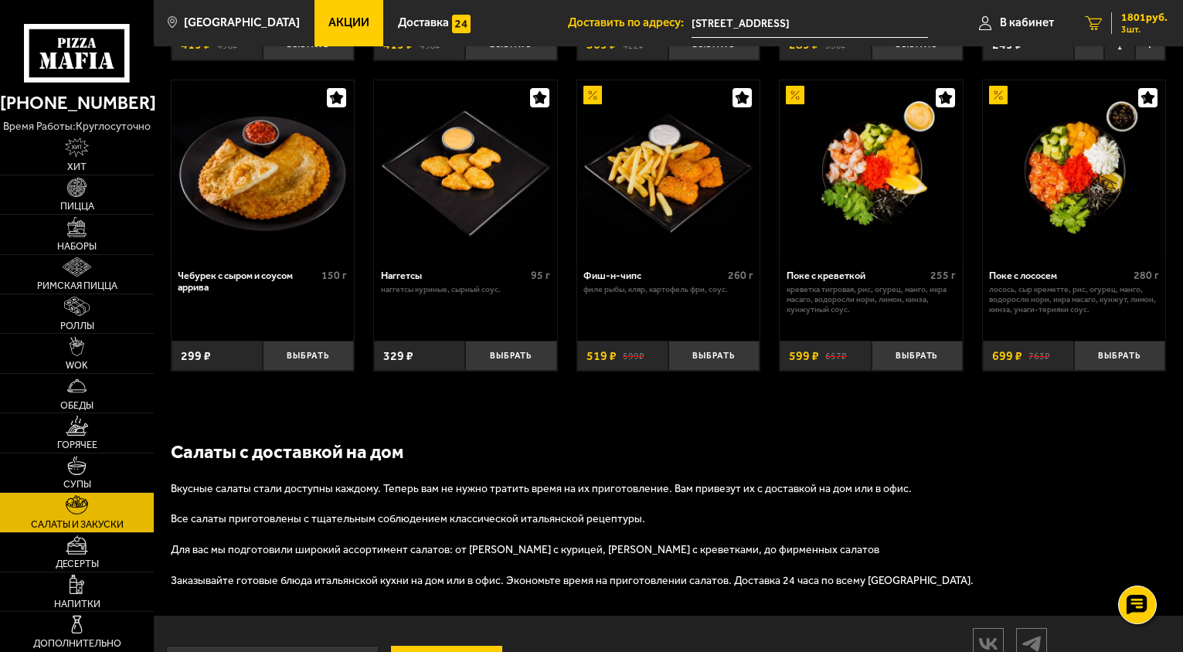
click at [1119, 26] on div "1801 руб. 3 шт." at bounding box center [1139, 23] width 56 height 22
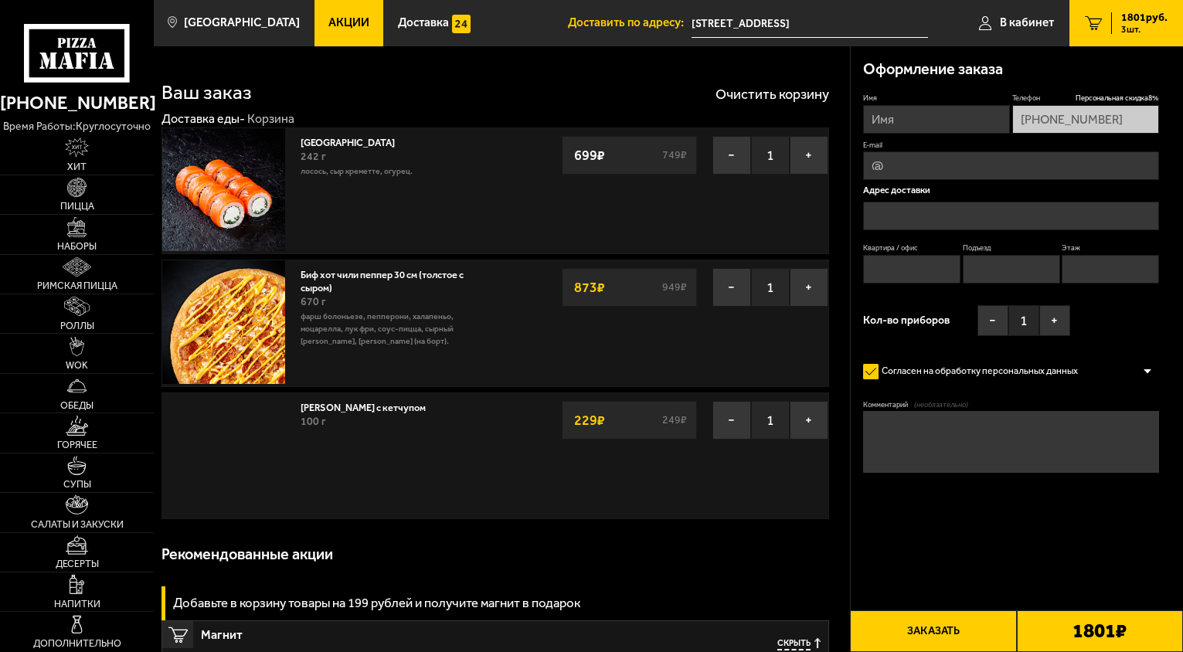
type input "[STREET_ADDRESS]"
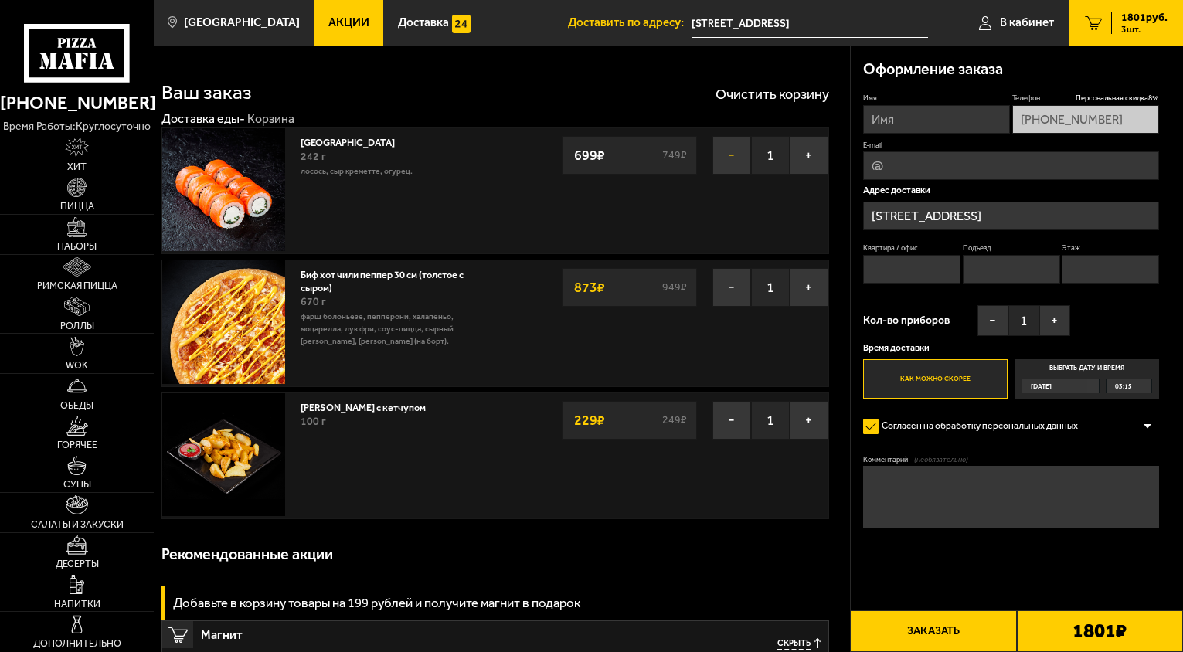
click at [737, 157] on button "−" at bounding box center [732, 155] width 39 height 39
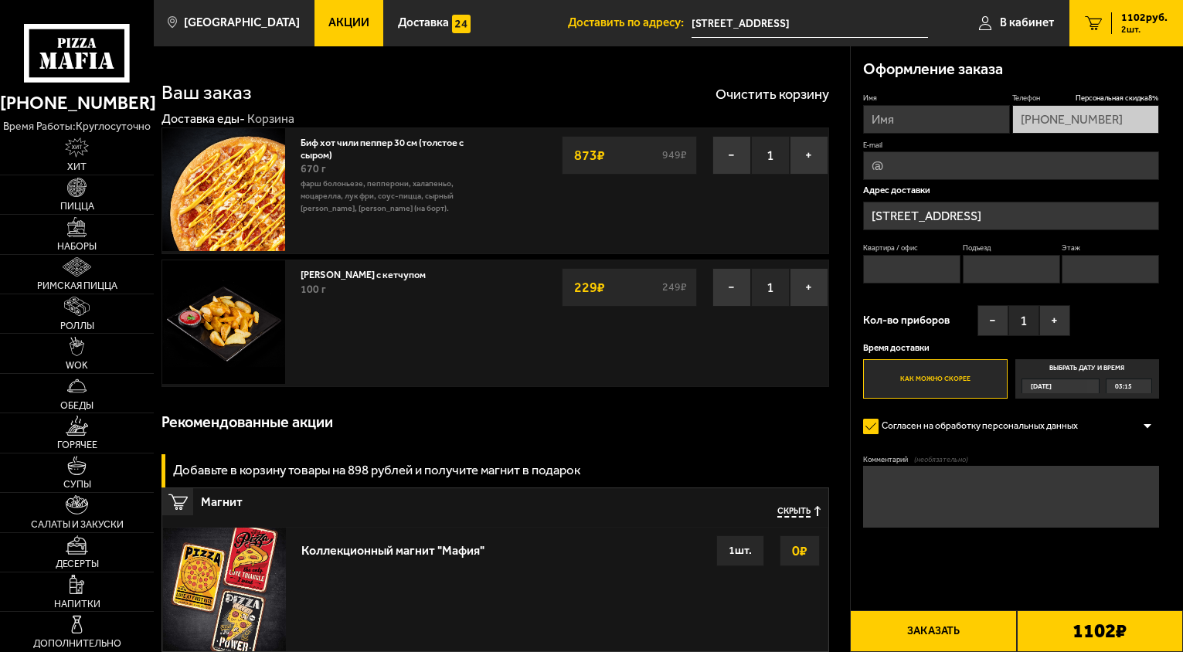
click at [209, 318] on img at bounding box center [223, 321] width 123 height 123
click at [393, 273] on link "[PERSON_NAME] с кетчупом" at bounding box center [370, 272] width 138 height 15
click at [945, 115] on input "Имя" at bounding box center [936, 119] width 147 height 29
type input "Филипп"
type input "korobov4l@yandex.ru"
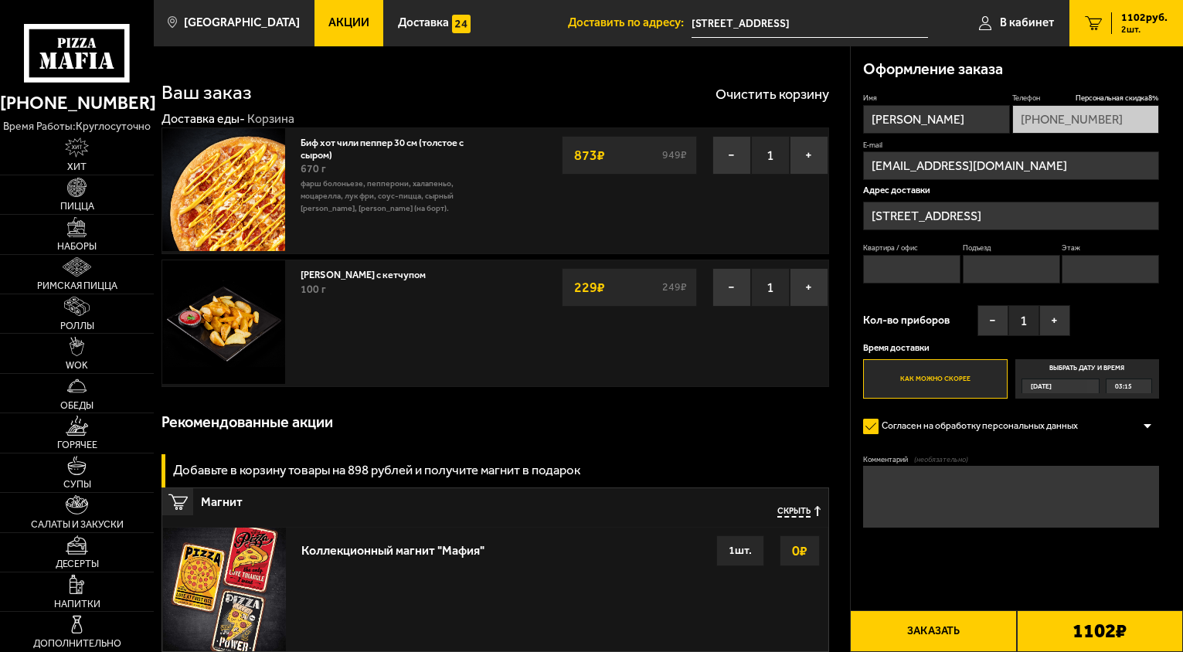
type input "228"
type input "2"
click at [921, 269] on input "228" at bounding box center [911, 269] width 97 height 29
type input "2"
type input "27"
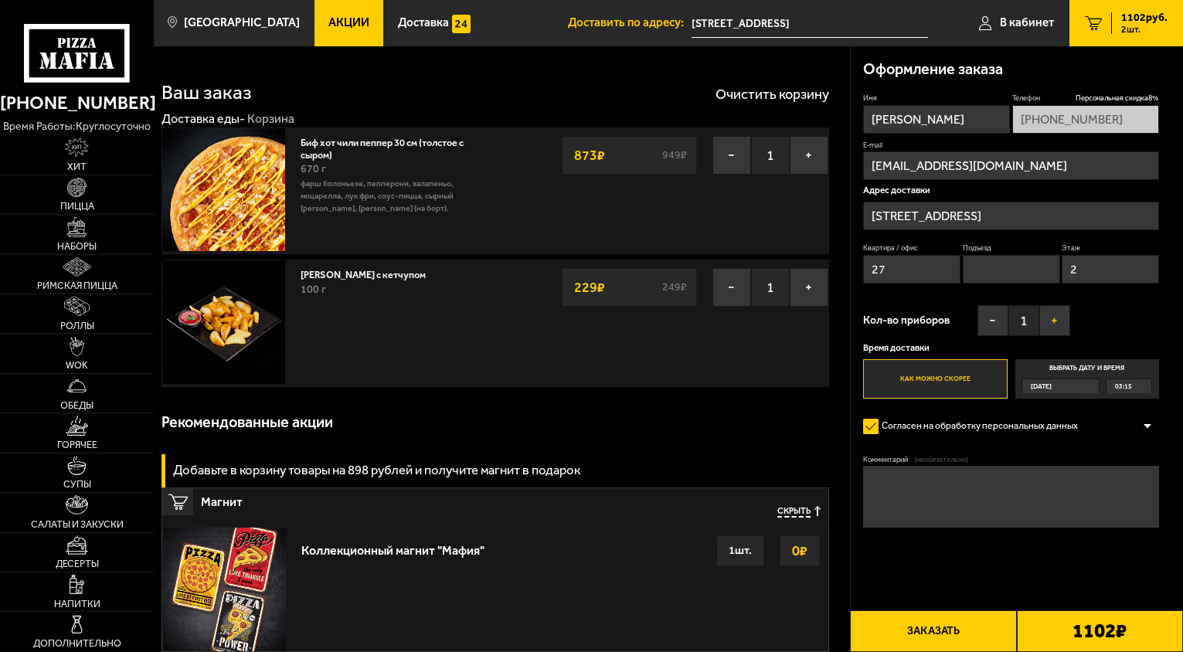
click at [1050, 315] on button "+" at bounding box center [1055, 320] width 31 height 31
click at [1106, 384] on div "03:15" at bounding box center [1129, 386] width 46 height 15
click at [0, 0] on input "Выбрать дату и время Сегодня 03:15" at bounding box center [0, 0] width 0 height 0
click at [1142, 383] on div "03:15" at bounding box center [1129, 386] width 45 height 14
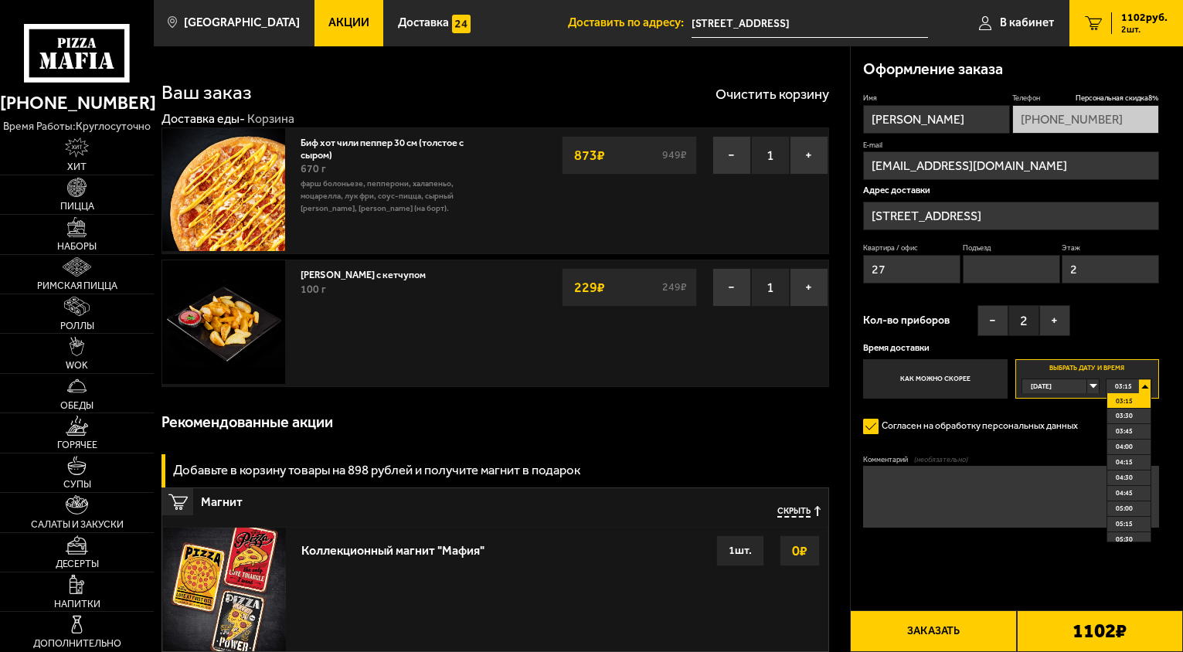
click at [962, 389] on label "Как можно скорее" at bounding box center [935, 378] width 145 height 39
click at [0, 0] on input "Как можно скорее" at bounding box center [0, 0] width 0 height 0
click at [965, 380] on label "Как можно скорее" at bounding box center [935, 378] width 145 height 39
click at [0, 0] on input "Как можно скорее" at bounding box center [0, 0] width 0 height 0
click at [1155, 325] on div "Имя Филипп Телефон Персональная скидка 8 % +7 (917) 837-72-21 E-mail korobov4l@…" at bounding box center [1011, 246] width 296 height 306
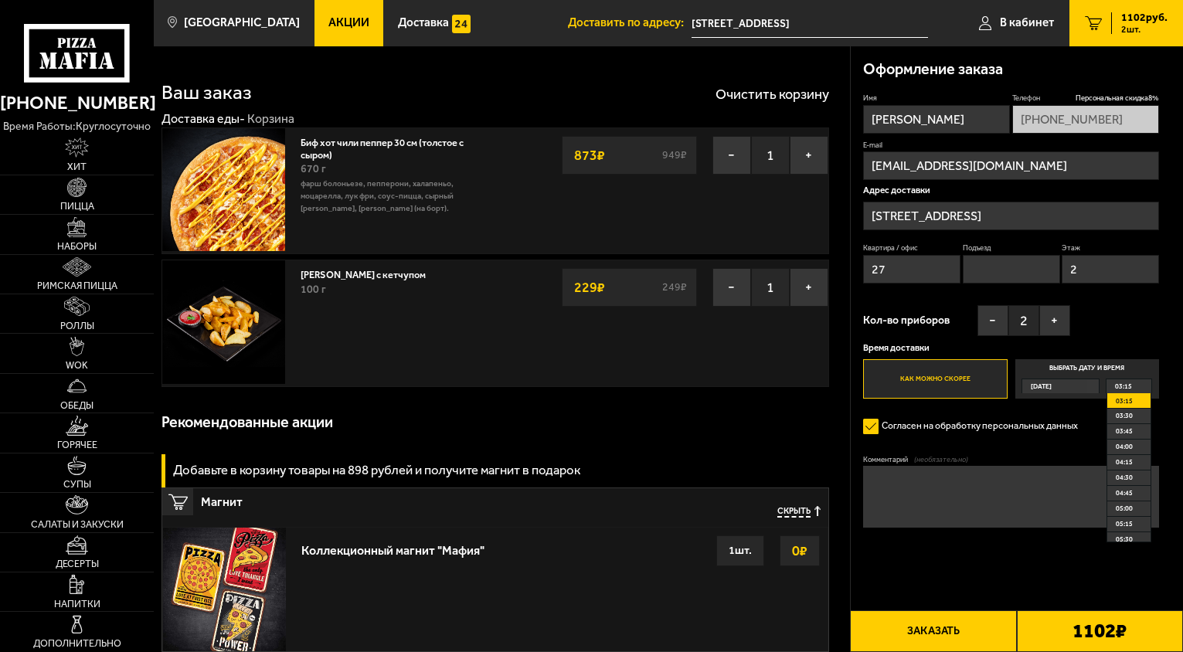
click at [1138, 317] on div "Имя Филипп Телефон Персональная скидка 8 % +7 (917) 837-72-21 E-mail korobov4l@…" at bounding box center [1011, 246] width 296 height 306
click at [1126, 370] on label "Выбрать дату и время Сегодня 03:15 03:15 03:30 03:45 04:00 04:15 04:30 04:45 05…" at bounding box center [1088, 378] width 145 height 39
click at [0, 0] on input "Выбрать дату и время Сегодня 03:15 03:15 03:30 03:45 04:00 04:15 04:30 04:45 05…" at bounding box center [0, 0] width 0 height 0
click at [947, 376] on label "Как можно скорее" at bounding box center [935, 378] width 145 height 39
click at [0, 0] on input "Как можно скорее" at bounding box center [0, 0] width 0 height 0
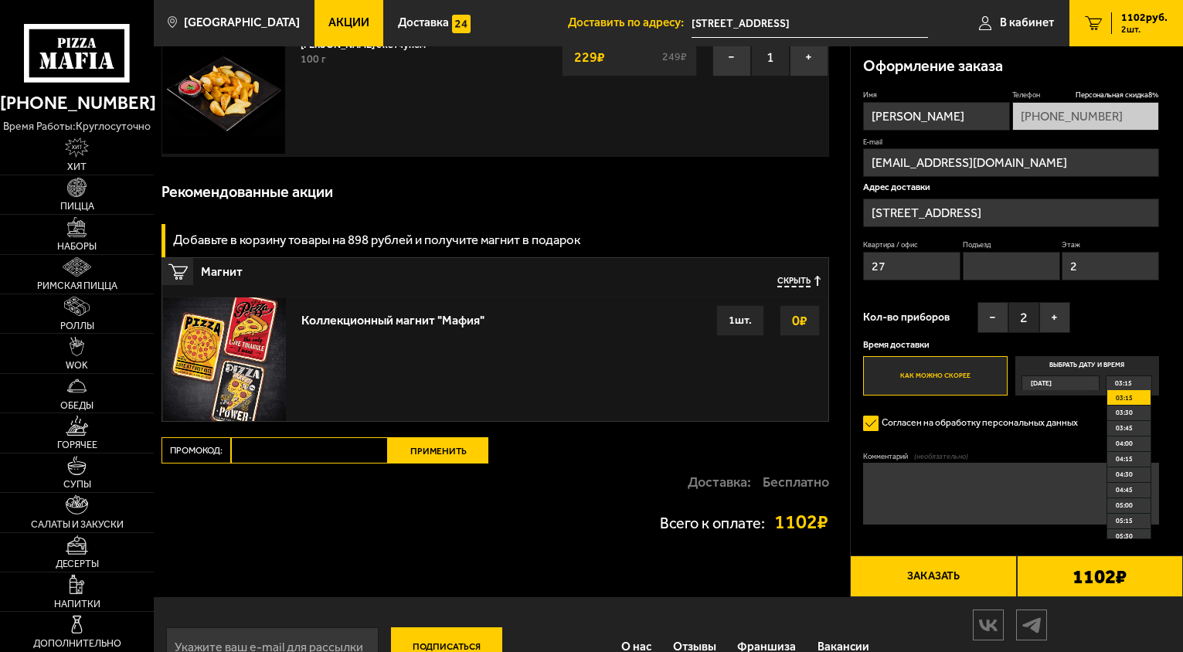
scroll to position [276, 0]
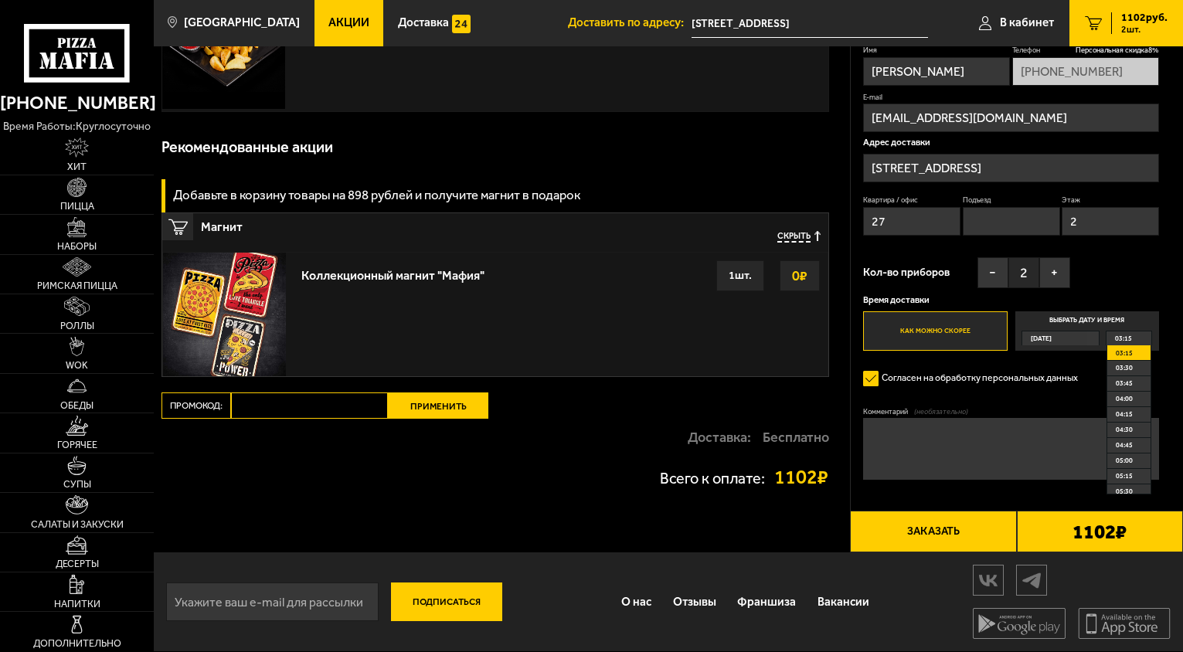
click at [1038, 500] on form "Имя Филипп Телефон Персональная скидка 8 % +7 (917) 837-72-21 E-mail korobov4l@…" at bounding box center [1011, 299] width 296 height 509
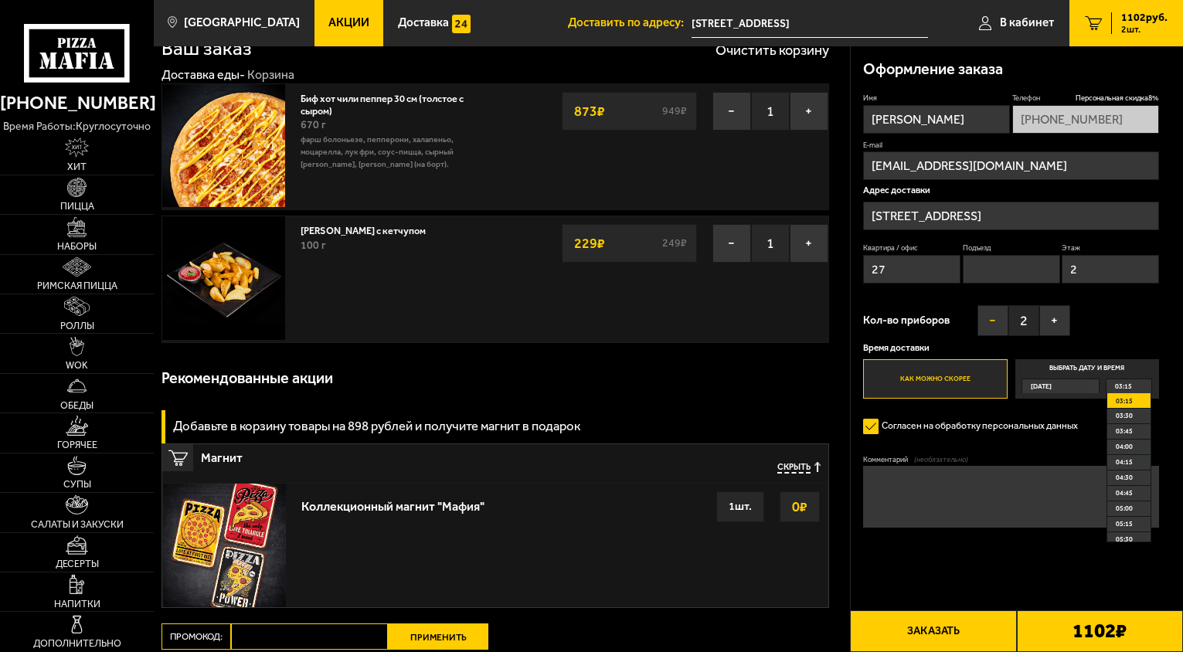
scroll to position [0, 0]
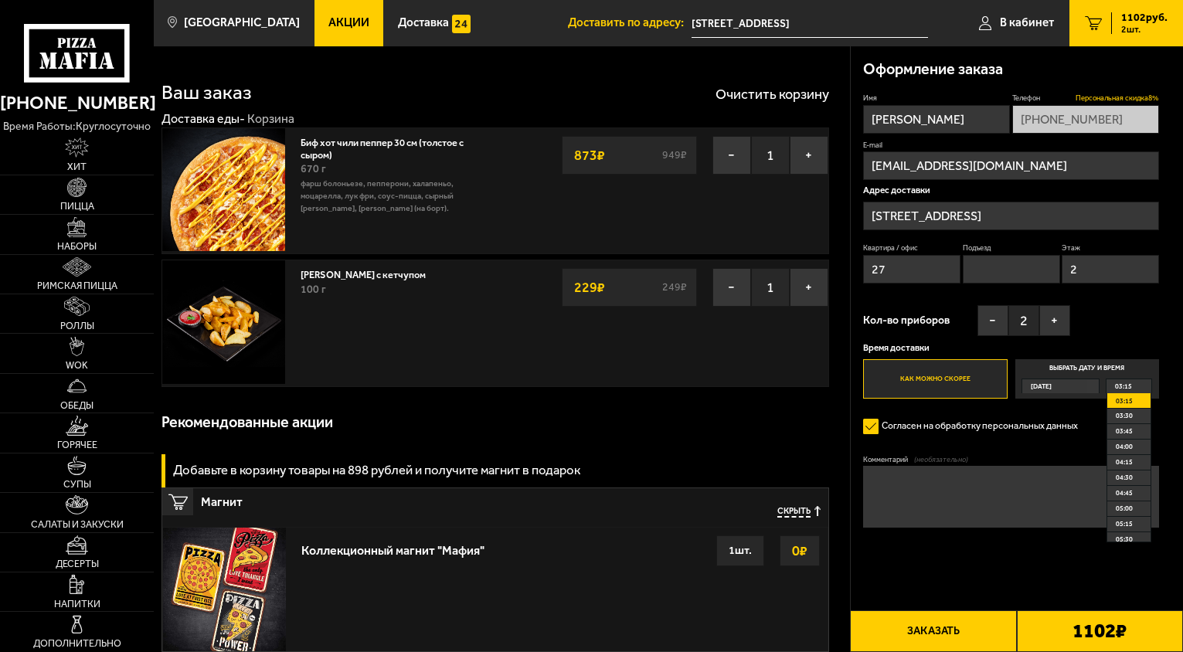
click at [1123, 97] on span "Персональная скидка 8 %" at bounding box center [1117, 98] width 83 height 10
click at [1121, 93] on span "Персональная скидка 8 %" at bounding box center [1117, 98] width 83 height 10
click at [1111, 94] on span "Персональная скидка 8 %" at bounding box center [1117, 98] width 83 height 10
click at [97, 244] on span "Наборы" at bounding box center [76, 247] width 39 height 10
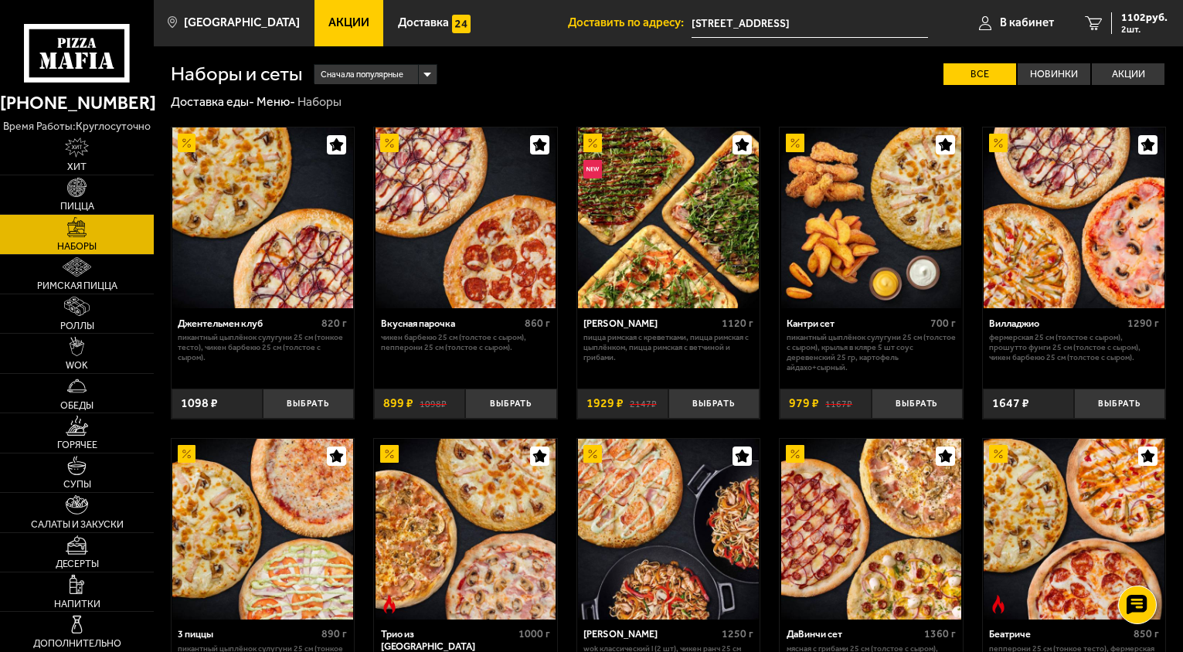
click at [863, 237] on img at bounding box center [871, 218] width 181 height 181
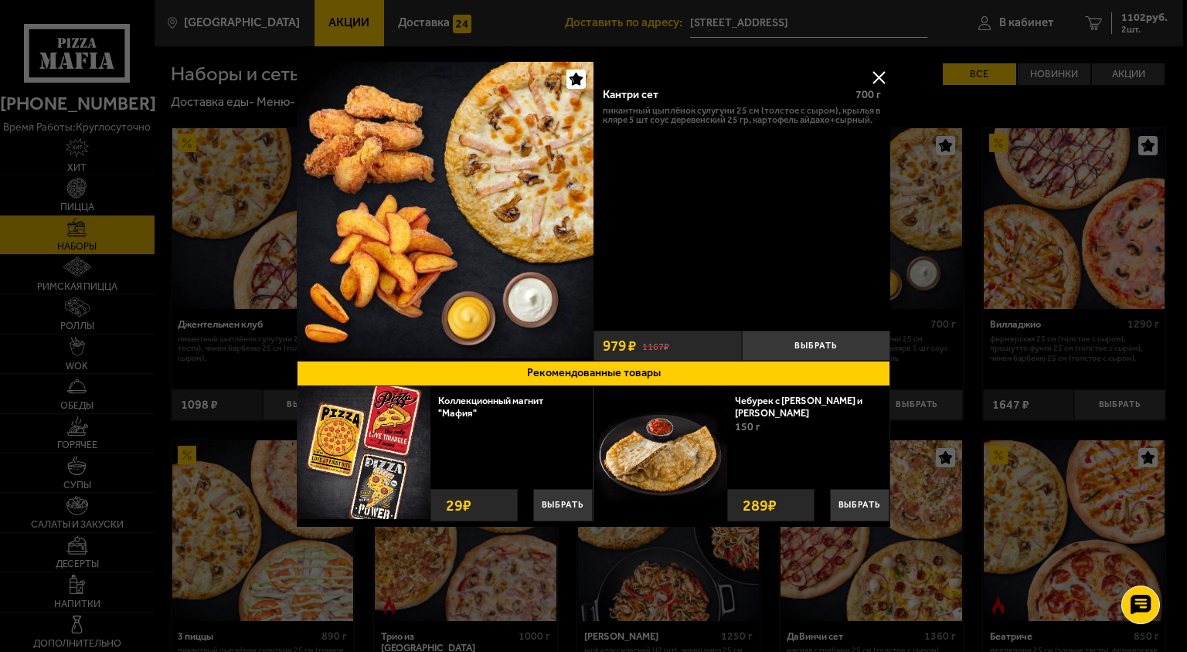
click at [982, 282] on div at bounding box center [593, 326] width 1187 height 652
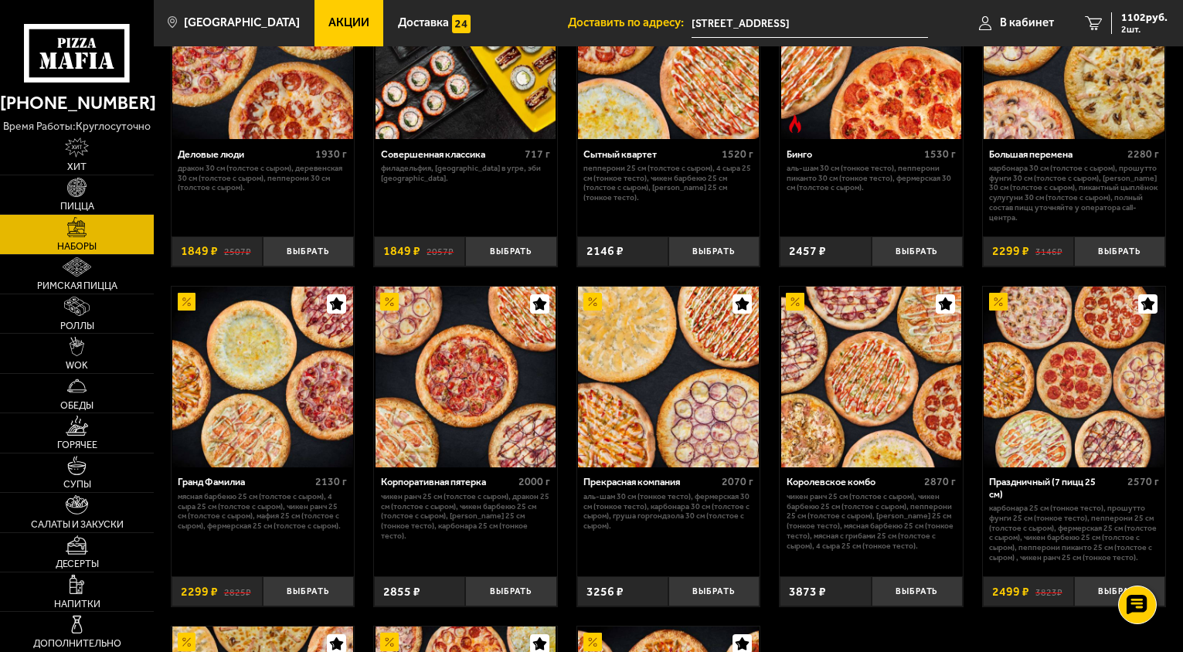
scroll to position [1442, 0]
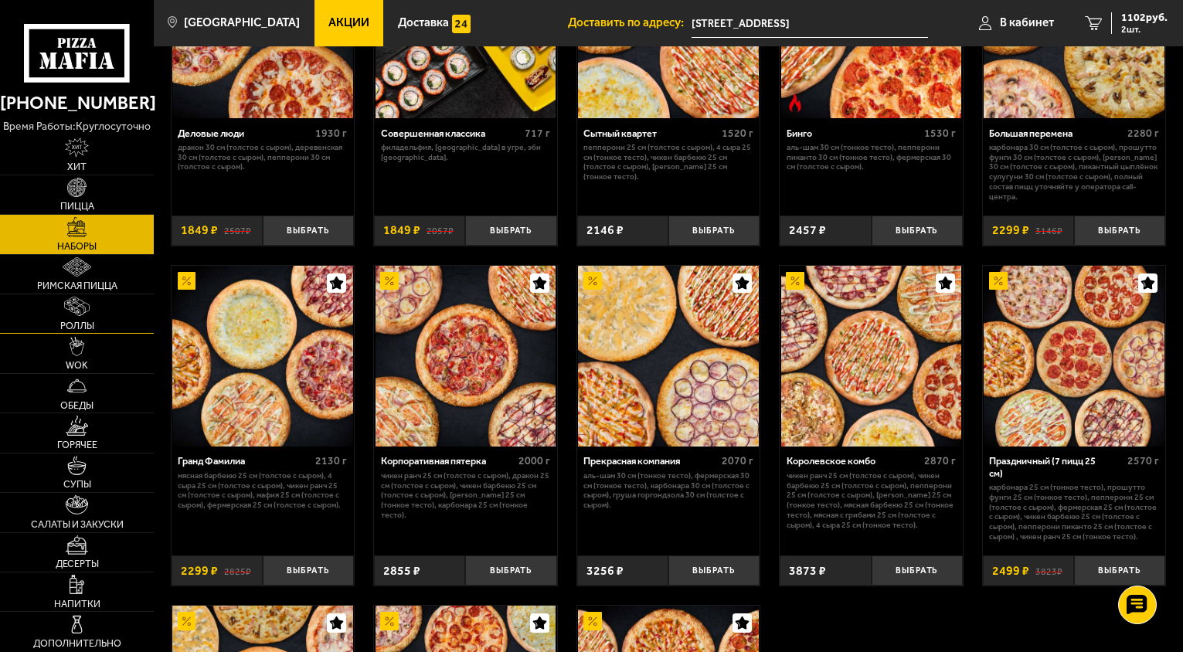
click at [87, 324] on span "Роллы" at bounding box center [77, 327] width 34 height 10
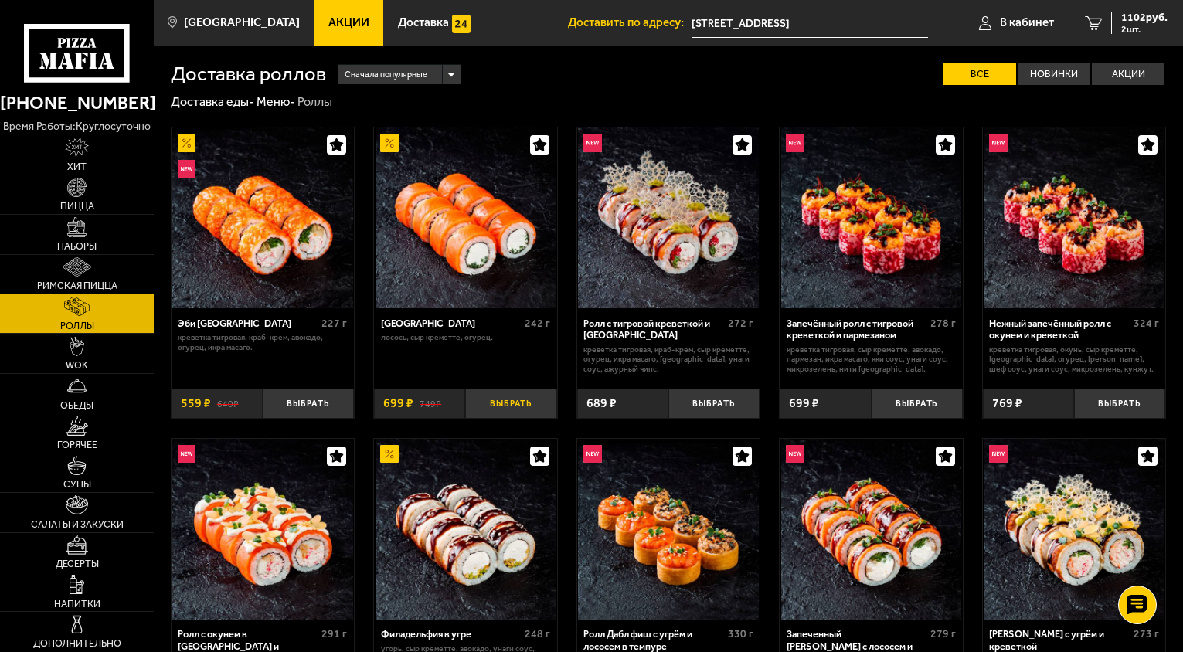
click at [508, 417] on button "Выбрать" at bounding box center [510, 404] width 91 height 30
click at [1113, 24] on div "1801 руб. 3 шт." at bounding box center [1139, 23] width 56 height 22
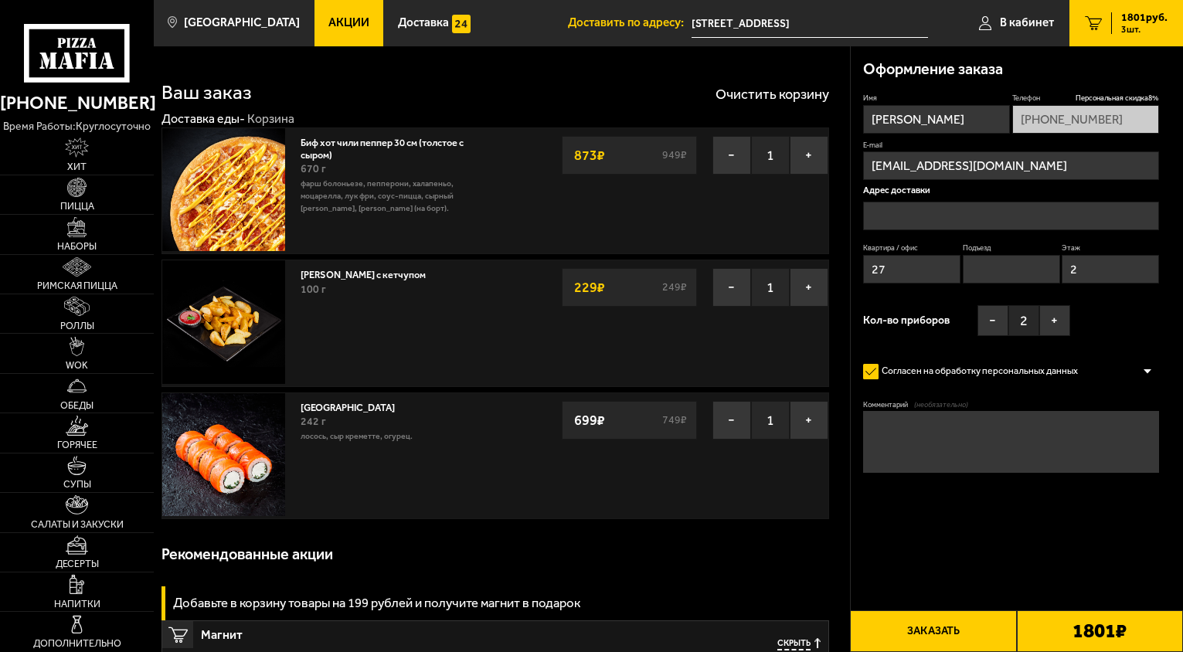
type input "[STREET_ADDRESS]"
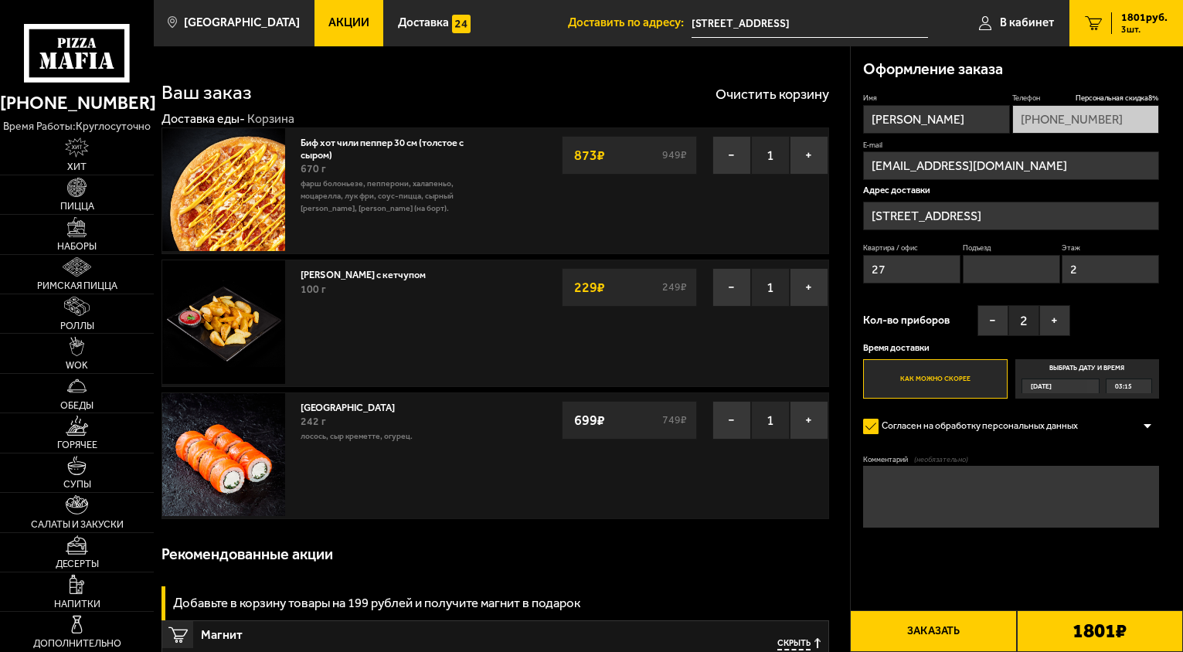
click at [248, 331] on img at bounding box center [223, 321] width 123 height 123
click at [401, 277] on link "[PERSON_NAME] с кетчупом" at bounding box center [370, 272] width 138 height 15
click at [740, 417] on button "−" at bounding box center [732, 420] width 39 height 39
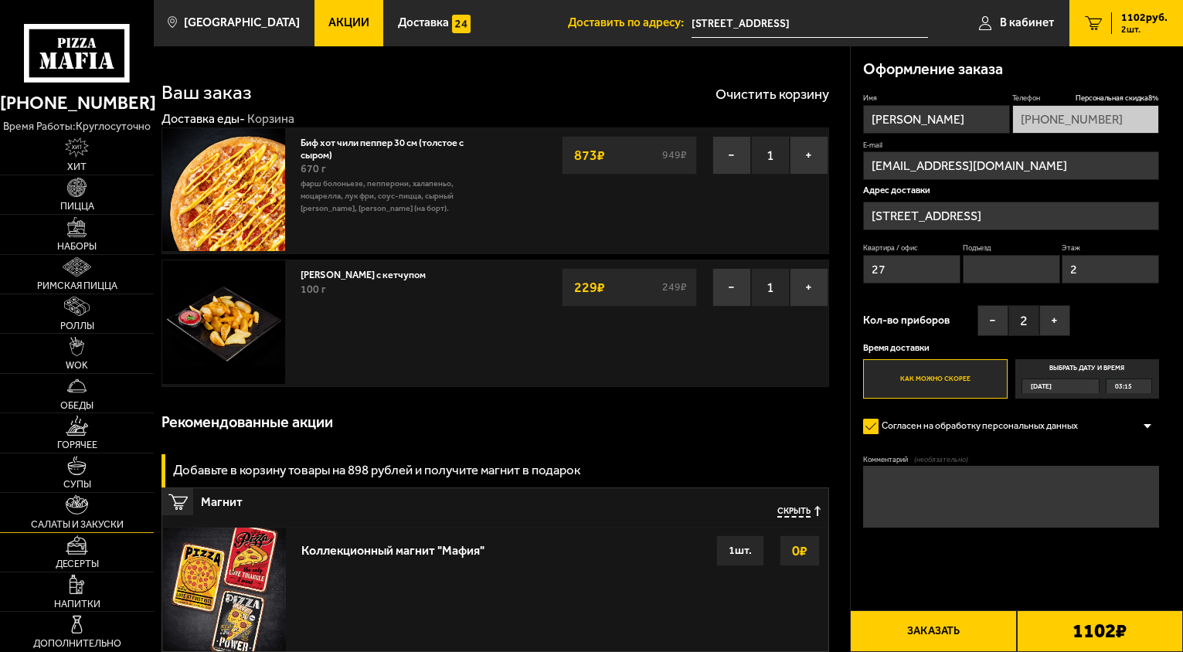
click at [81, 525] on span "Салаты и закуски" at bounding box center [77, 525] width 93 height 10
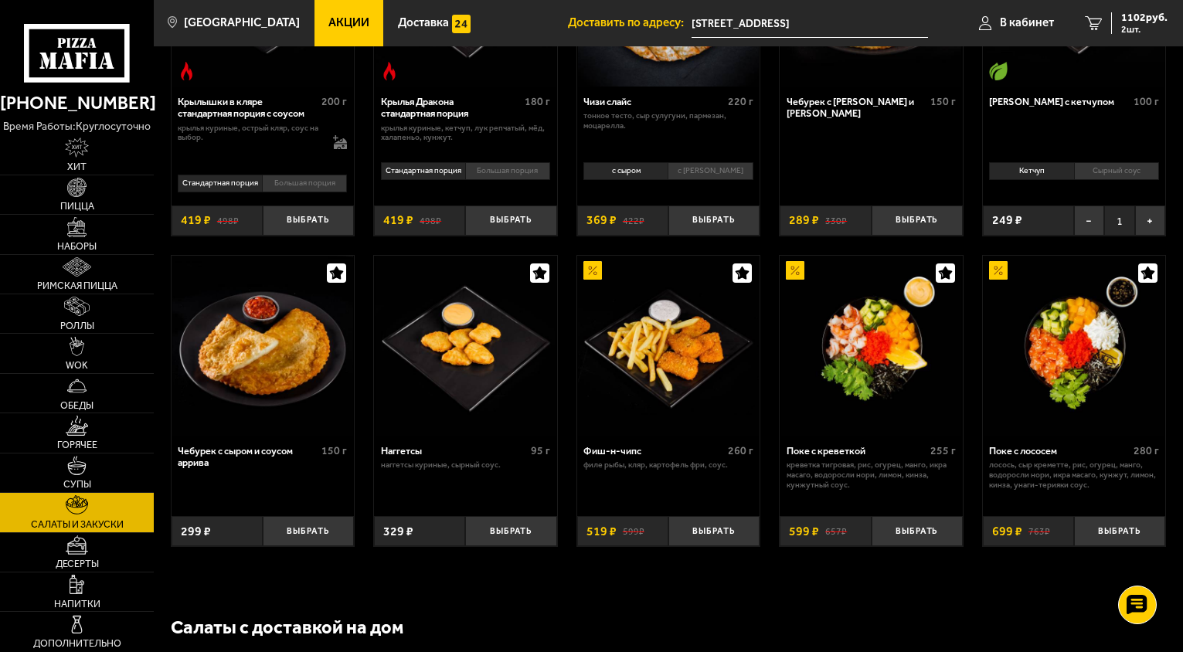
scroll to position [530, 0]
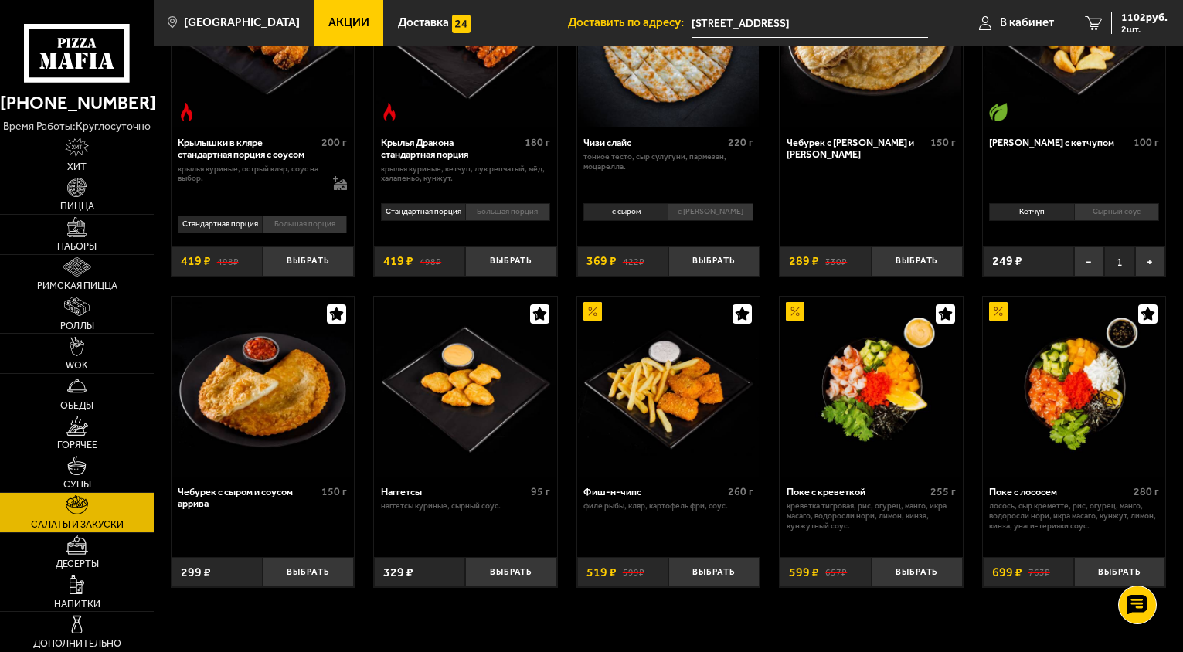
click at [1114, 211] on li "Сырный соус" at bounding box center [1116, 212] width 85 height 18
click at [1138, 25] on span "2 шт." at bounding box center [1144, 29] width 46 height 9
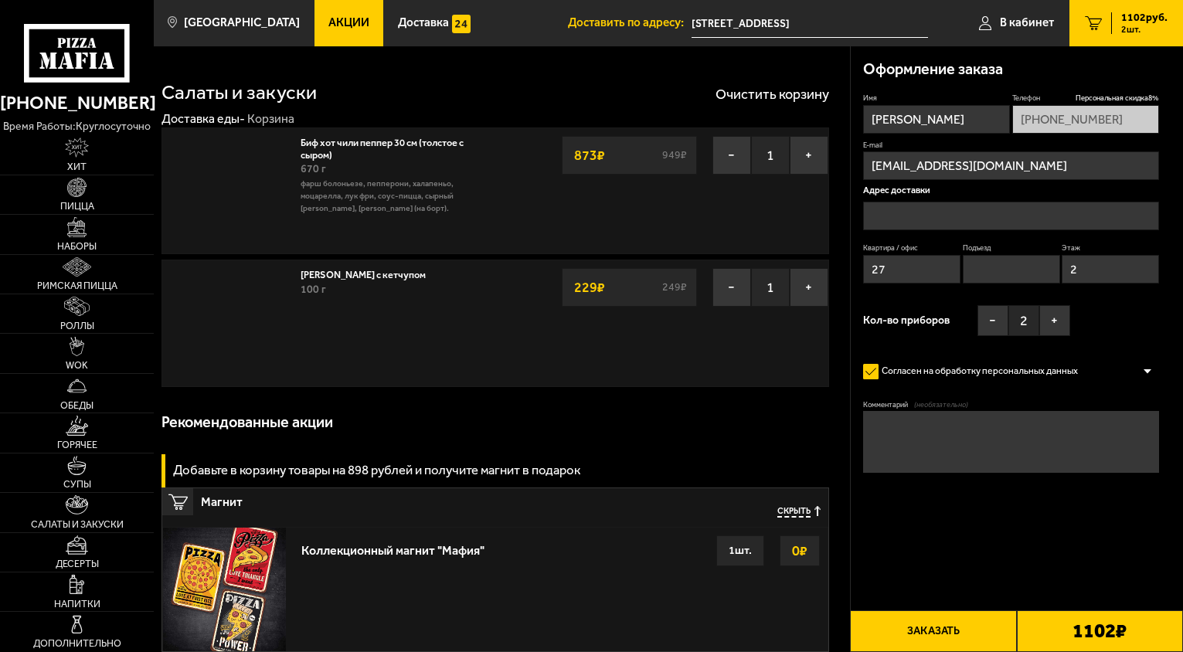
type input "[STREET_ADDRESS]"
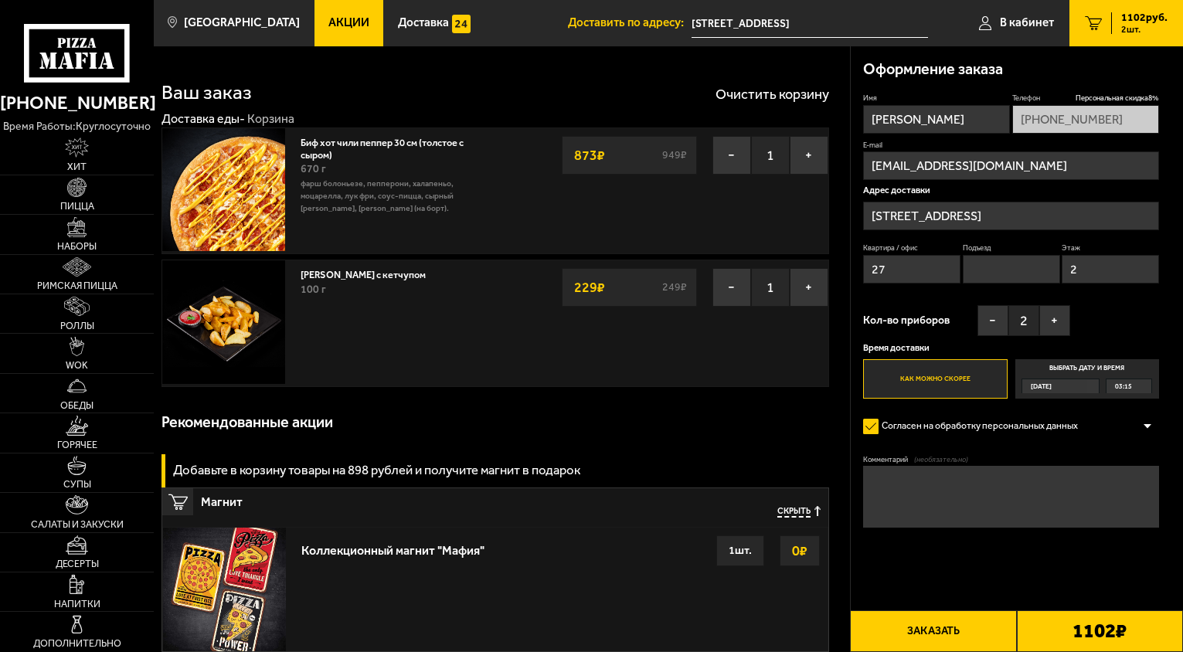
click at [931, 626] on button "Заказать" at bounding box center [933, 632] width 166 height 42
click at [991, 271] on input "Подъезд" at bounding box center [1011, 269] width 97 height 29
type input "2"
click at [1051, 629] on div "1102 ₽" at bounding box center [1100, 632] width 166 height 42
click at [975, 632] on button "Заказать" at bounding box center [933, 632] width 166 height 42
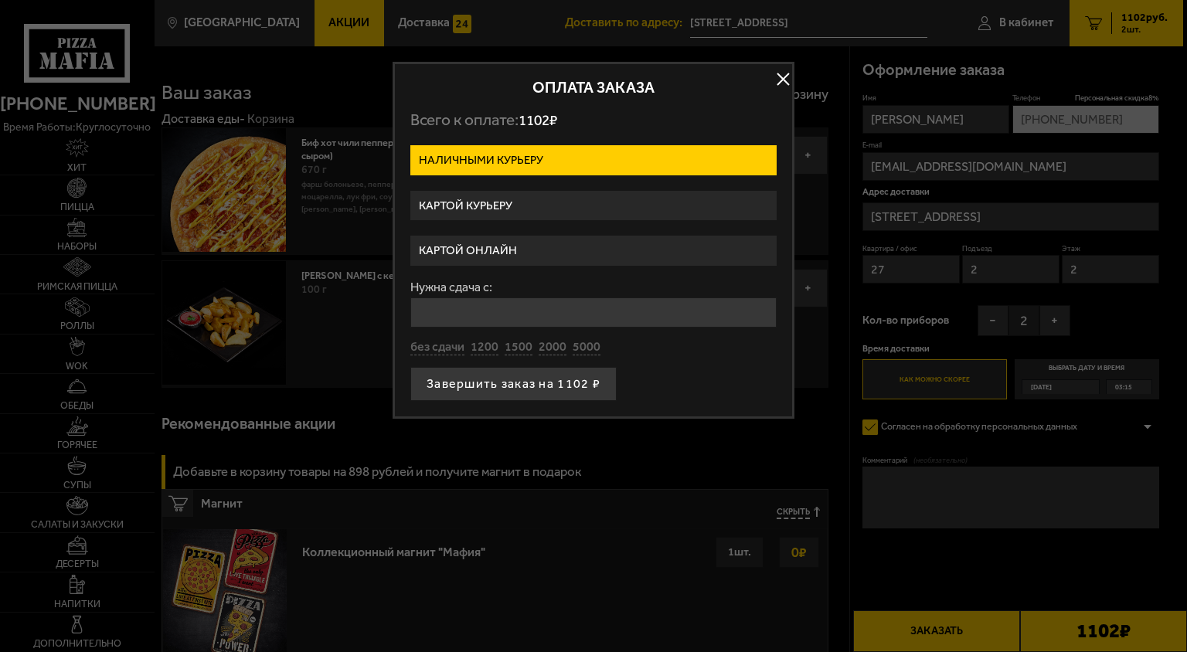
click at [543, 247] on label "Картой онлайн" at bounding box center [593, 251] width 366 height 30
click at [0, 0] on input "Картой онлайн" at bounding box center [0, 0] width 0 height 0
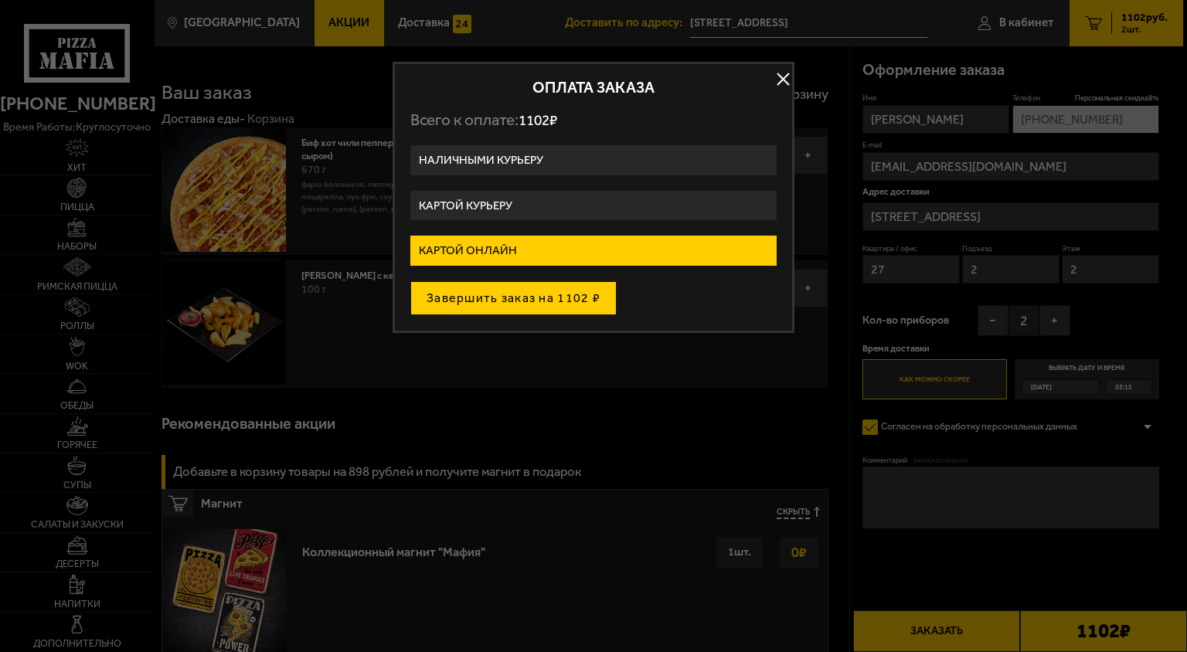
click at [552, 299] on button "Завершить заказ на 1102 ₽" at bounding box center [513, 298] width 206 height 34
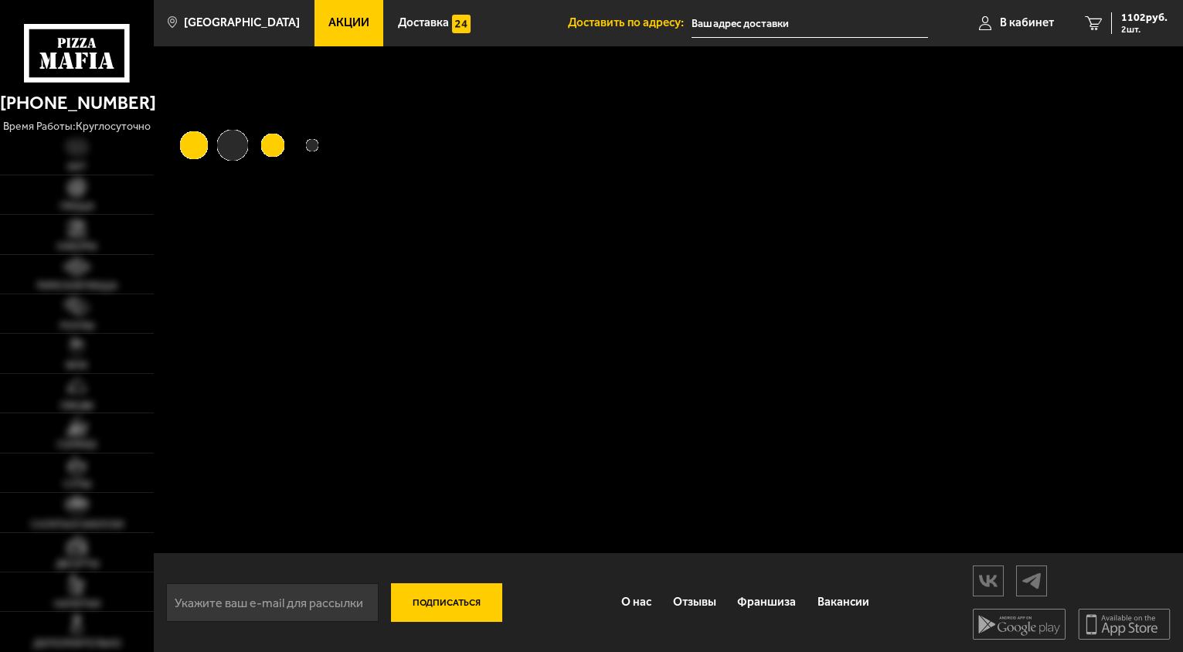
type input "[STREET_ADDRESS]"
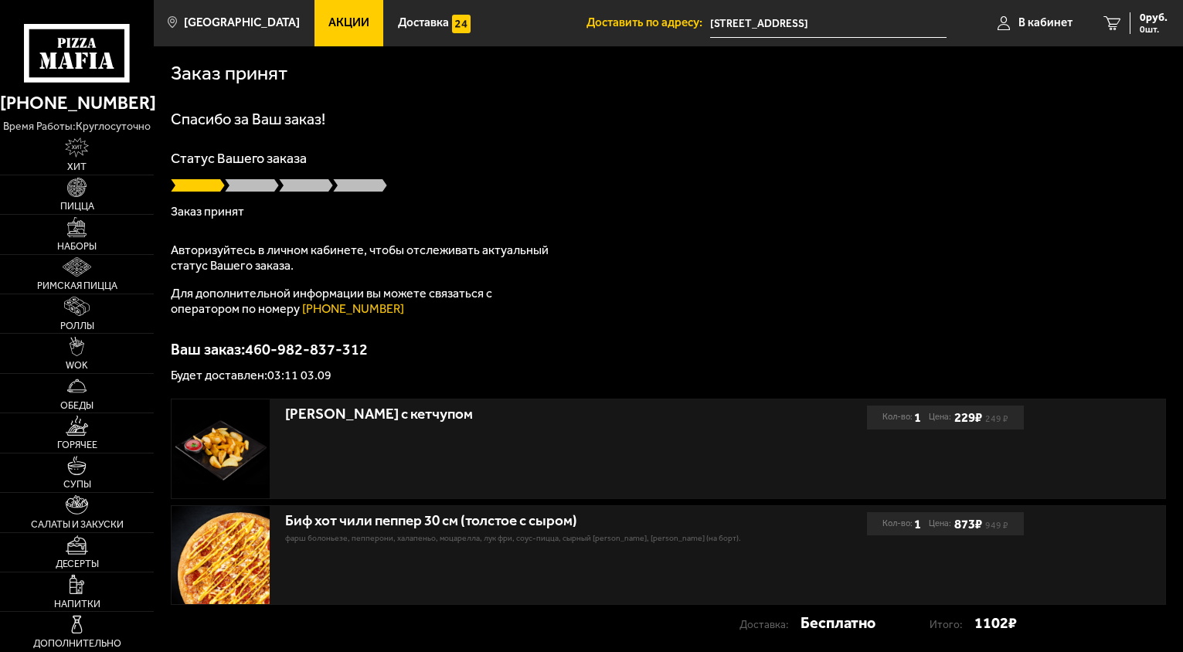
click at [616, 304] on div "Спасибо за Ваш заказ! Статус Вашего заказа Заказ принят Авторизуйтесь в личном …" at bounding box center [669, 246] width 996 height 271
